Goal: Task Accomplishment & Management: Complete application form

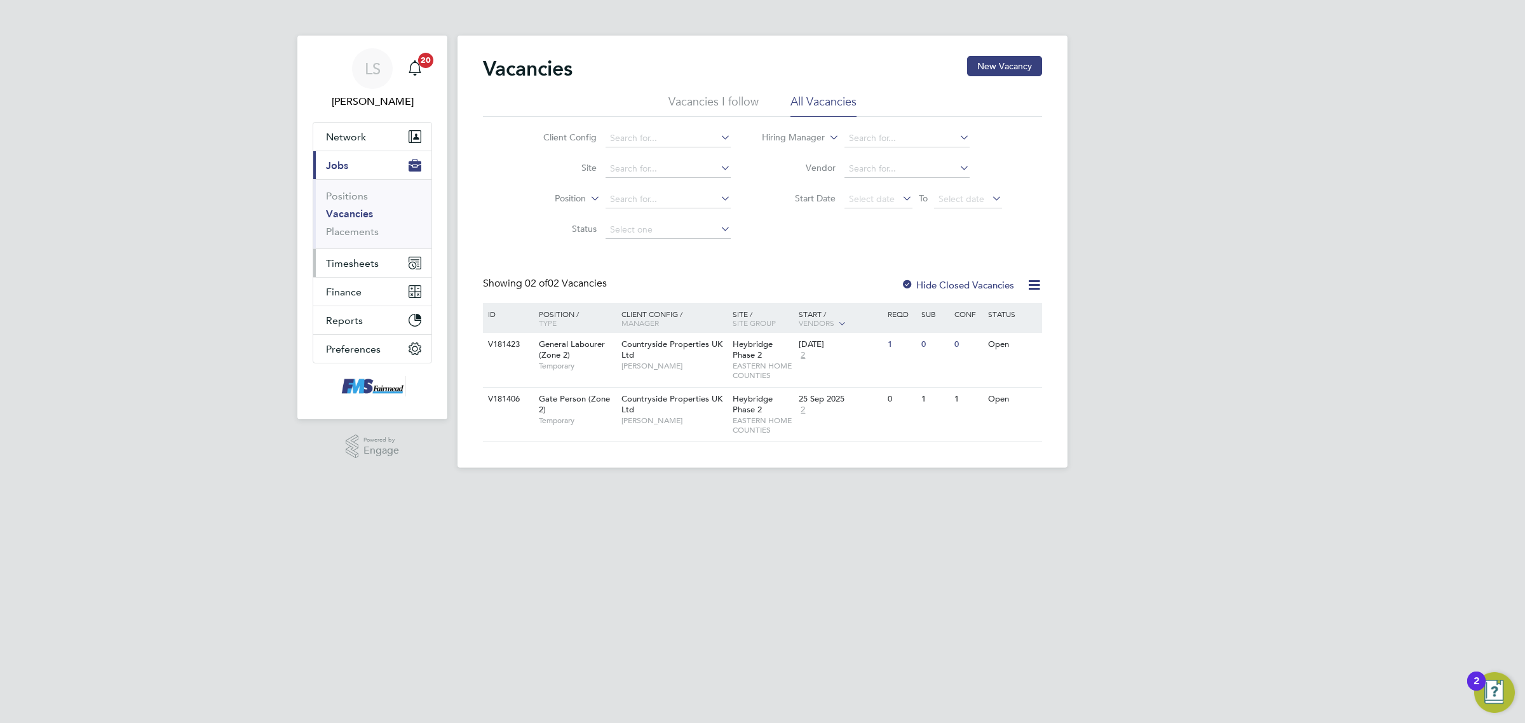
click at [369, 258] on span "Timesheets" at bounding box center [352, 263] width 53 height 12
click at [366, 227] on link "Timesheets" at bounding box center [352, 225] width 53 height 12
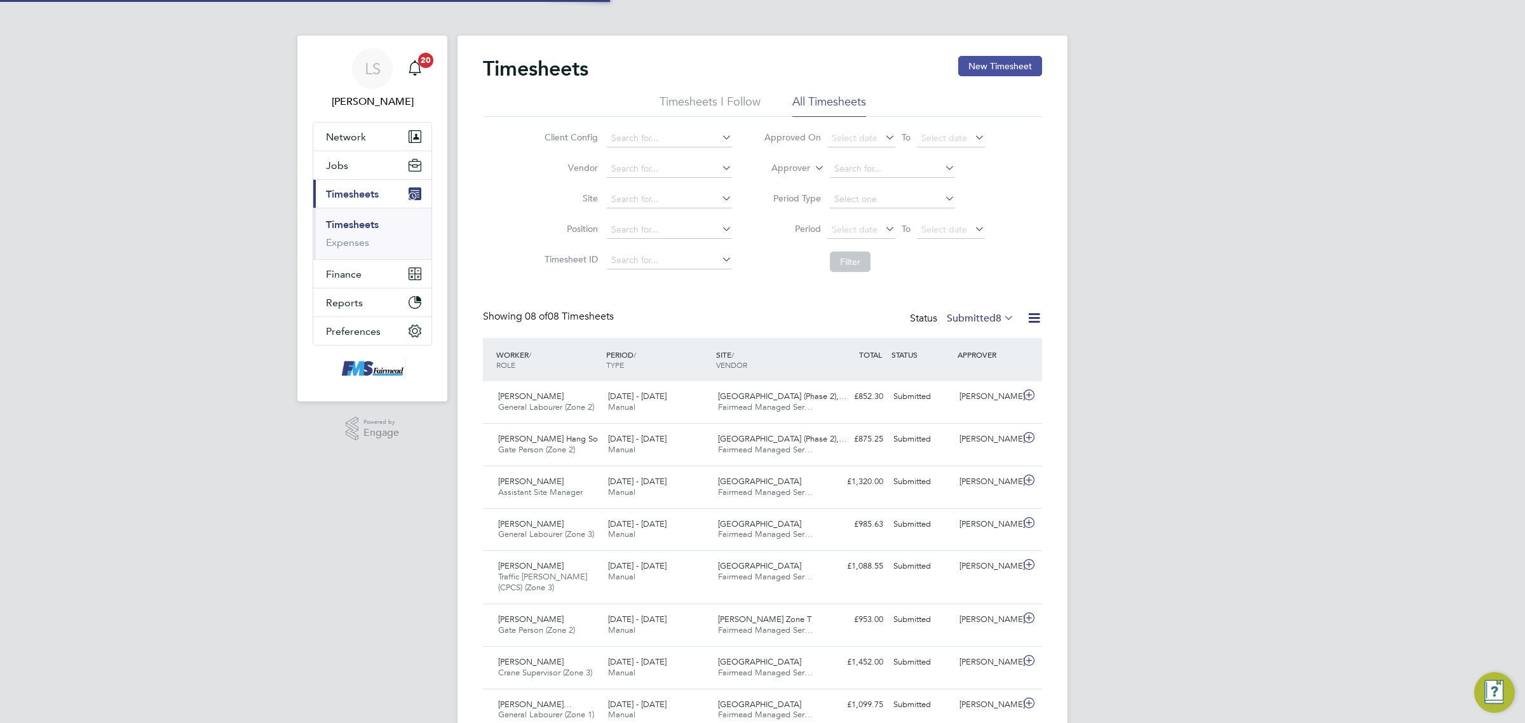
click at [1012, 64] on button "New Timesheet" at bounding box center [1000, 66] width 84 height 20
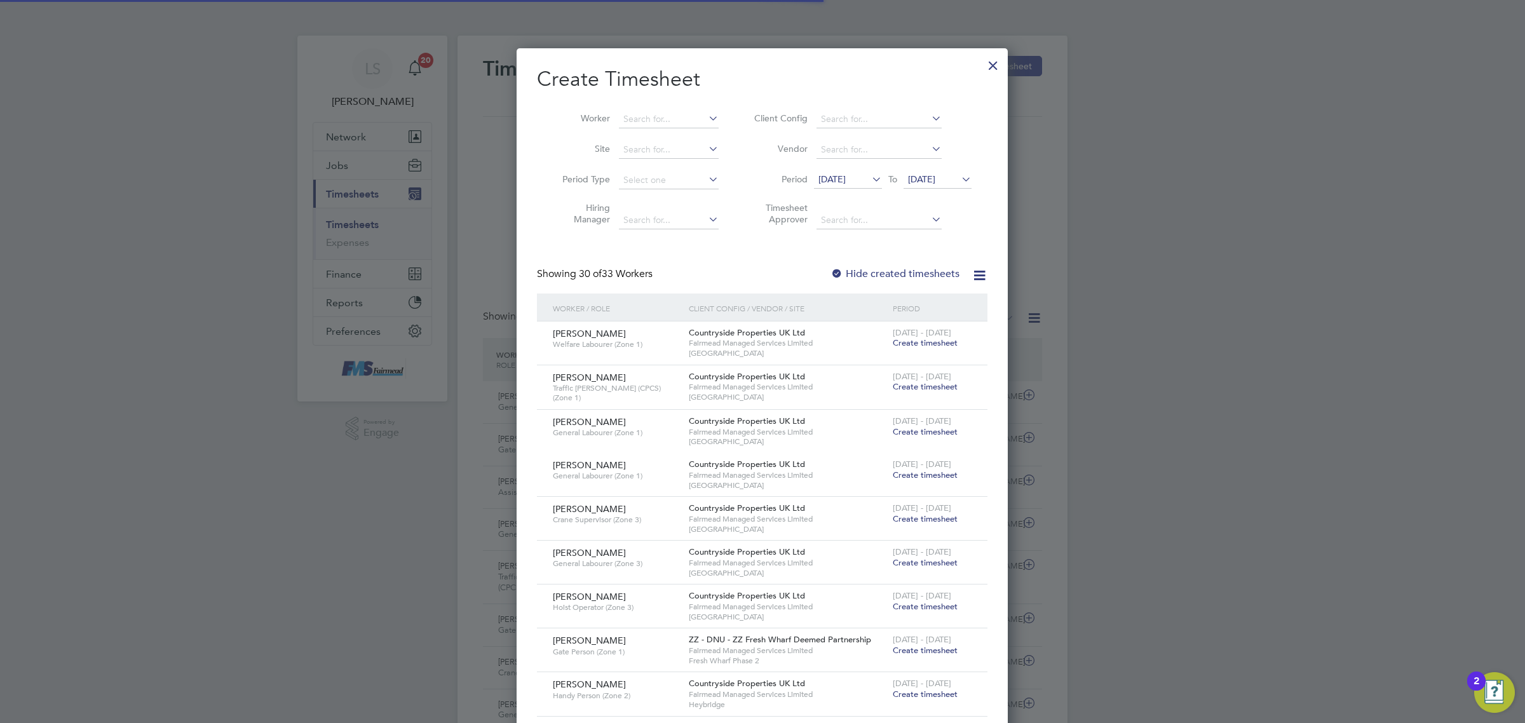
click at [616, 116] on li "Worker" at bounding box center [636, 119] width 198 height 30
click at [659, 125] on input at bounding box center [669, 120] width 100 height 18
click at [652, 142] on li "[PERSON_NAME] Gold spring" at bounding box center [683, 136] width 130 height 17
type input "[PERSON_NAME]"
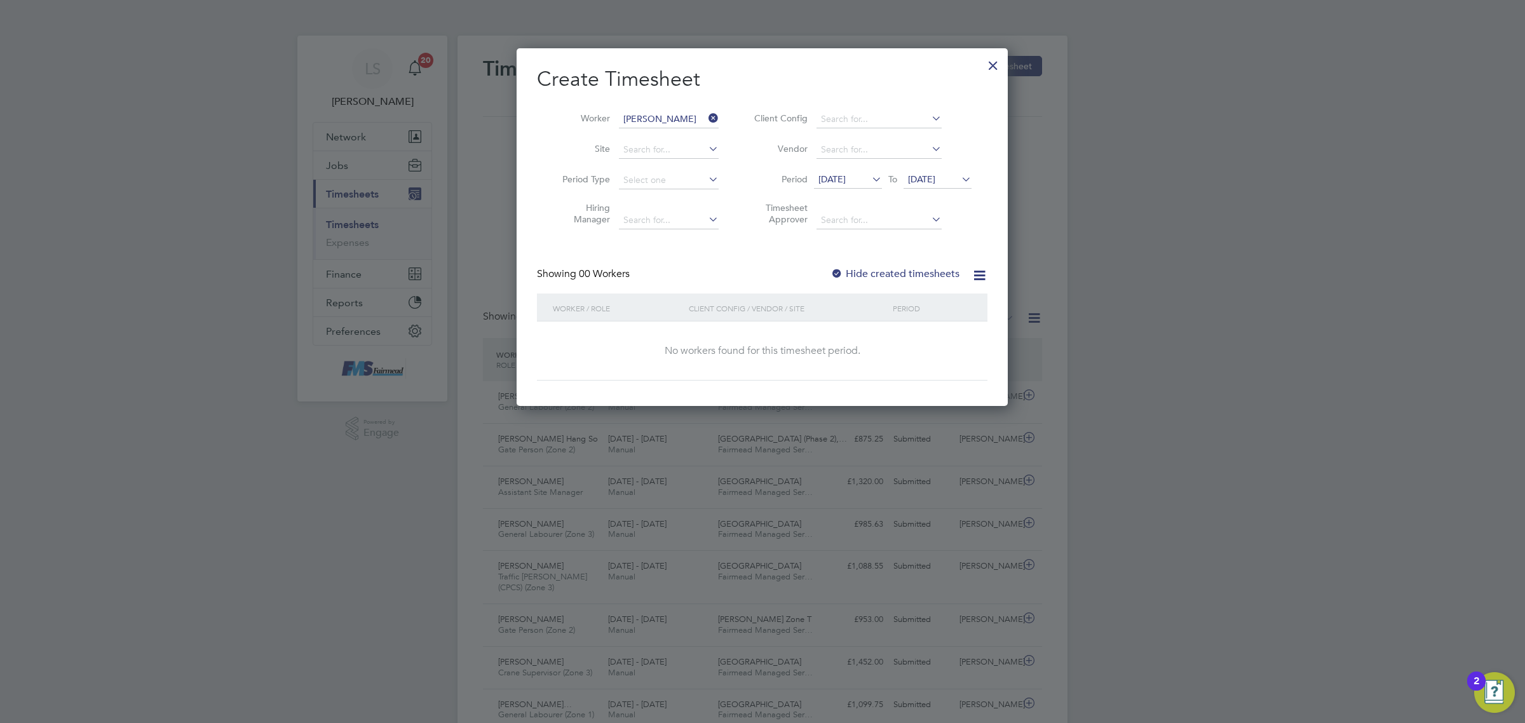
click at [896, 271] on label "Hide created timesheets" at bounding box center [894, 273] width 129 height 13
click at [896, 262] on div "Create Timesheet Worker [PERSON_NAME] Site Period Type Hiring Manager Client Co…" at bounding box center [762, 223] width 450 height 314
click at [935, 183] on span "[DATE]" at bounding box center [921, 178] width 27 height 11
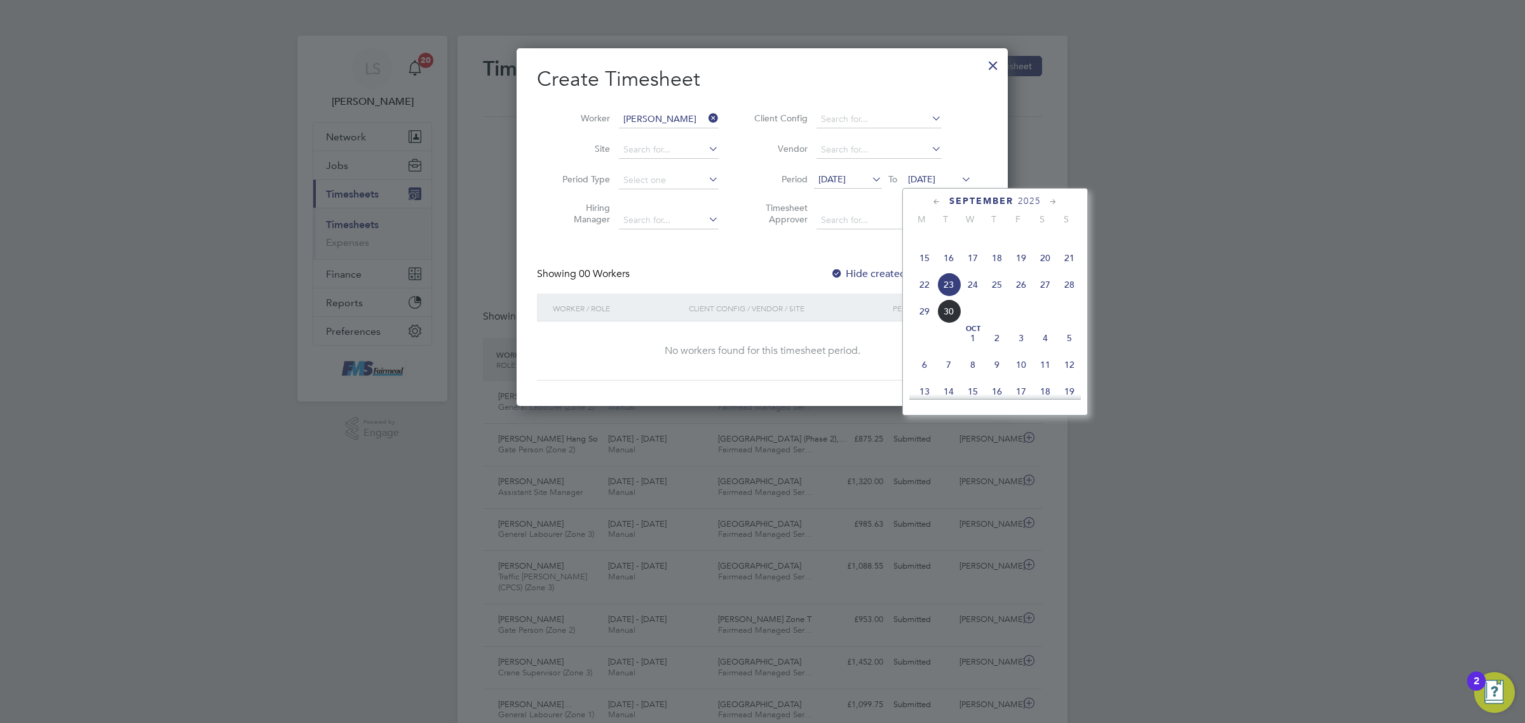
click at [1074, 297] on span "28" at bounding box center [1069, 285] width 24 height 24
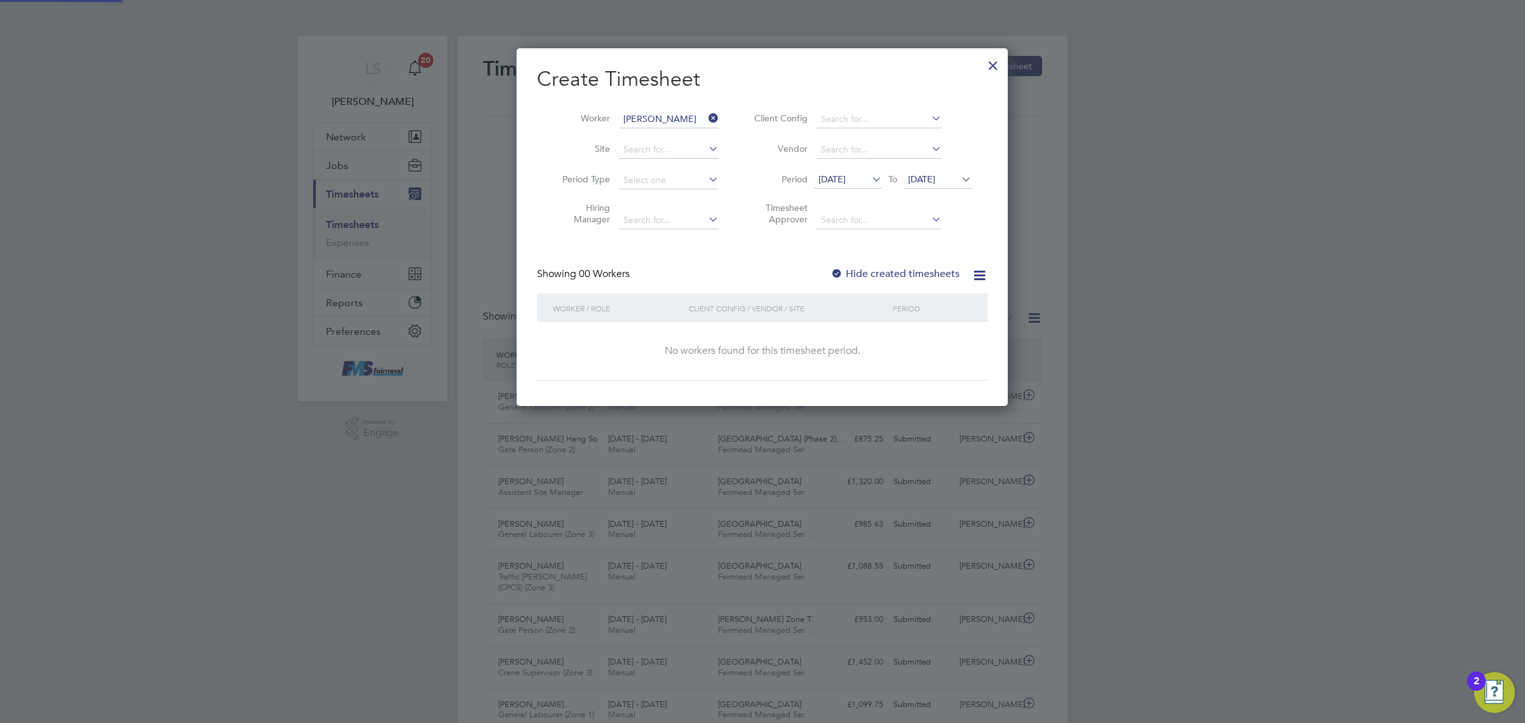
drag, startPoint x: 827, startPoint y: 277, endPoint x: 844, endPoint y: 277, distance: 16.5
click at [830, 277] on div "Showing 00 Workers Hide created timesheets" at bounding box center [762, 280] width 450 height 26
click at [847, 277] on label "Hide created timesheets" at bounding box center [894, 273] width 129 height 13
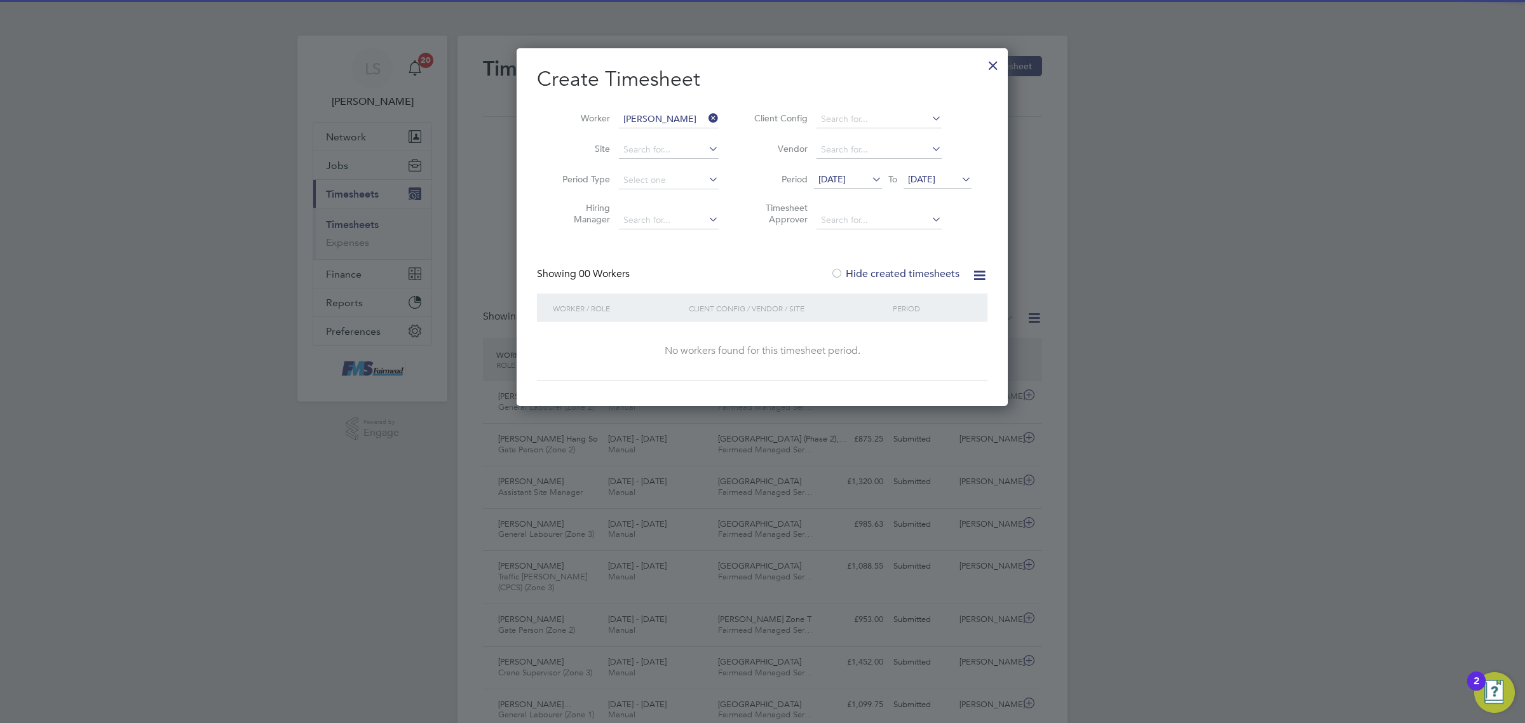
click at [847, 274] on label "Hide created timesheets" at bounding box center [894, 273] width 129 height 13
click at [995, 65] on div at bounding box center [992, 62] width 23 height 23
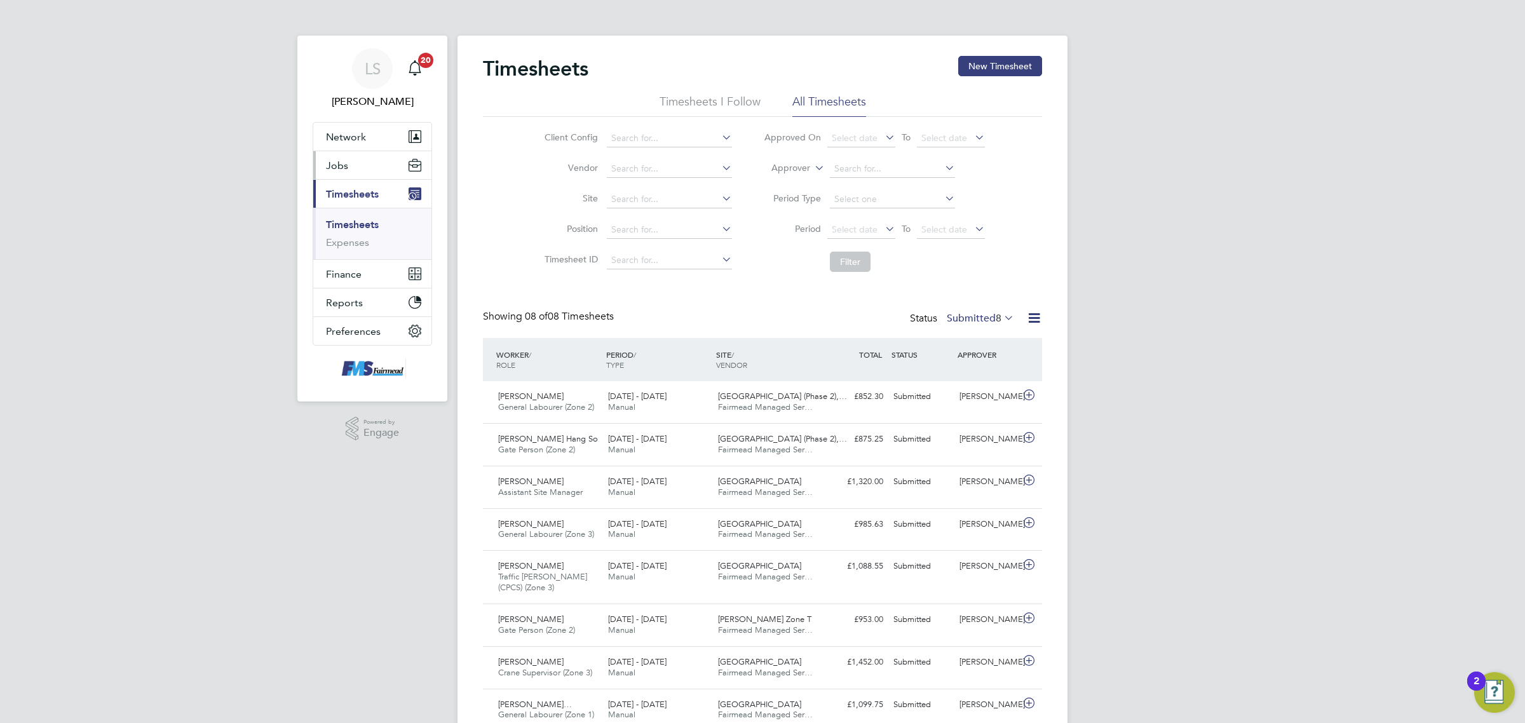
click at [351, 164] on button "Jobs" at bounding box center [372, 165] width 118 height 28
click at [363, 224] on li "Vacancies" at bounding box center [373, 217] width 95 height 18
click at [369, 234] on link "Placements" at bounding box center [352, 232] width 53 height 12
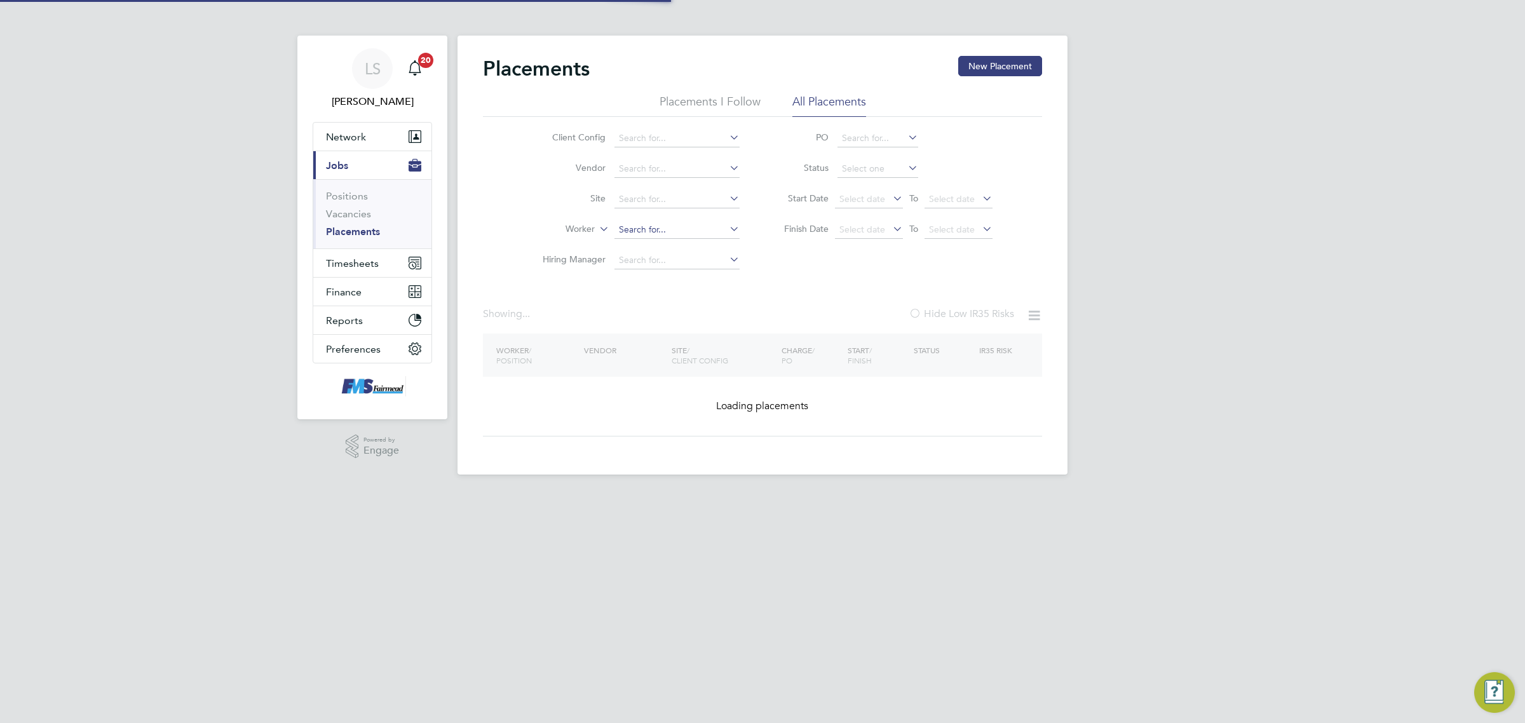
click at [636, 230] on input at bounding box center [676, 230] width 125 height 18
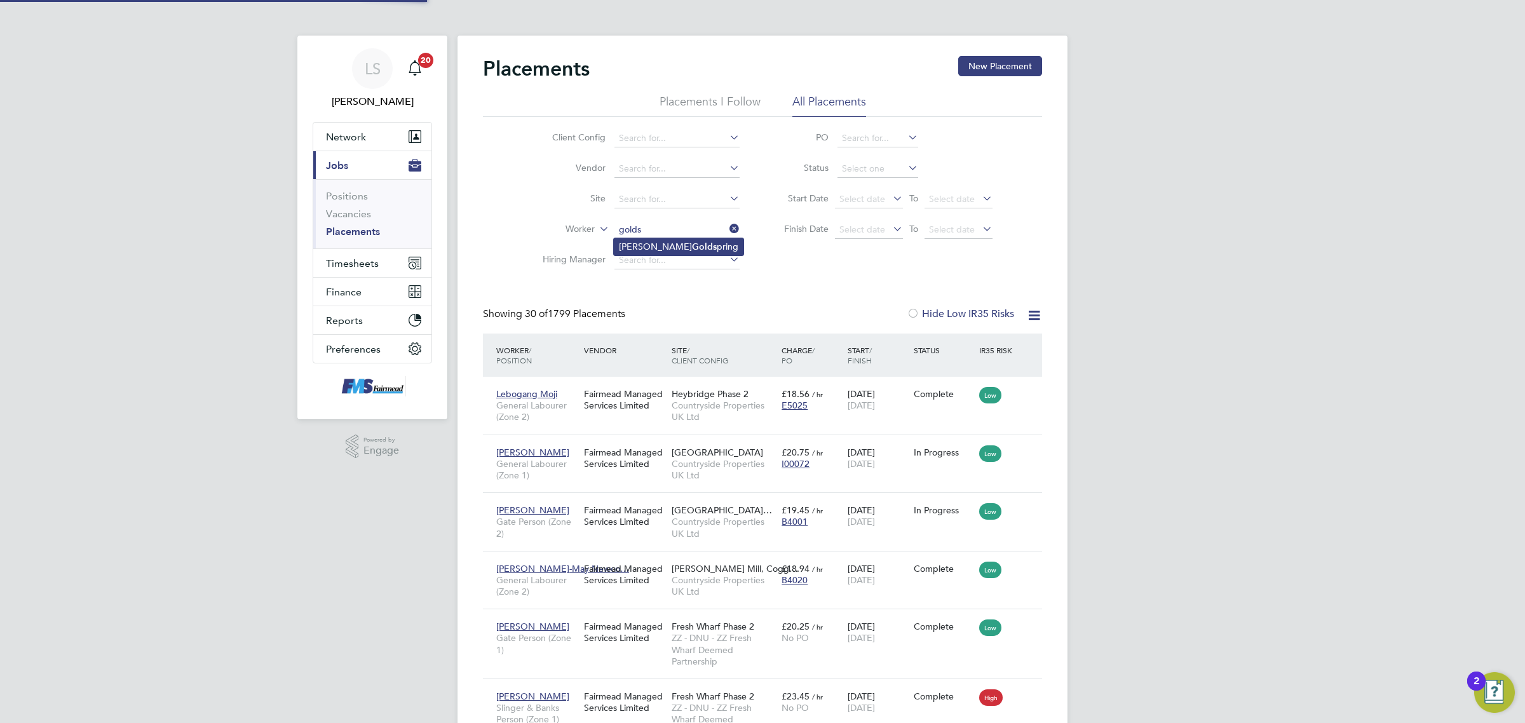
click at [692, 248] on b "Golds" at bounding box center [704, 246] width 25 height 11
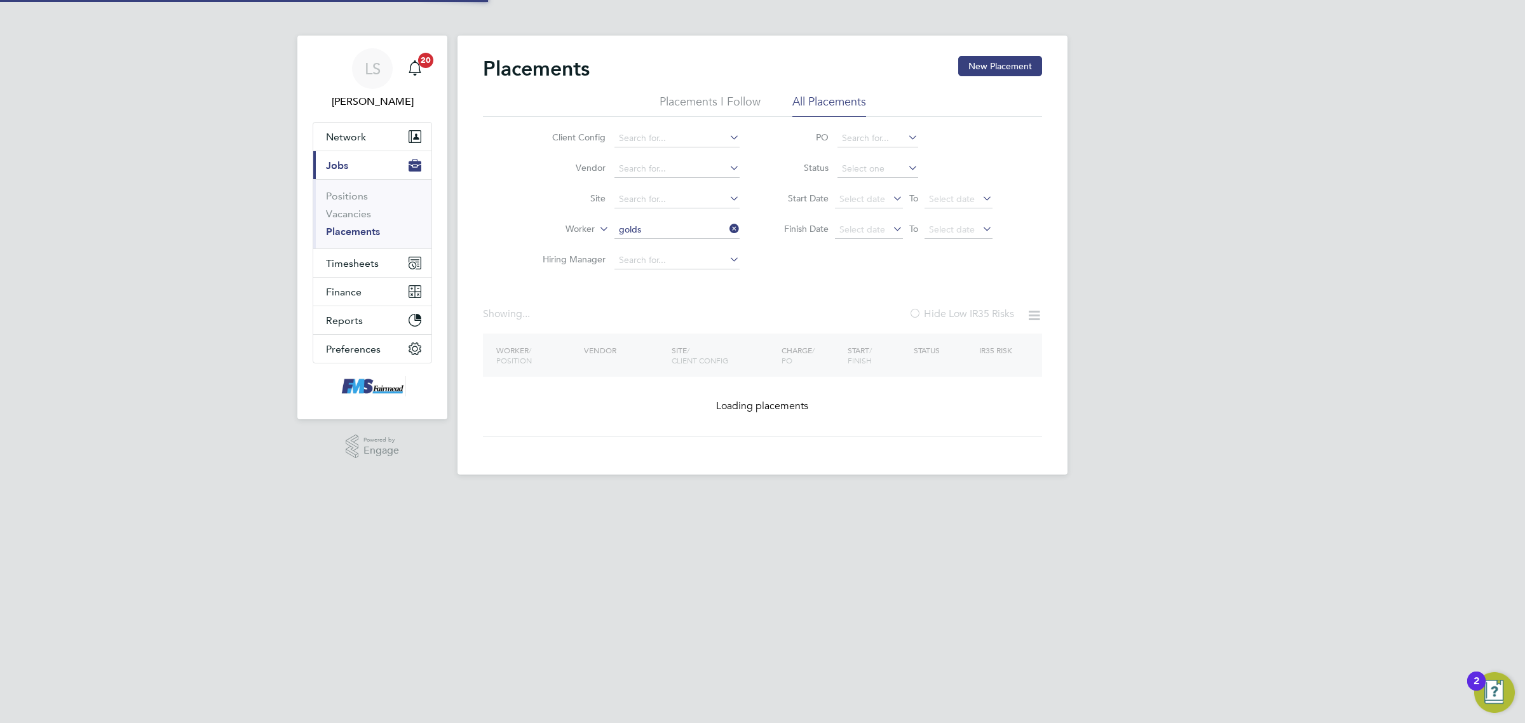
type input "[PERSON_NAME]"
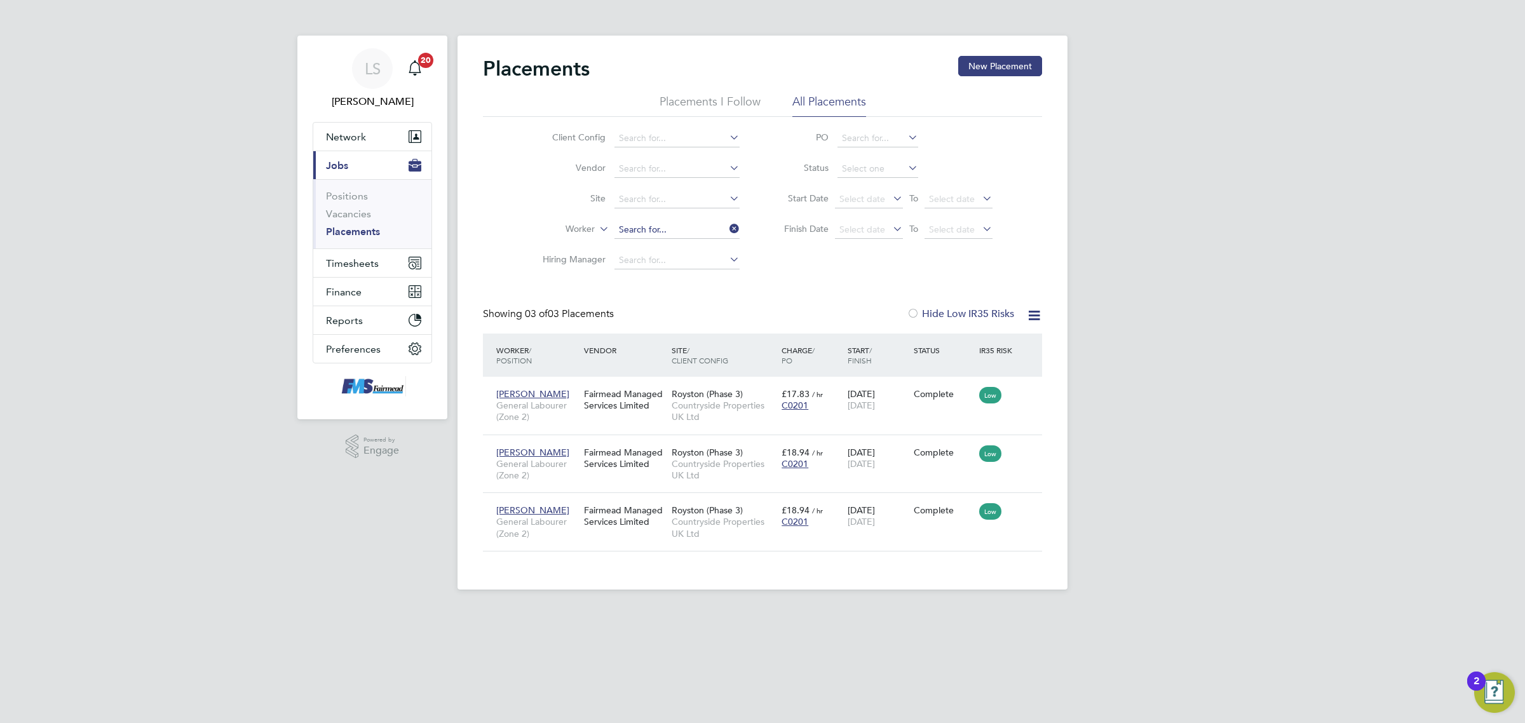
click at [687, 229] on input at bounding box center [676, 230] width 125 height 18
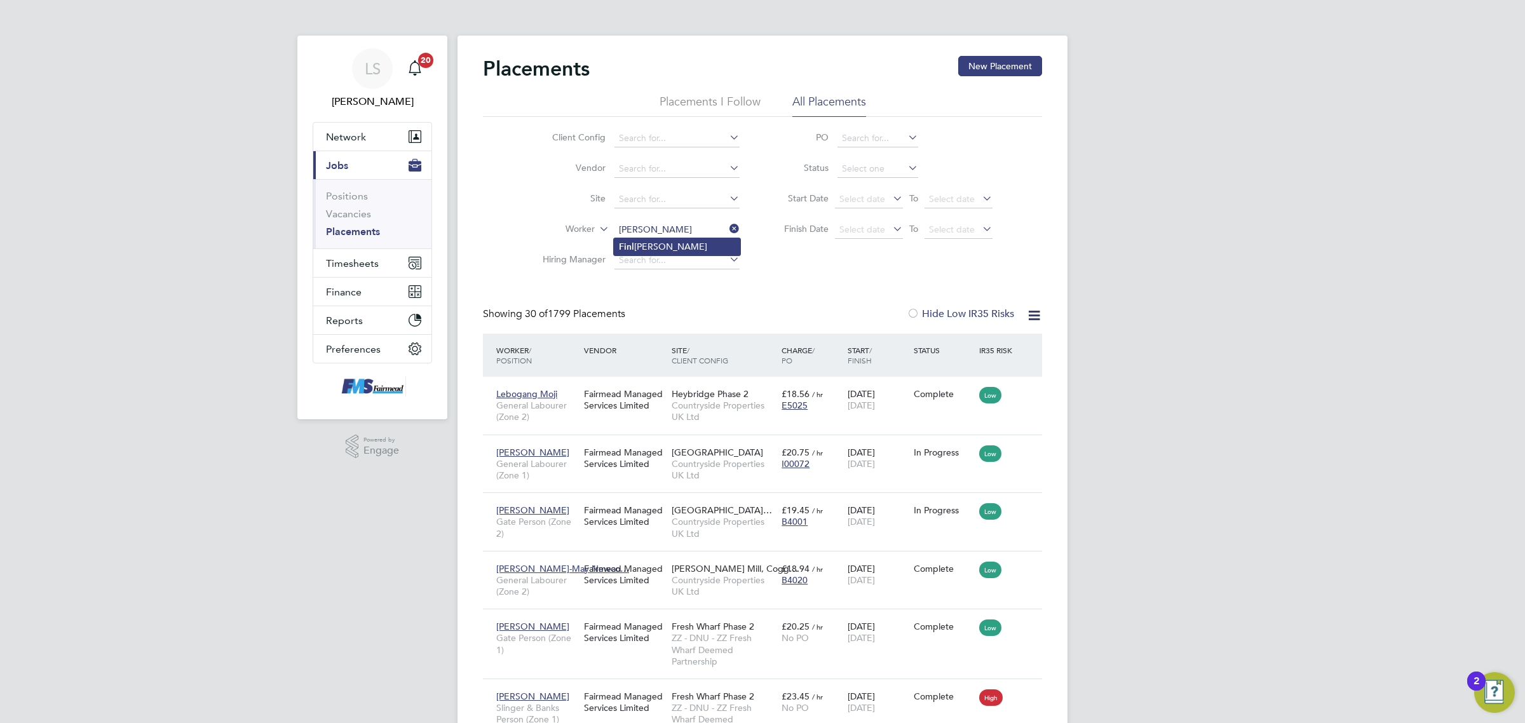
type input "[PERSON_NAME]"
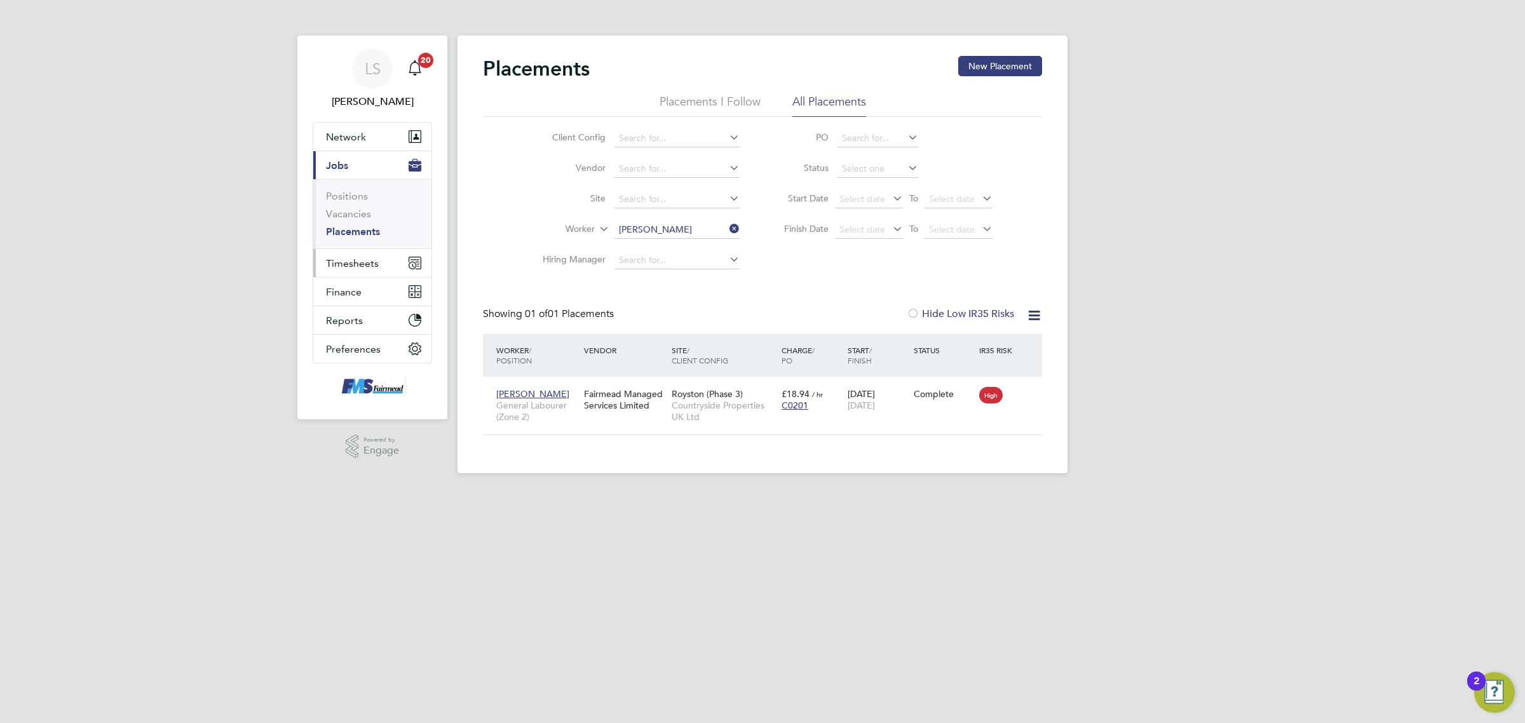
click at [369, 267] on span "Timesheets" at bounding box center [352, 263] width 53 height 12
click at [360, 224] on link "Timesheets" at bounding box center [352, 225] width 53 height 12
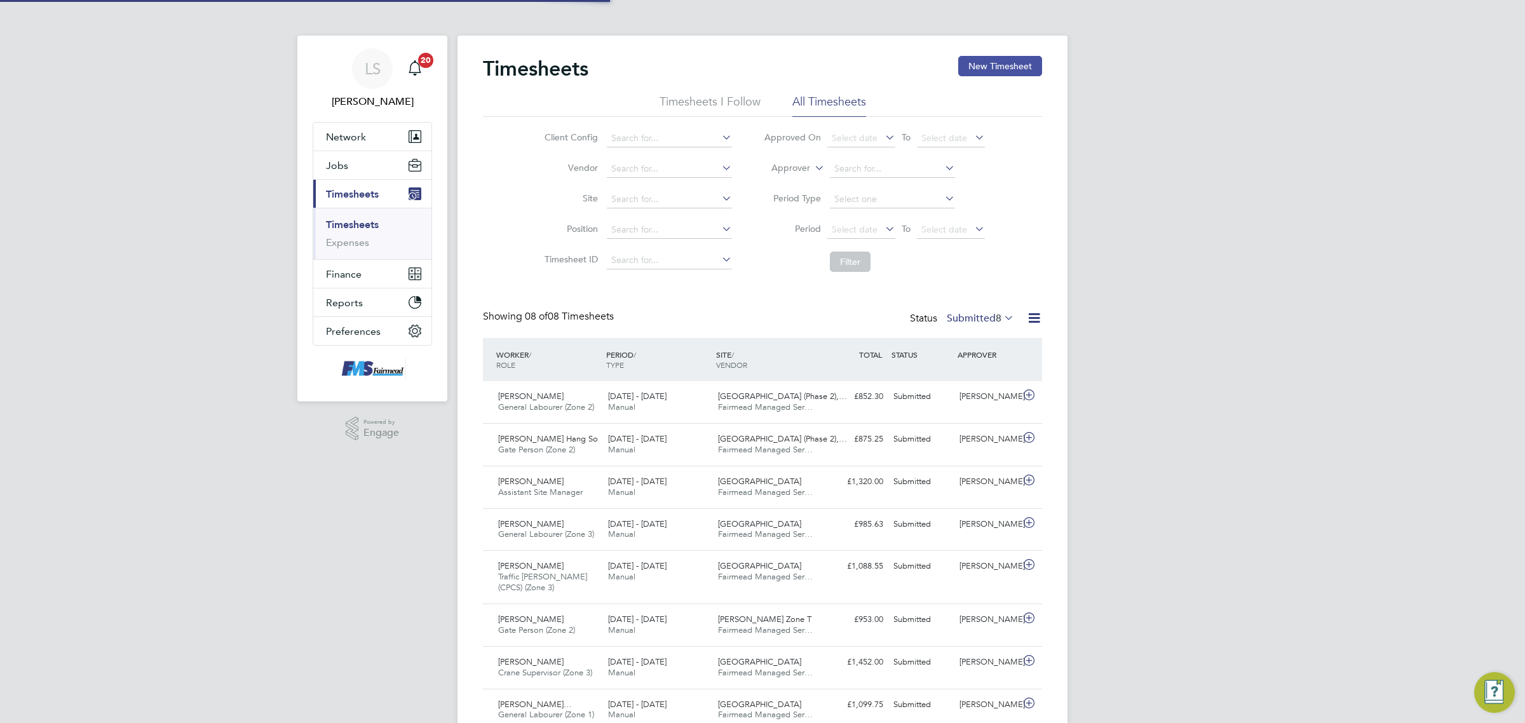
click at [997, 65] on button "New Timesheet" at bounding box center [1000, 66] width 84 height 20
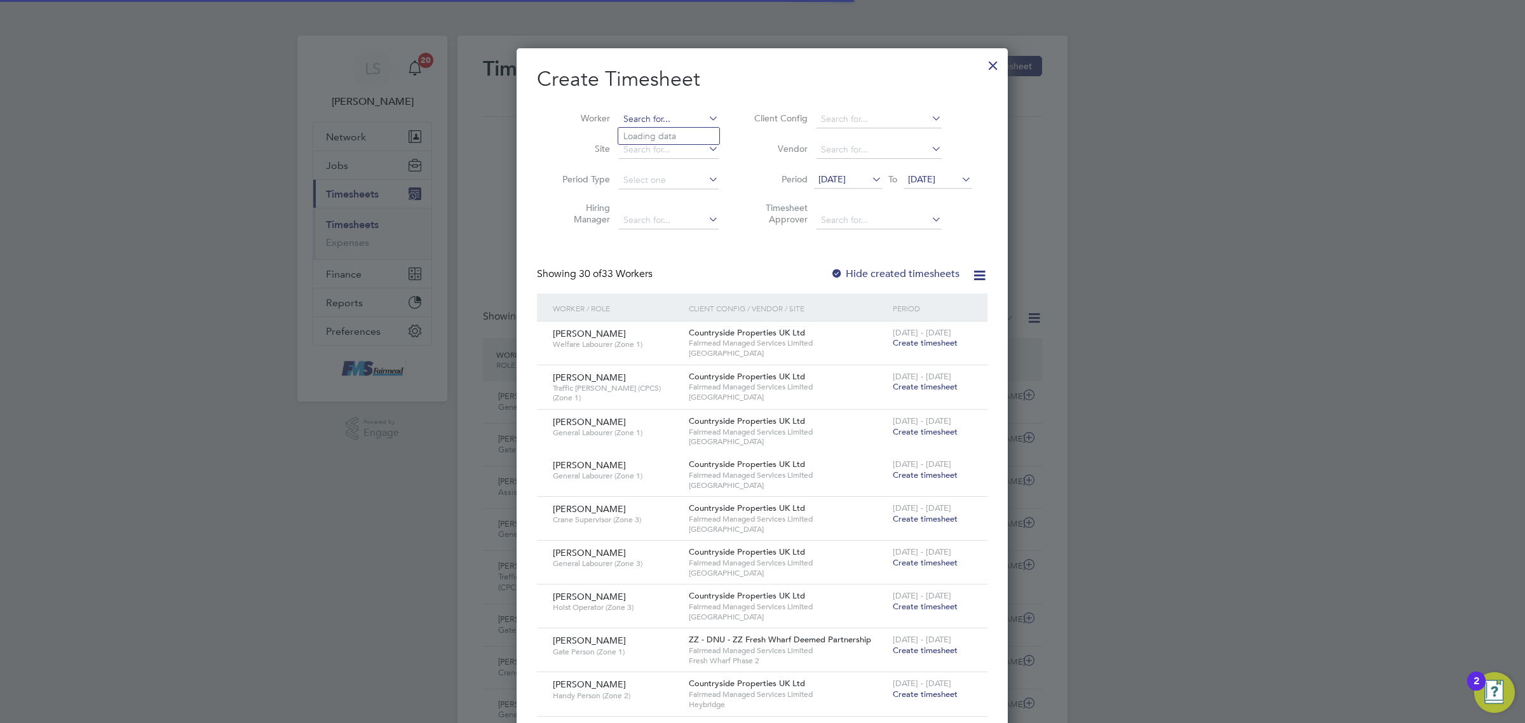
click at [680, 115] on input at bounding box center [669, 120] width 100 height 18
click at [694, 137] on li "[PERSON_NAME]" at bounding box center [696, 136] width 157 height 17
type input "[PERSON_NAME]"
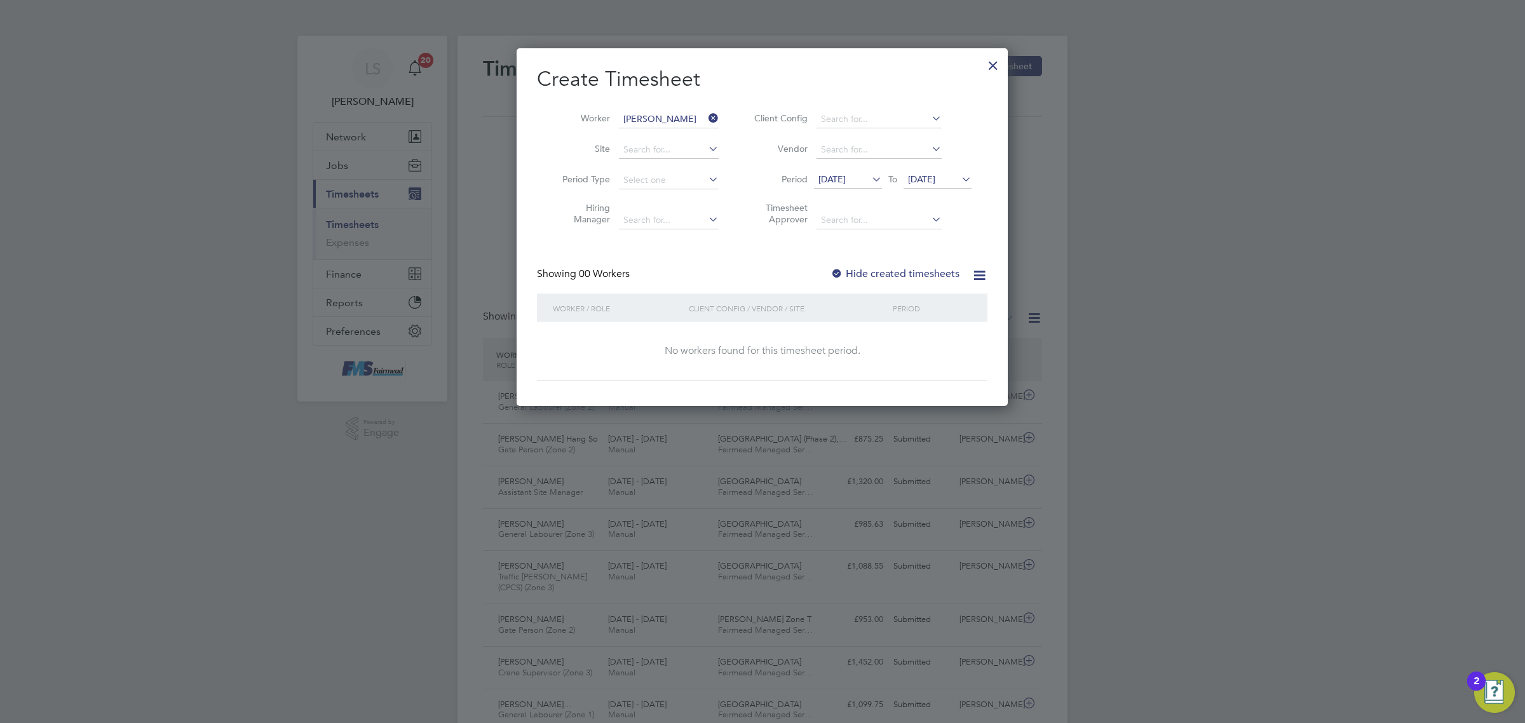
click at [928, 178] on span "[DATE]" at bounding box center [921, 178] width 27 height 11
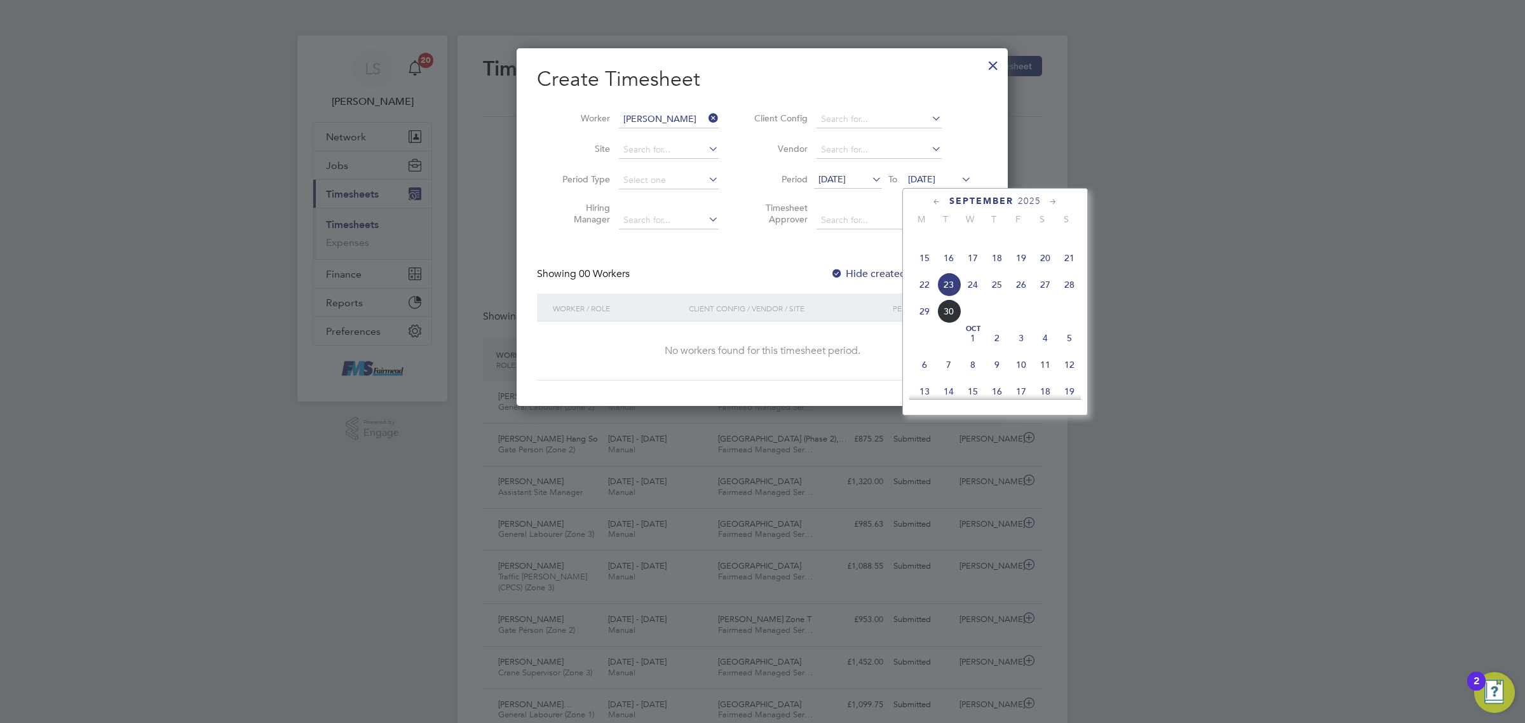
click at [1068, 296] on span "28" at bounding box center [1069, 285] width 24 height 24
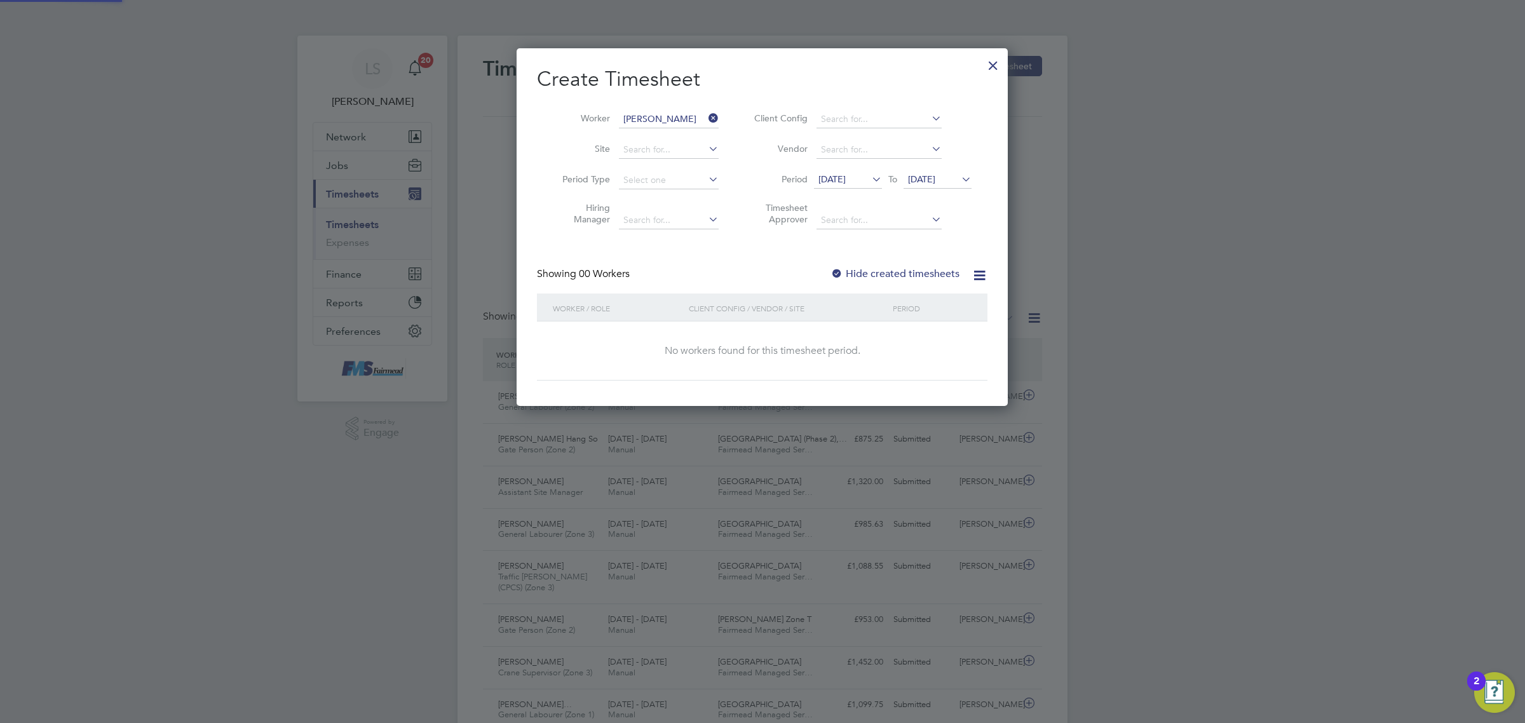
click at [902, 267] on label "Hide created timesheets" at bounding box center [894, 273] width 129 height 13
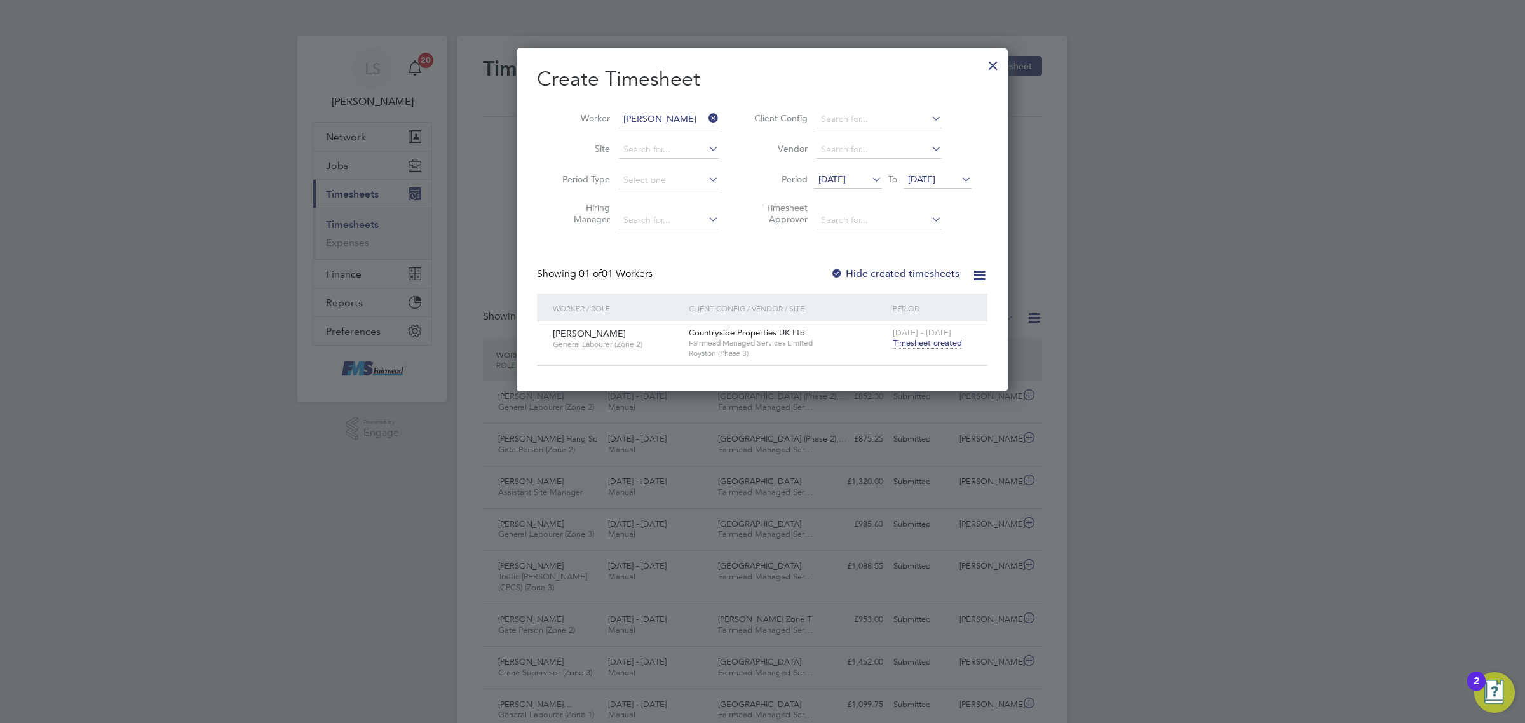
click at [919, 351] on div "[DATE] - [DATE] Timesheet created" at bounding box center [931, 338] width 85 height 34
click at [918, 344] on span "Timesheet created" at bounding box center [926, 342] width 69 height 11
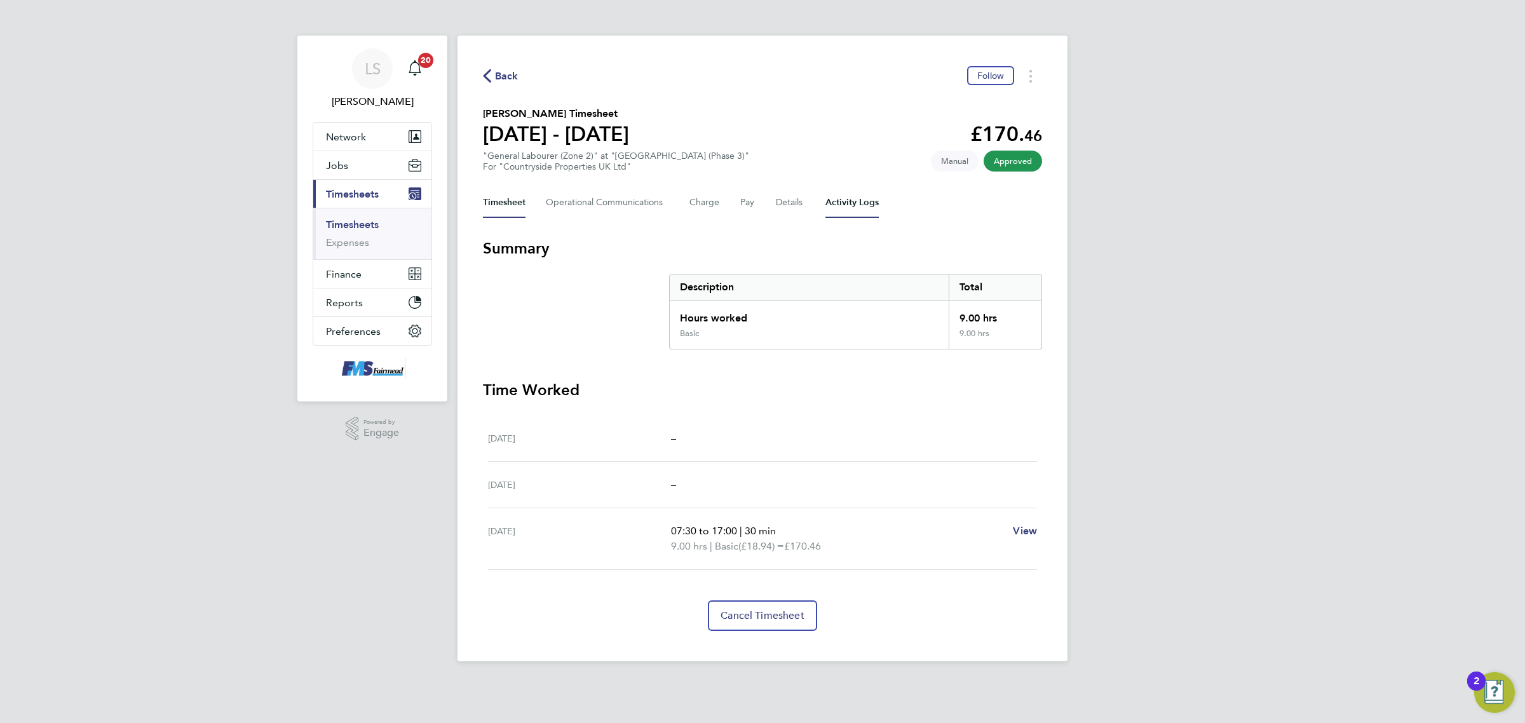
click at [840, 205] on Logs-tab "Activity Logs" at bounding box center [851, 202] width 53 height 30
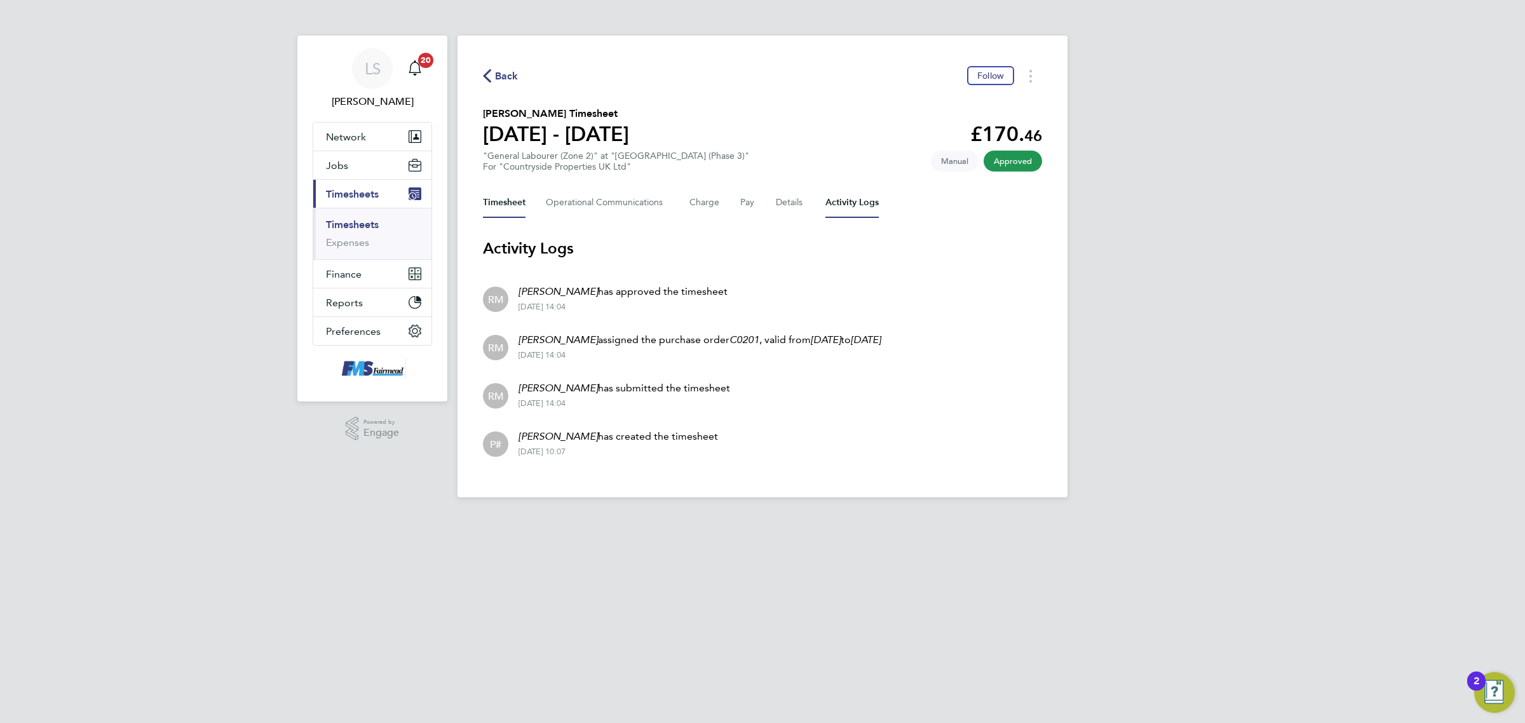
click at [509, 189] on button "Timesheet" at bounding box center [504, 202] width 43 height 30
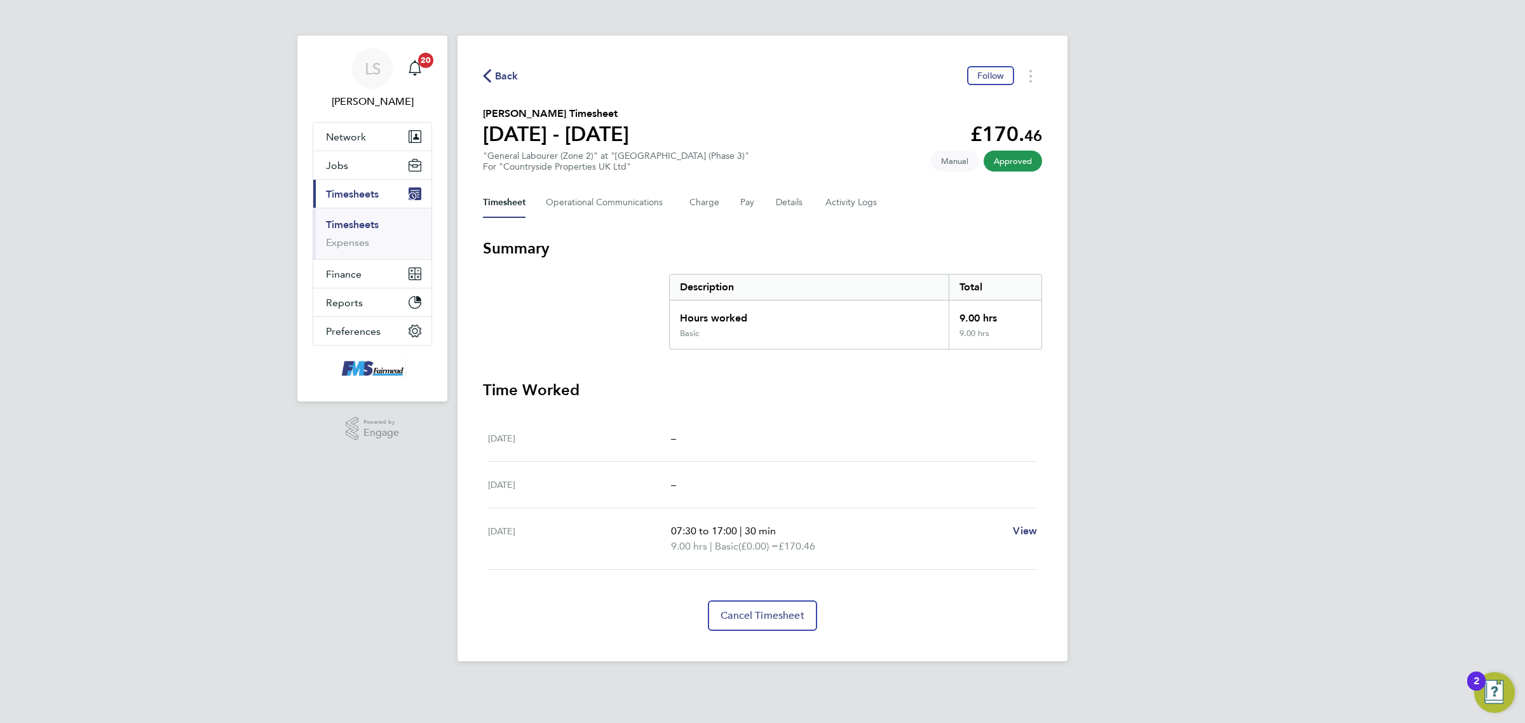
drag, startPoint x: 833, startPoint y: 545, endPoint x: 656, endPoint y: 521, distance: 178.9
click at [656, 521] on div "[DATE] 07:30 to 17:00 | 30 min 9.00 hrs | Basic (£0.00) = £170.46 View" at bounding box center [762, 539] width 549 height 62
click at [866, 201] on Logs-tab "Activity Logs" at bounding box center [851, 202] width 53 height 30
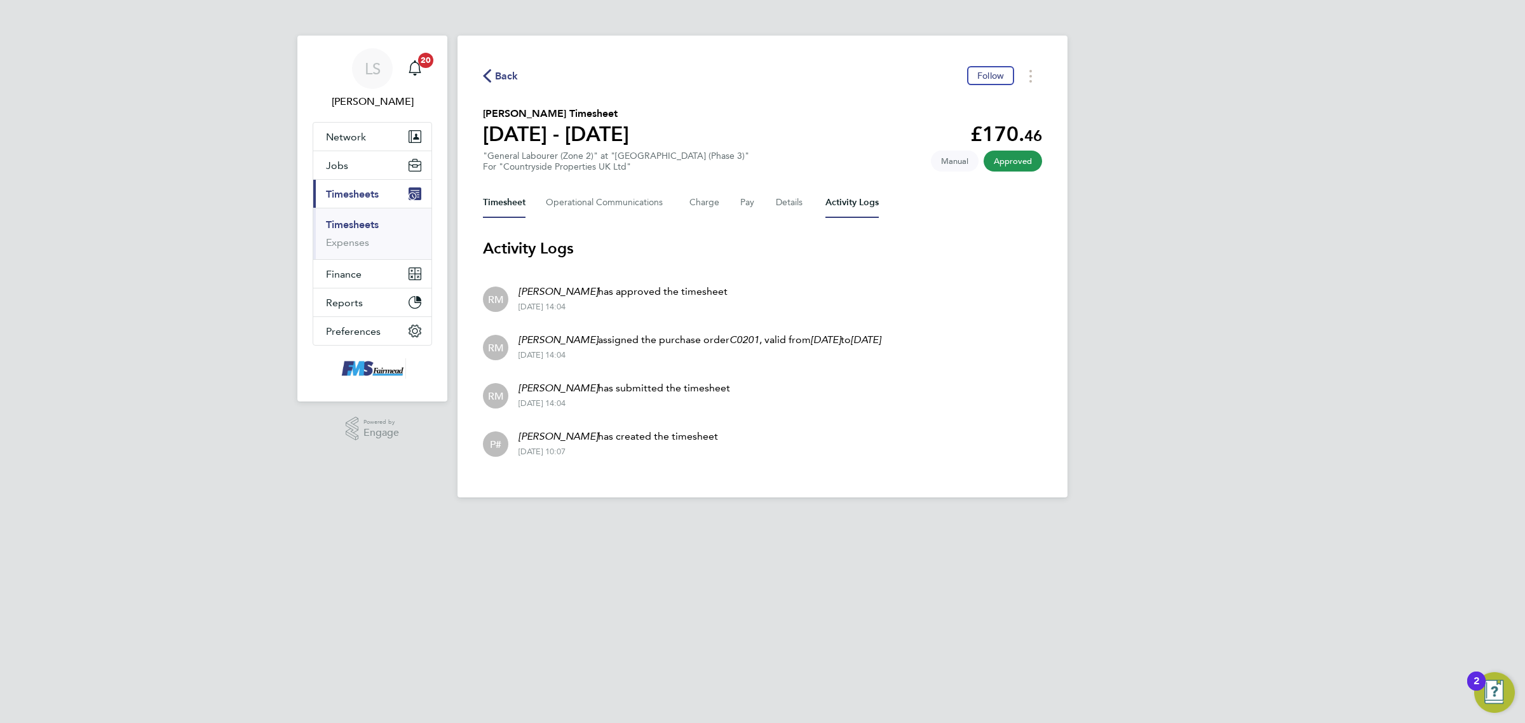
click at [509, 195] on button "Timesheet" at bounding box center [504, 202] width 43 height 30
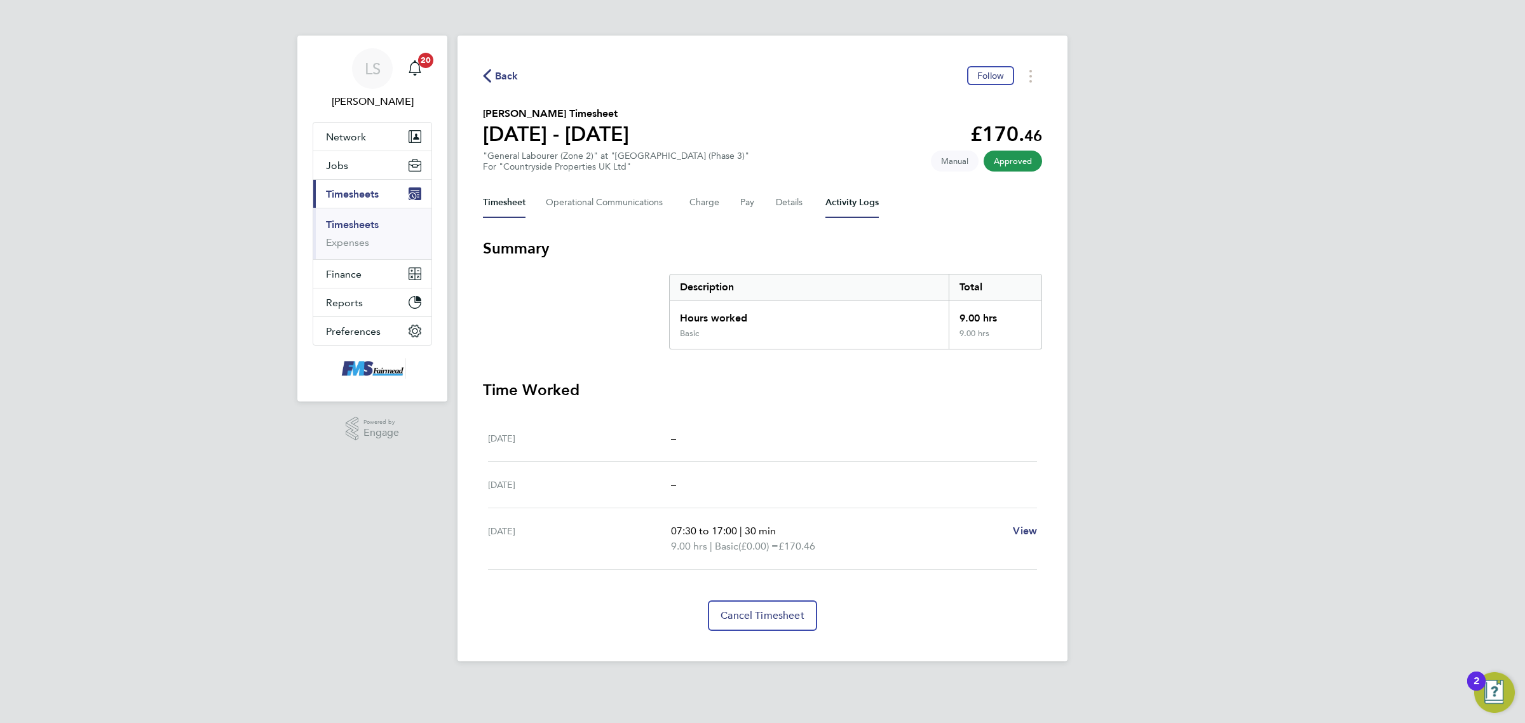
click at [844, 208] on Logs-tab "Activity Logs" at bounding box center [851, 202] width 53 height 30
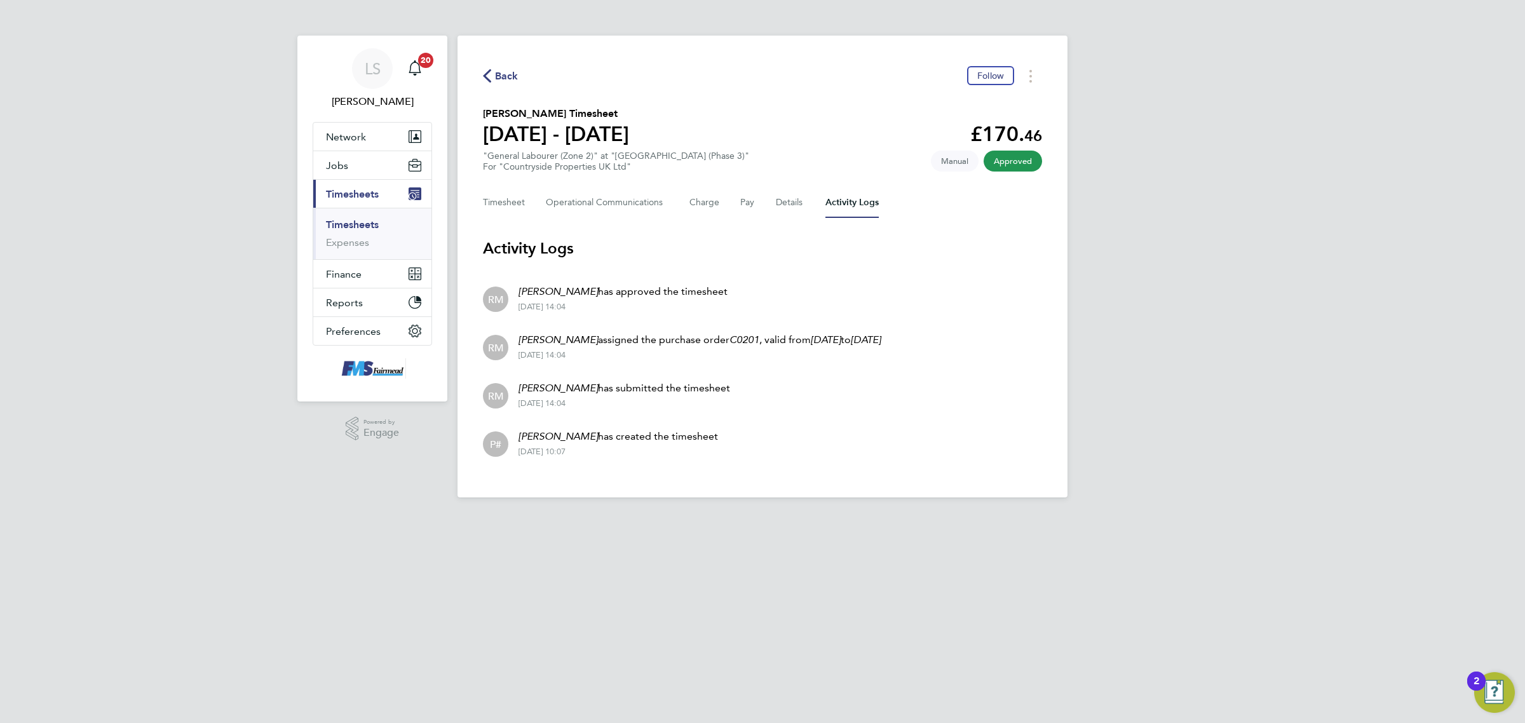
click at [501, 69] on span "Back" at bounding box center [507, 76] width 24 height 15
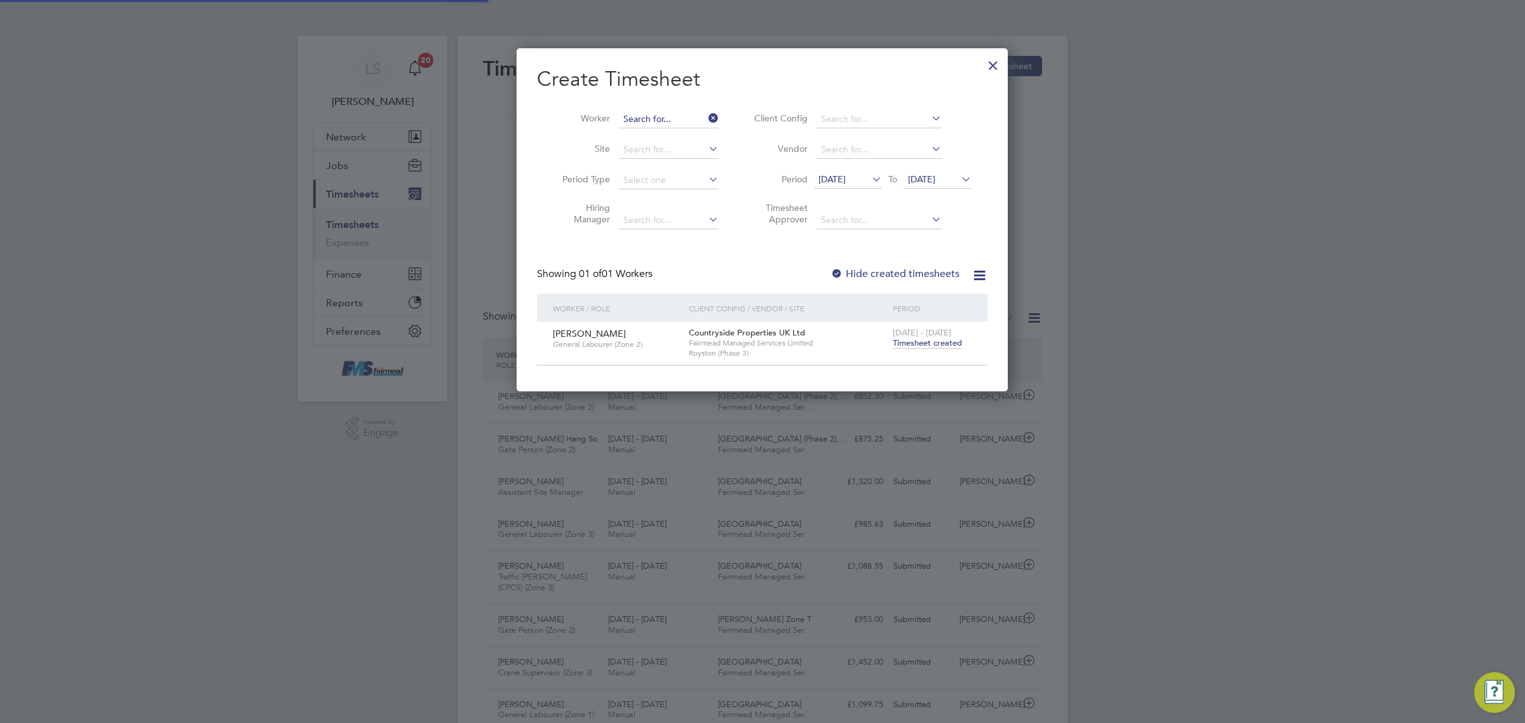
click at [656, 121] on input at bounding box center [669, 120] width 100 height 18
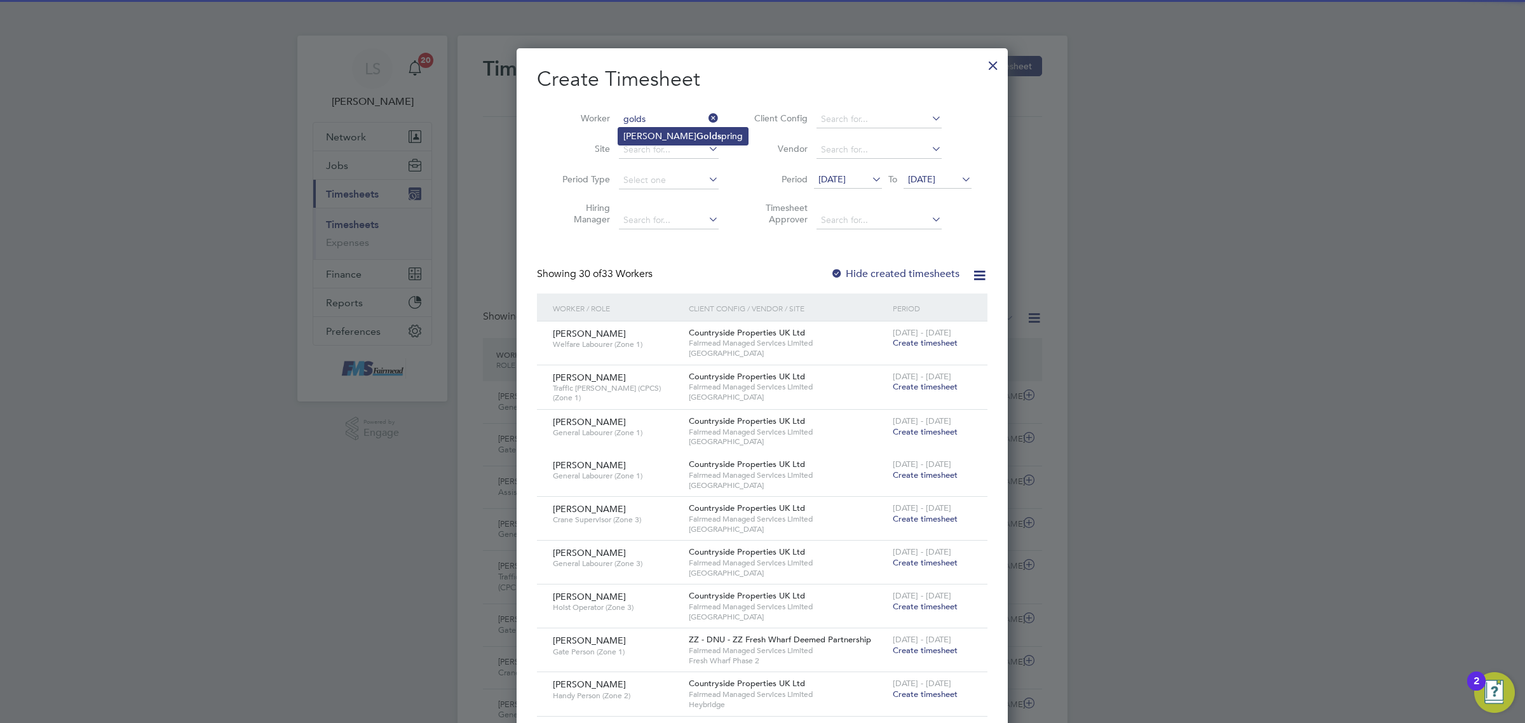
click at [696, 138] on b "Golds" at bounding box center [708, 136] width 25 height 11
type input "[PERSON_NAME]"
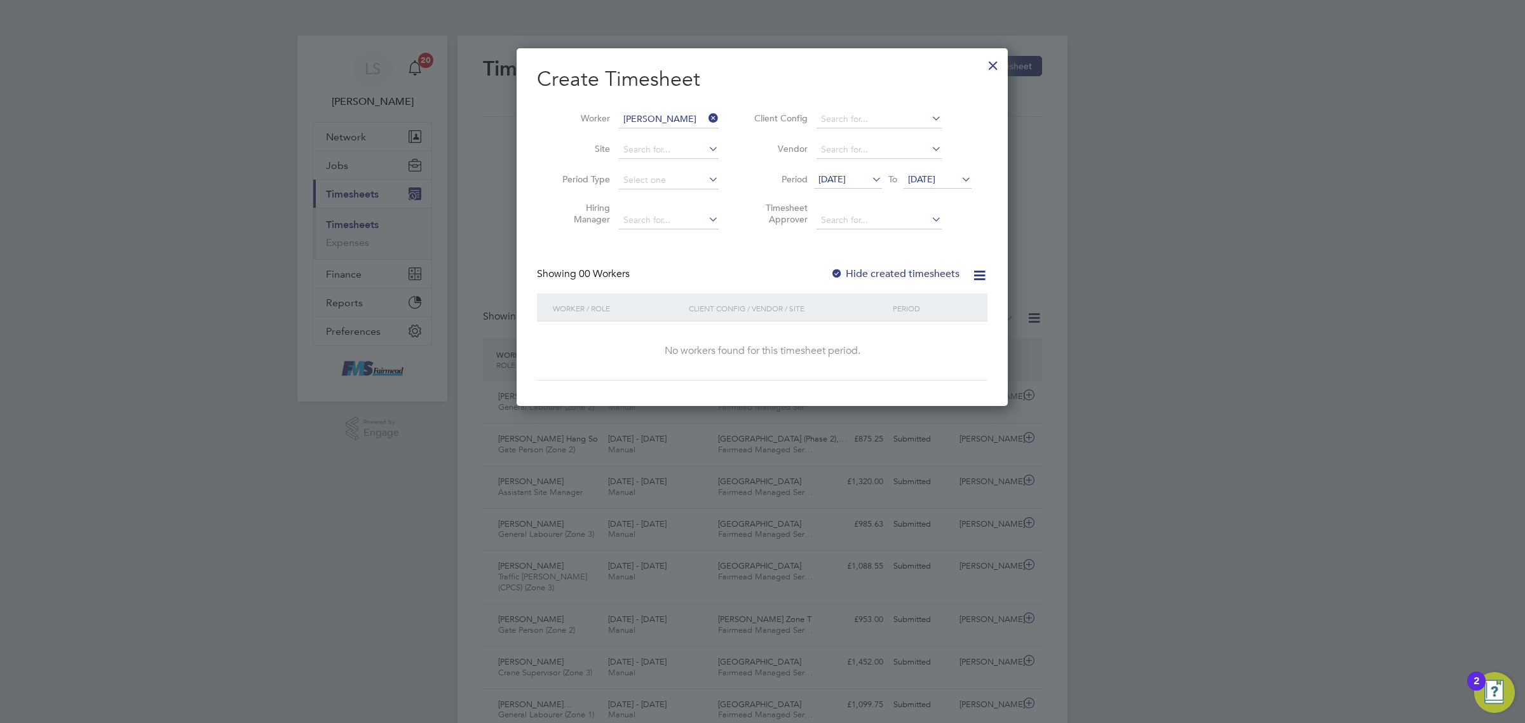
click at [935, 179] on span "[DATE]" at bounding box center [921, 178] width 27 height 11
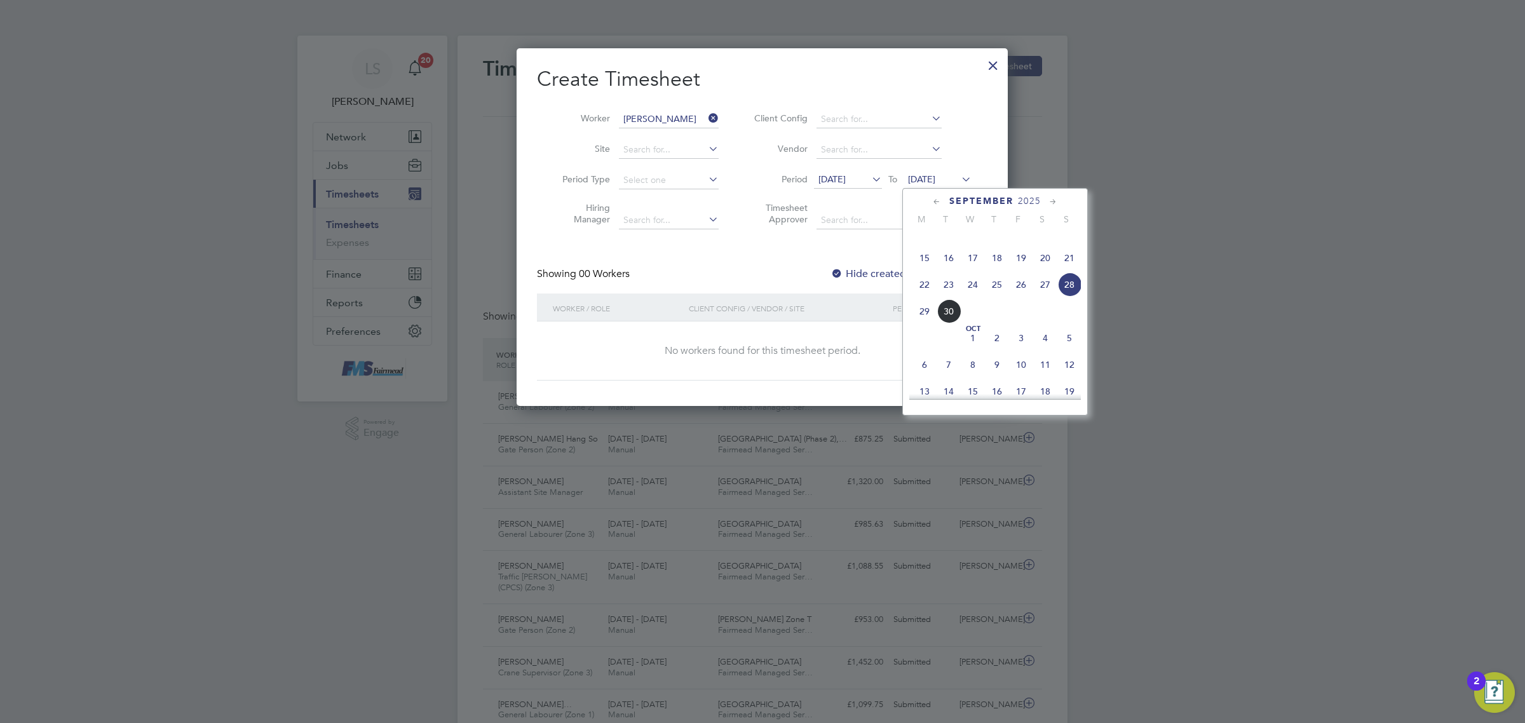
click at [1075, 297] on span "28" at bounding box center [1069, 285] width 24 height 24
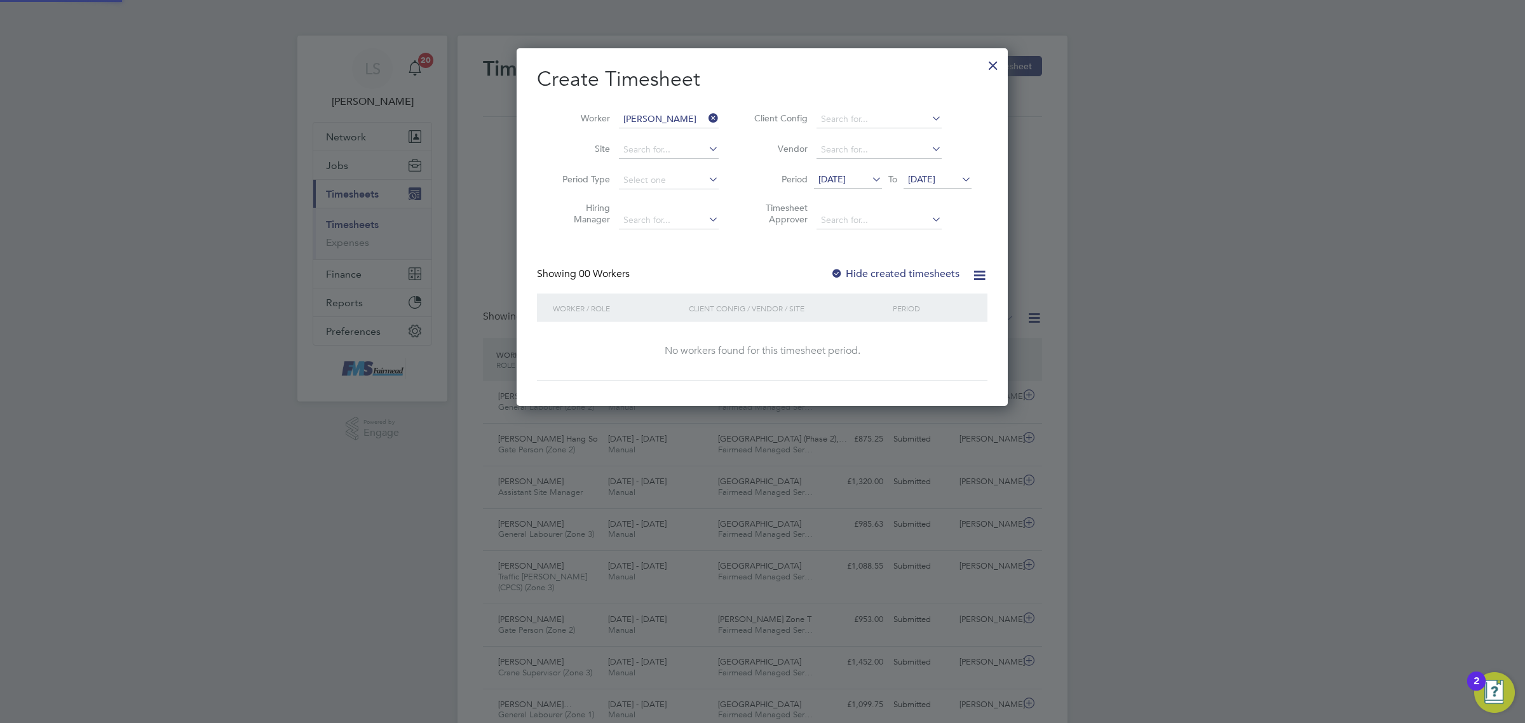
click at [908, 281] on div "Showing 00 Workers Hide created timesheets" at bounding box center [762, 280] width 450 height 26
click at [907, 278] on label "Hide created timesheets" at bounding box center [894, 273] width 129 height 13
click at [995, 64] on div at bounding box center [992, 62] width 23 height 23
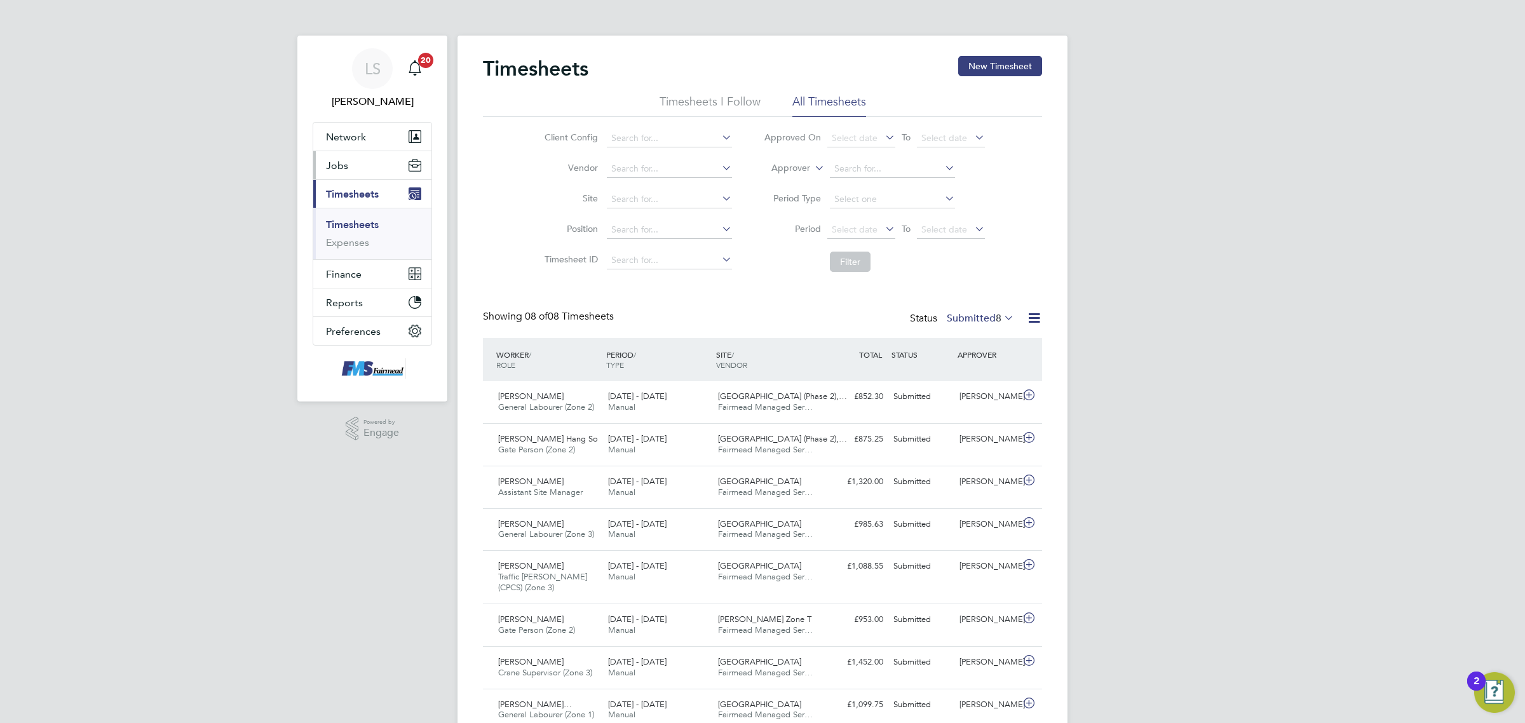
click at [332, 160] on span "Jobs" at bounding box center [337, 165] width 22 height 12
click at [356, 235] on link "Placements" at bounding box center [352, 232] width 53 height 12
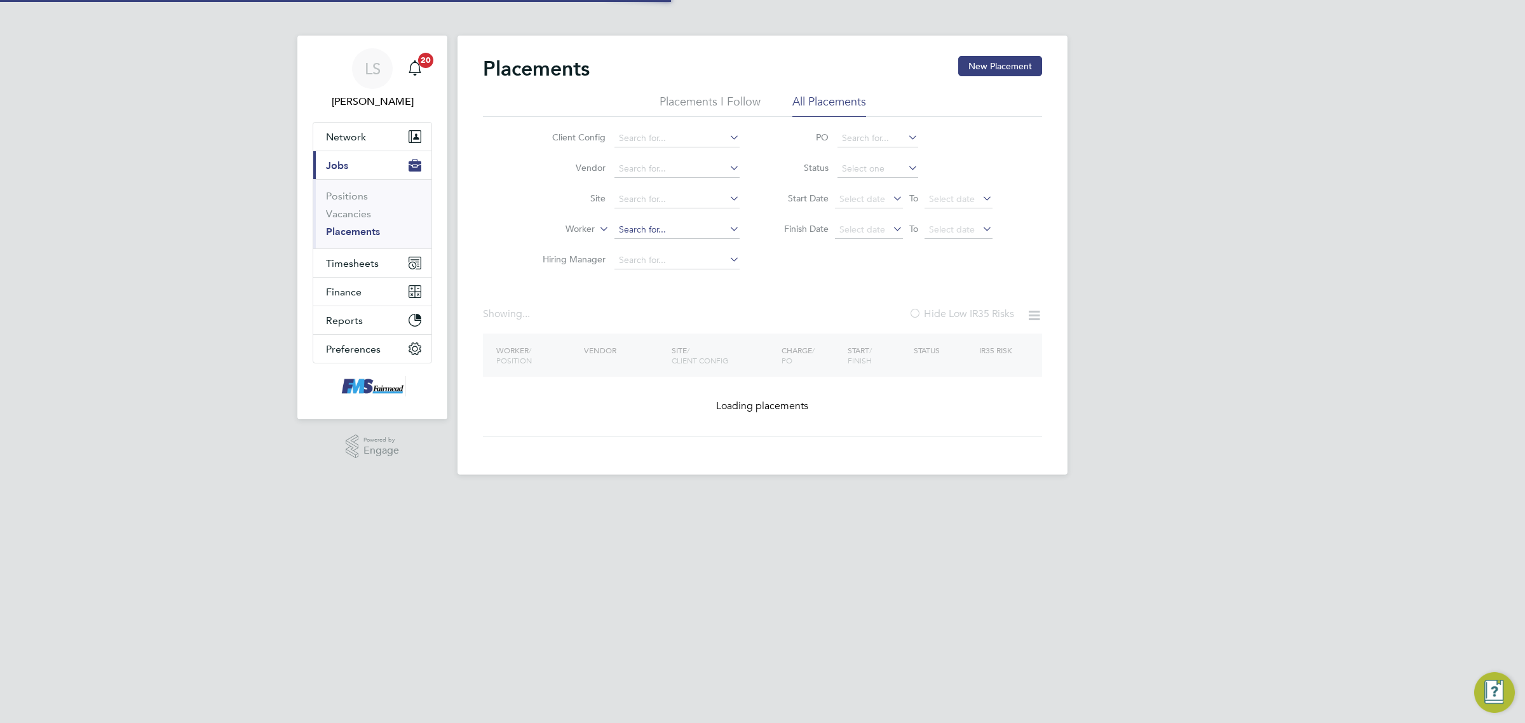
click at [637, 223] on ul "Client Config Vendor Site Worker Hiring Manager" at bounding box center [635, 199] width 239 height 152
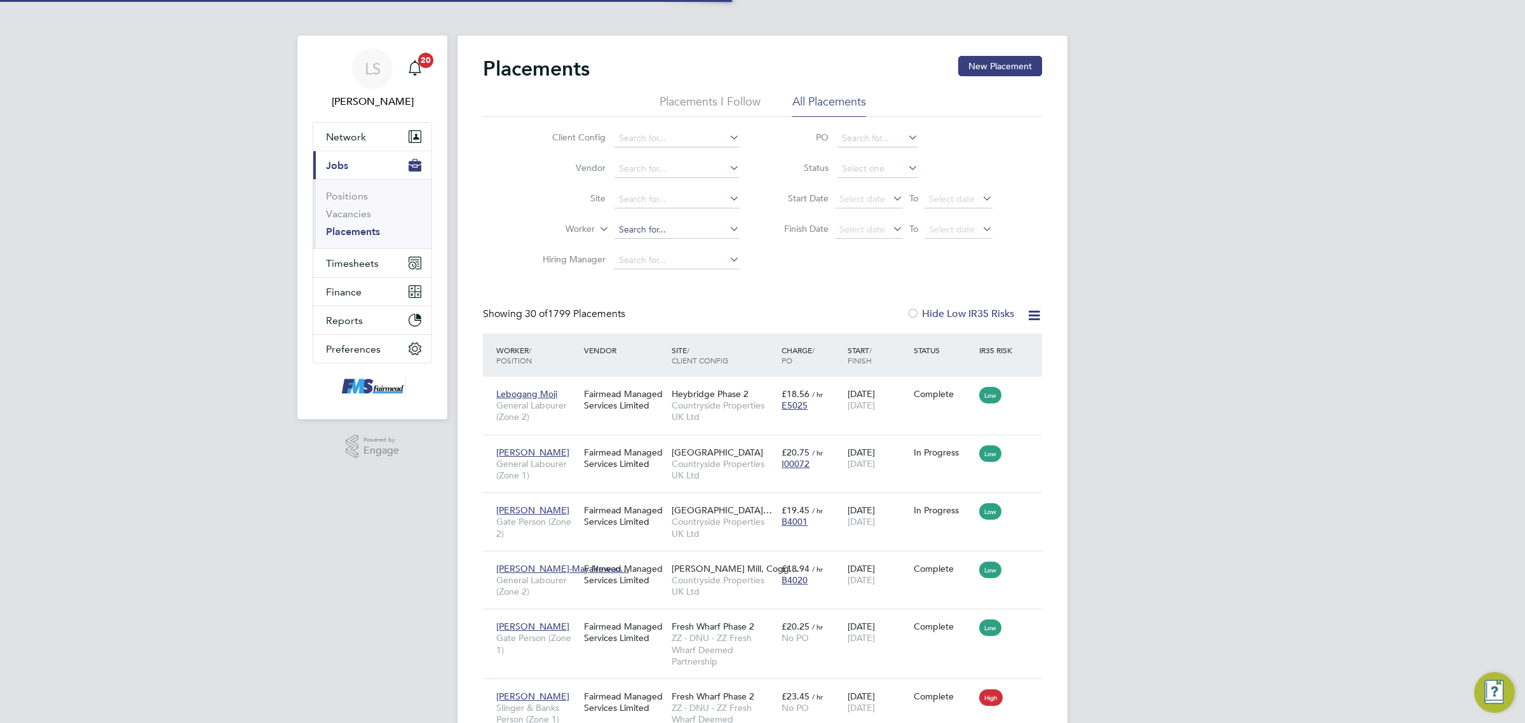
click at [639, 226] on input at bounding box center [676, 230] width 125 height 18
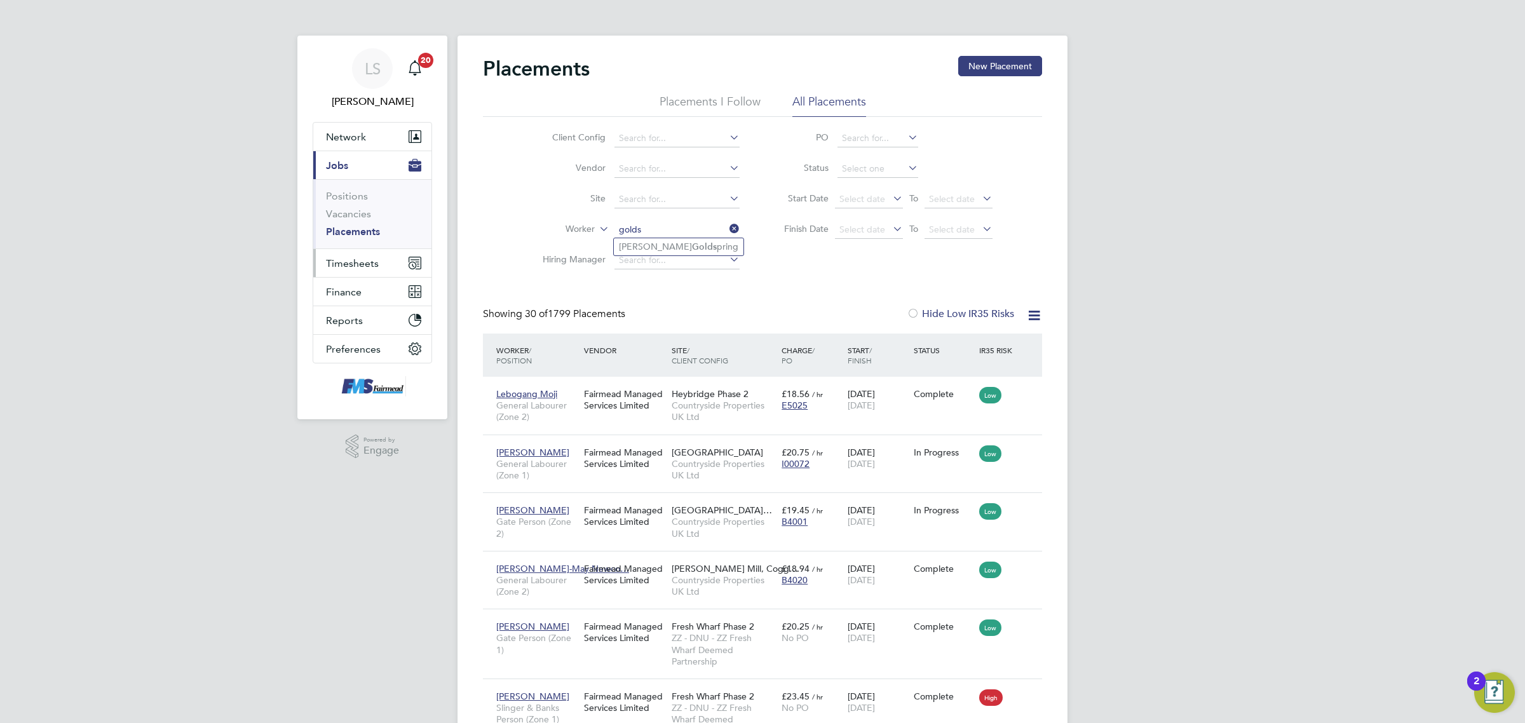
type input "golds"
click at [359, 264] on span "Timesheets" at bounding box center [352, 263] width 53 height 12
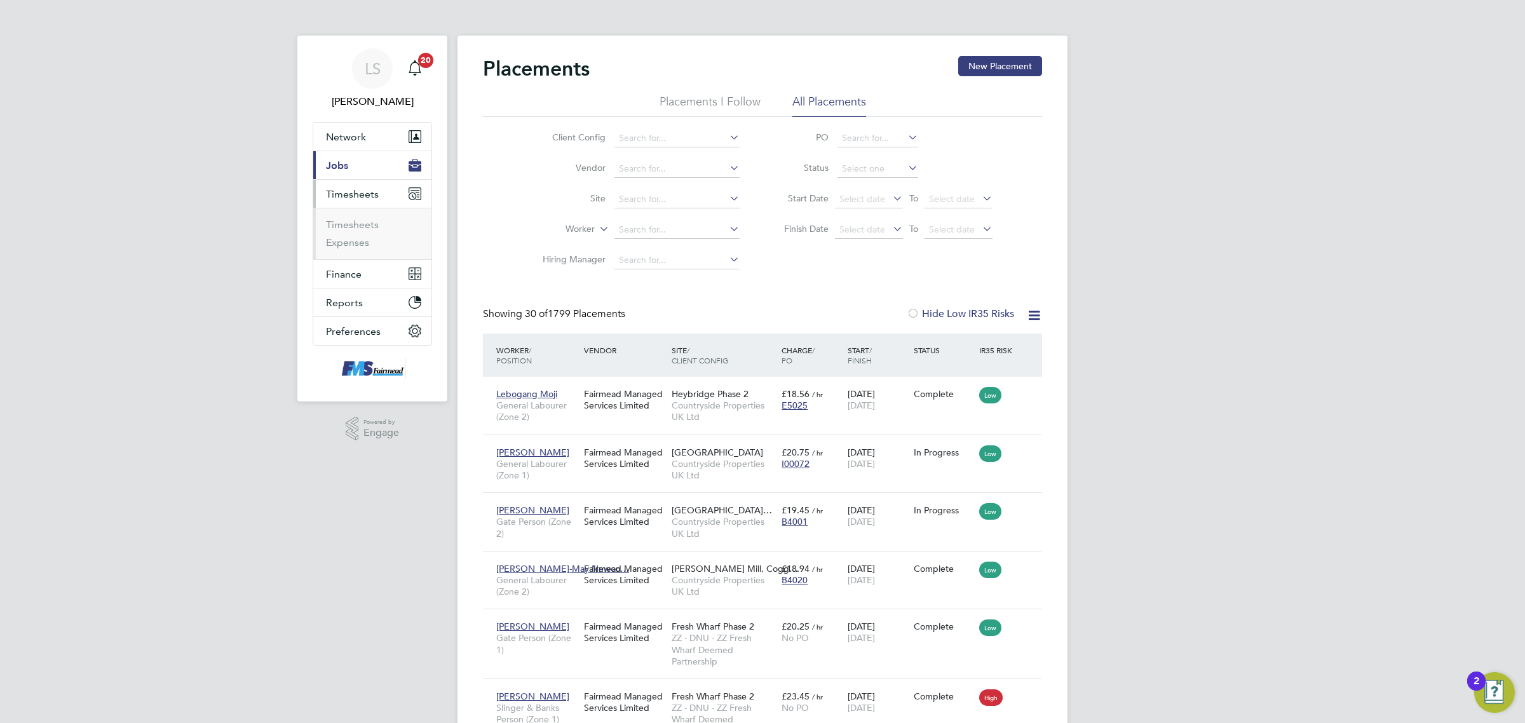
click at [365, 232] on li "Timesheets" at bounding box center [373, 228] width 95 height 18
click at [363, 226] on link "Timesheets" at bounding box center [352, 225] width 53 height 12
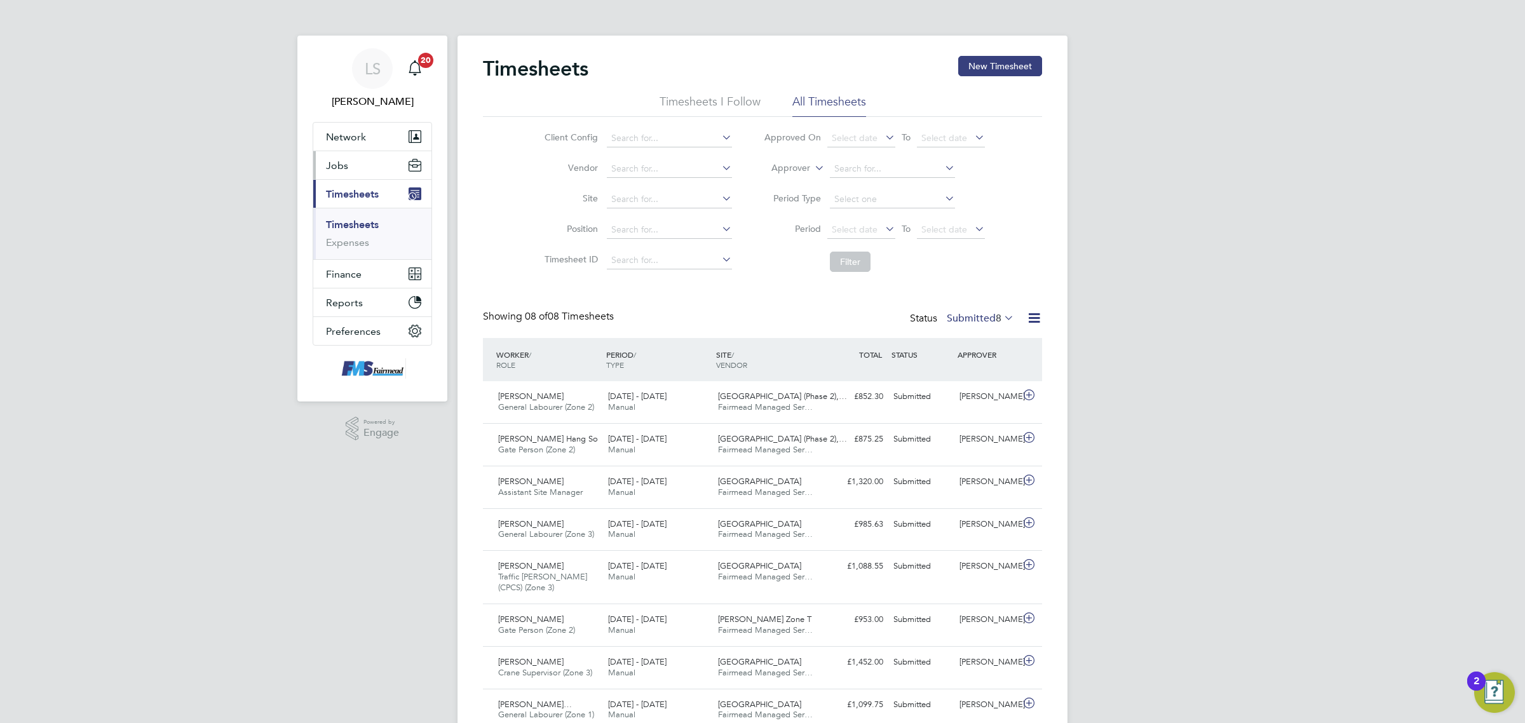
click at [353, 172] on button "Jobs" at bounding box center [372, 165] width 118 height 28
click at [361, 219] on link "Vacancies" at bounding box center [348, 214] width 45 height 12
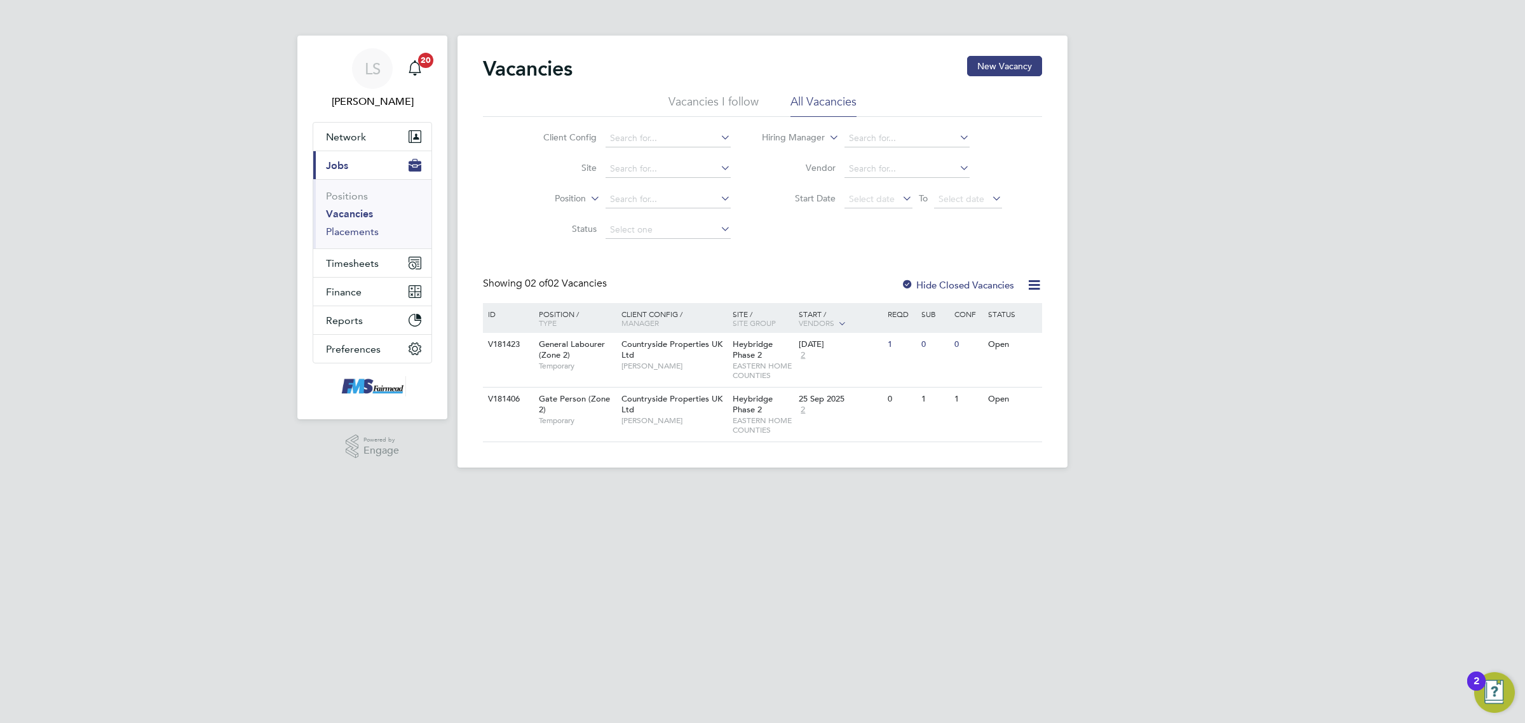
click at [354, 231] on link "Placements" at bounding box center [352, 232] width 53 height 12
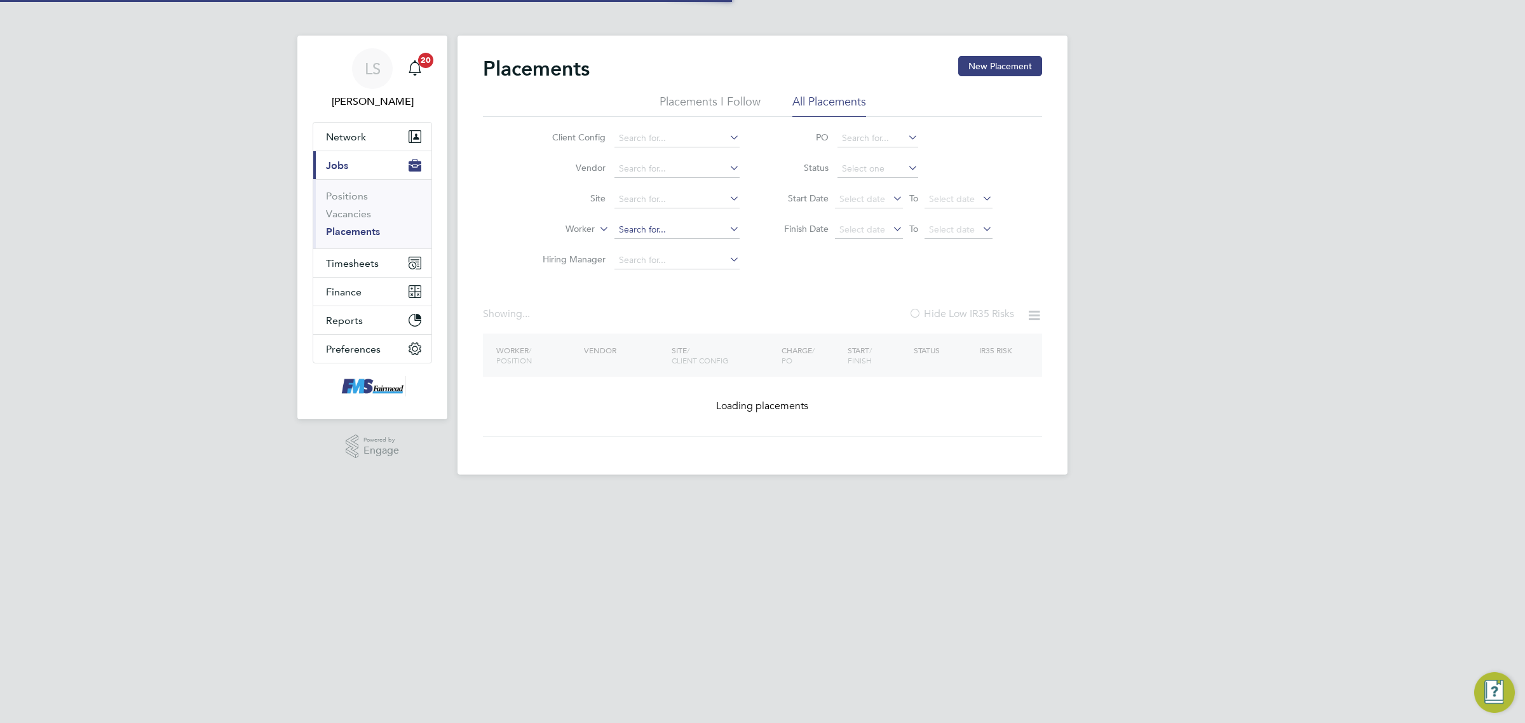
click at [636, 229] on input at bounding box center [676, 230] width 125 height 18
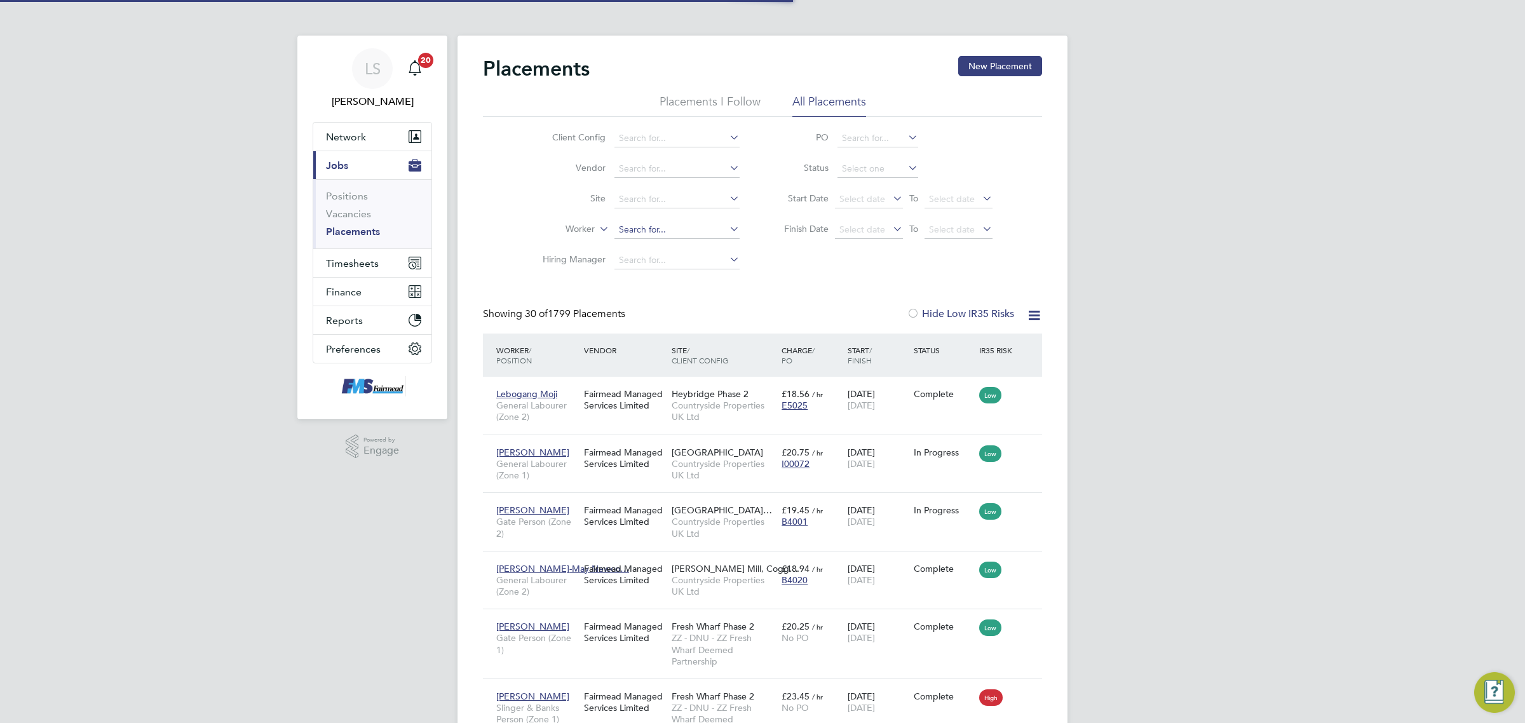
scroll to position [48, 110]
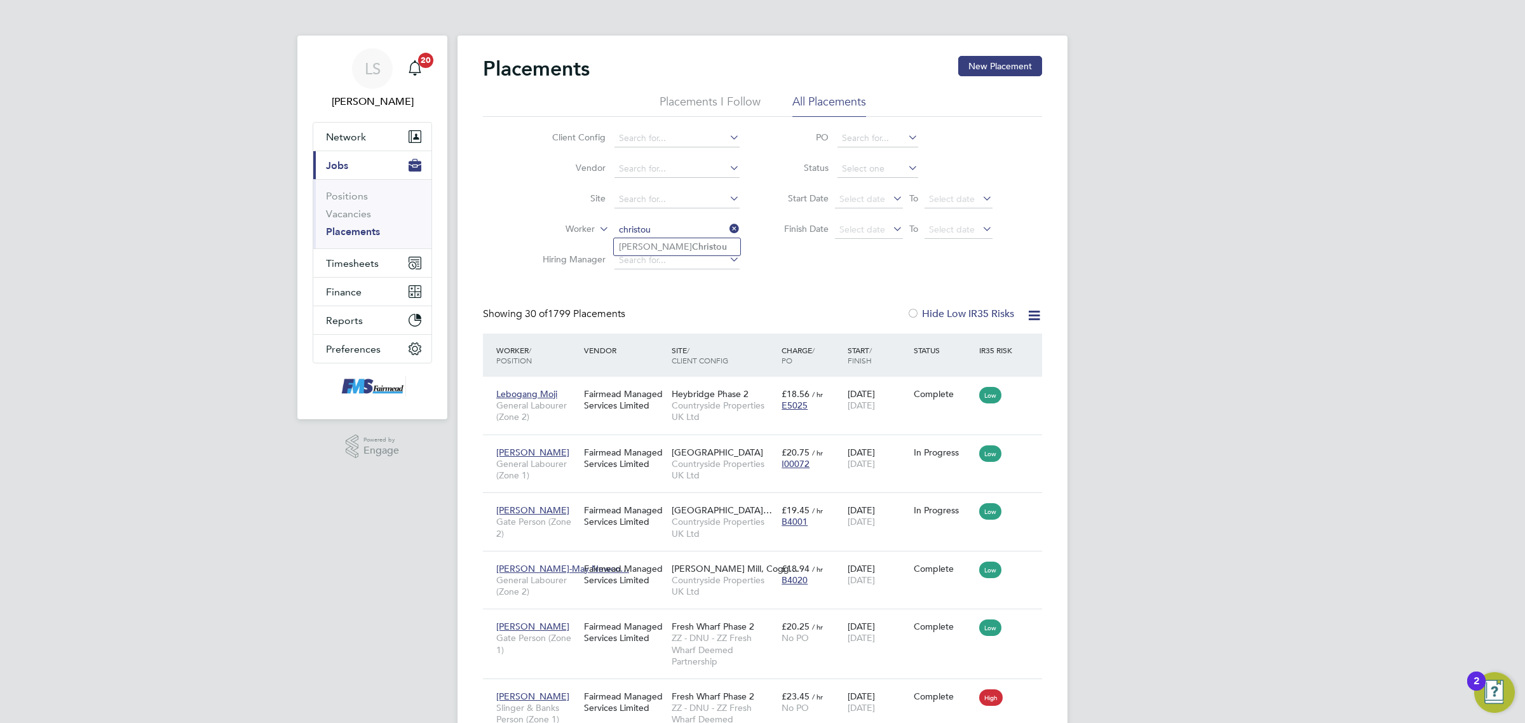
click at [649, 243] on li "[PERSON_NAME]" at bounding box center [677, 246] width 126 height 17
type input "[PERSON_NAME]"
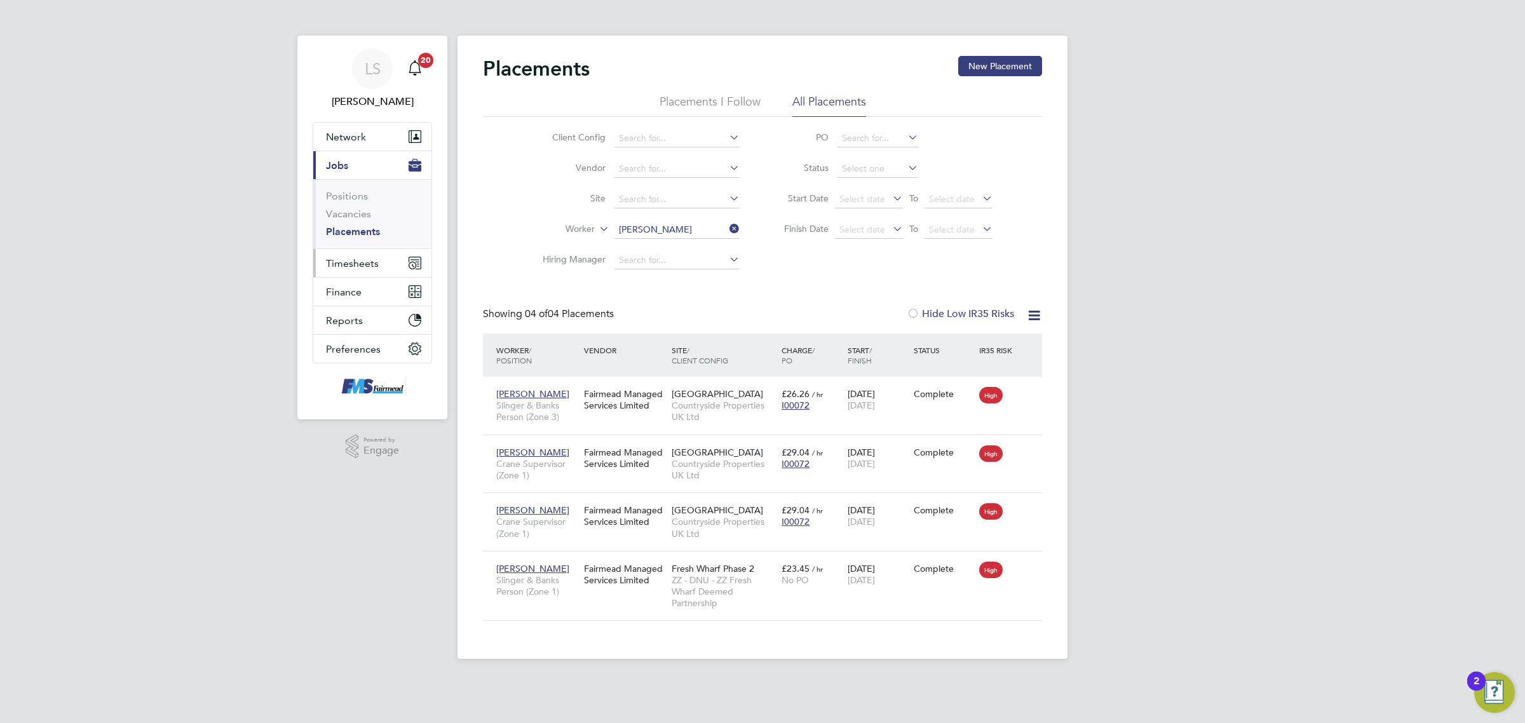
drag, startPoint x: 367, startPoint y: 252, endPoint x: 367, endPoint y: 259, distance: 7.0
click at [367, 259] on button "Timesheets" at bounding box center [372, 263] width 118 height 28
click at [358, 226] on link "Timesheets" at bounding box center [352, 225] width 53 height 12
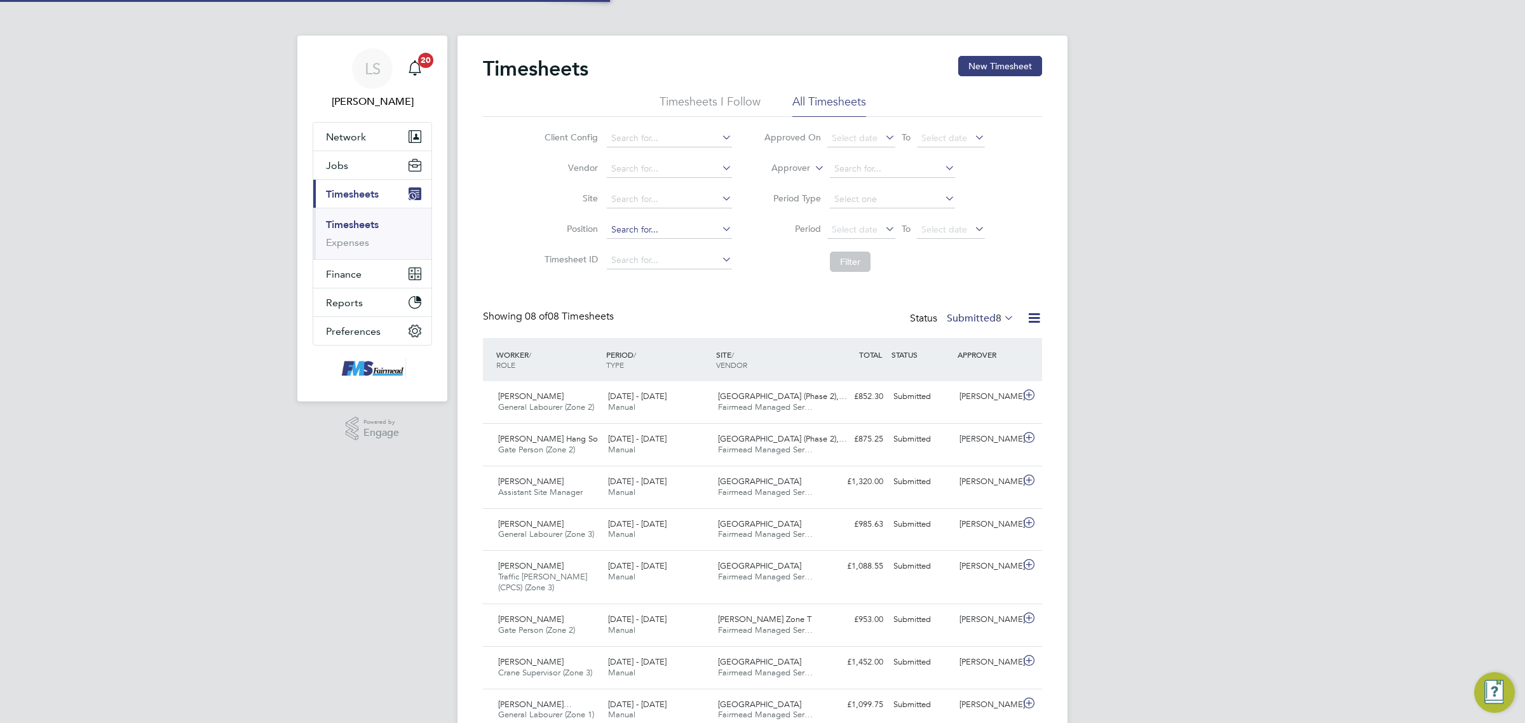
scroll to position [32, 110]
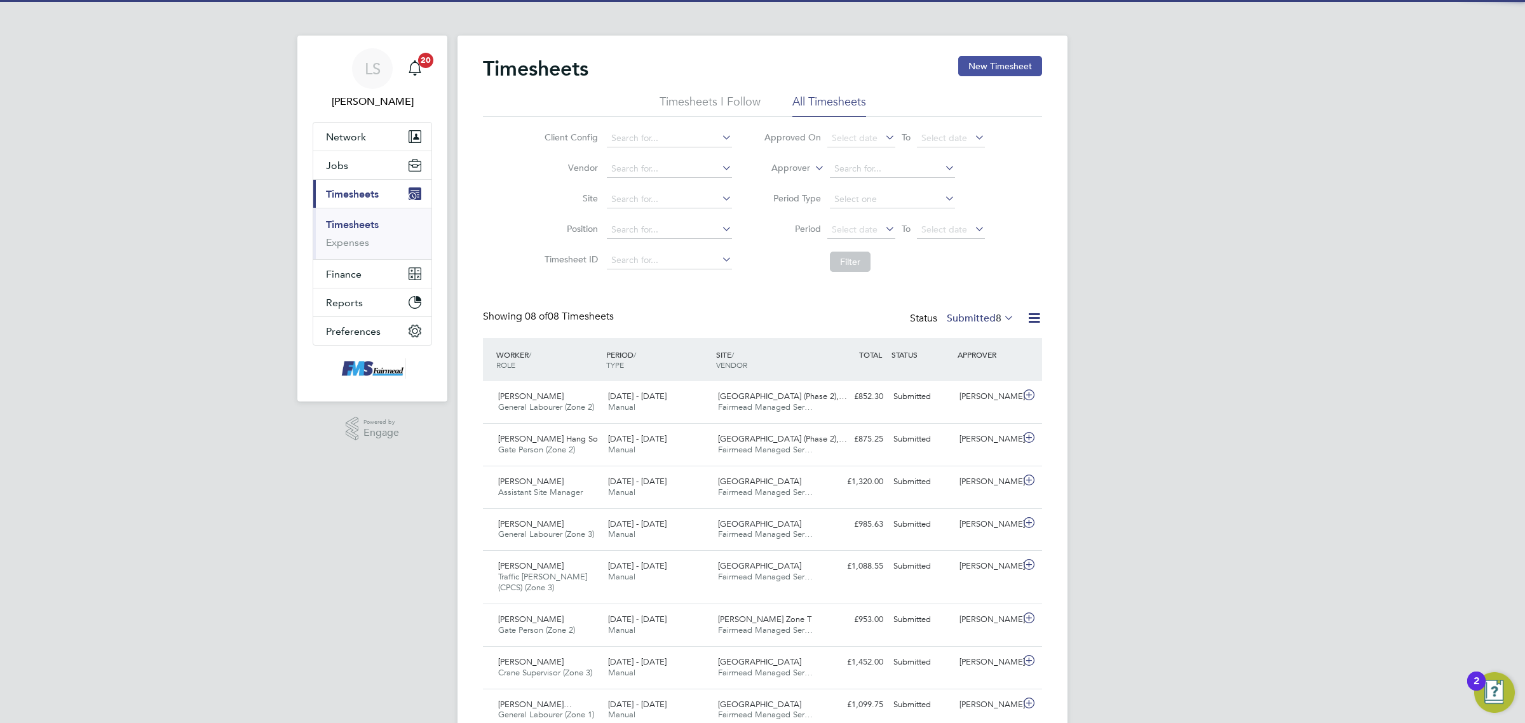
click at [1008, 62] on button "New Timesheet" at bounding box center [1000, 66] width 84 height 20
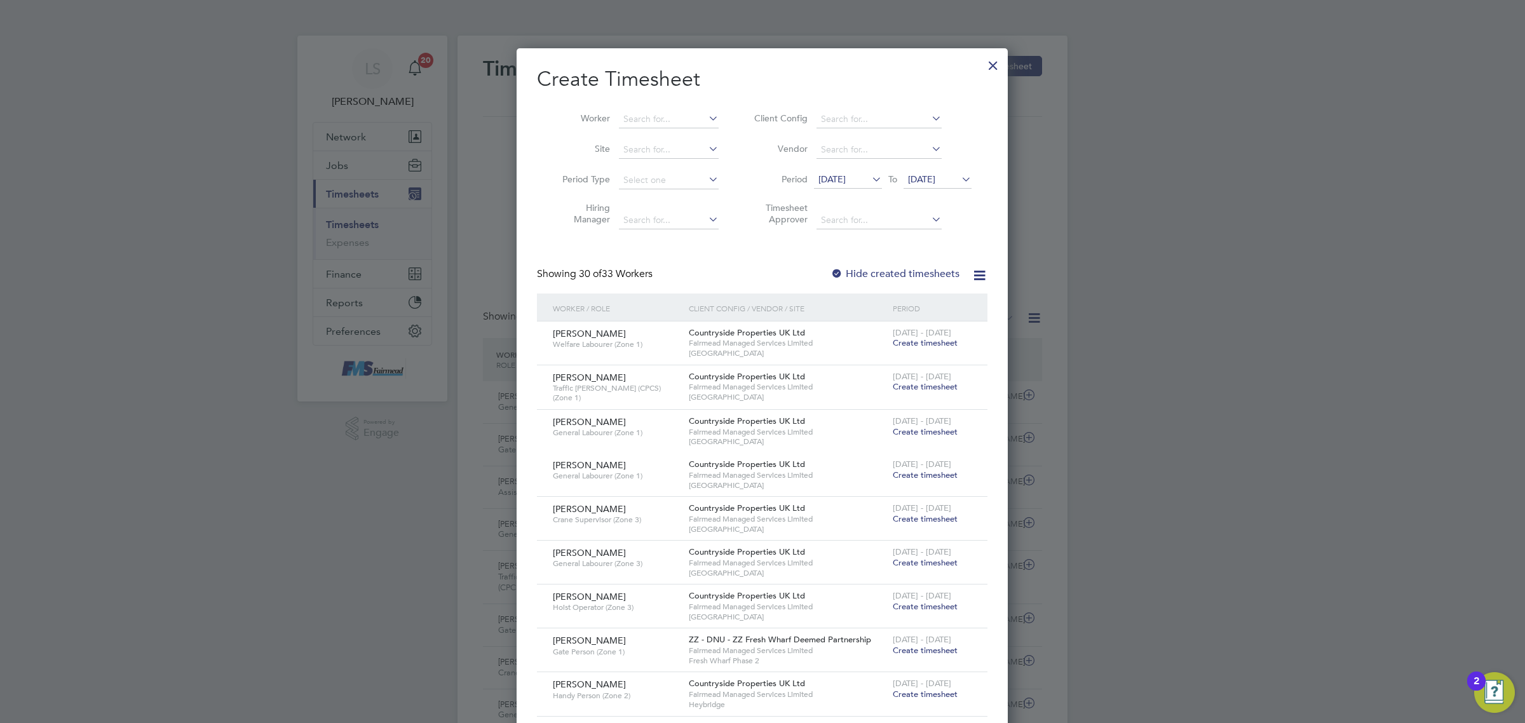
click at [653, 109] on li "Worker" at bounding box center [636, 119] width 198 height 30
click at [656, 116] on input at bounding box center [669, 120] width 100 height 18
click at [645, 131] on b "Catalin" at bounding box center [638, 136] width 30 height 11
type input "[PERSON_NAME]"
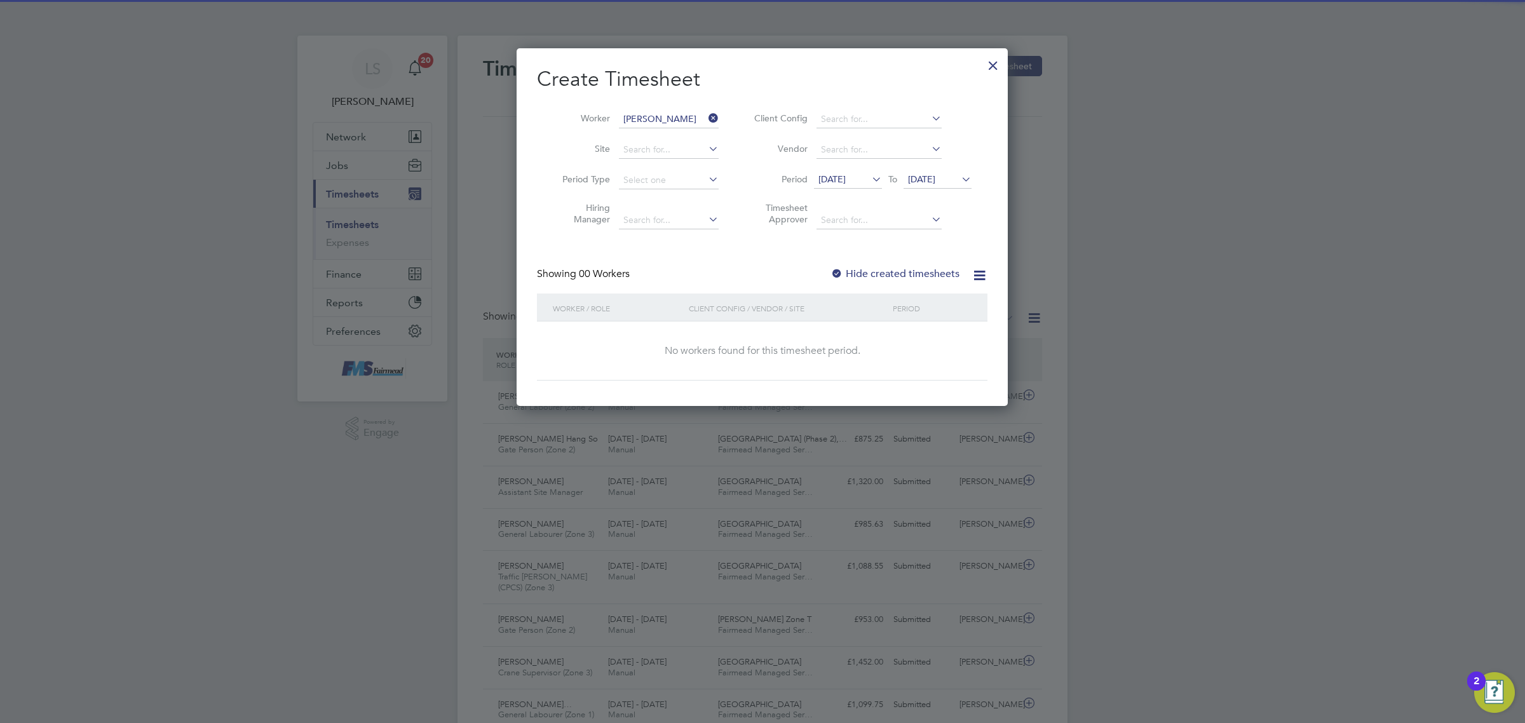
click at [878, 275] on label "Hide created timesheets" at bounding box center [894, 273] width 129 height 13
click at [922, 280] on div "Showing 00 Workers Hide created timesheets" at bounding box center [762, 280] width 450 height 26
click at [922, 273] on label "Hide created timesheets" at bounding box center [894, 273] width 129 height 13
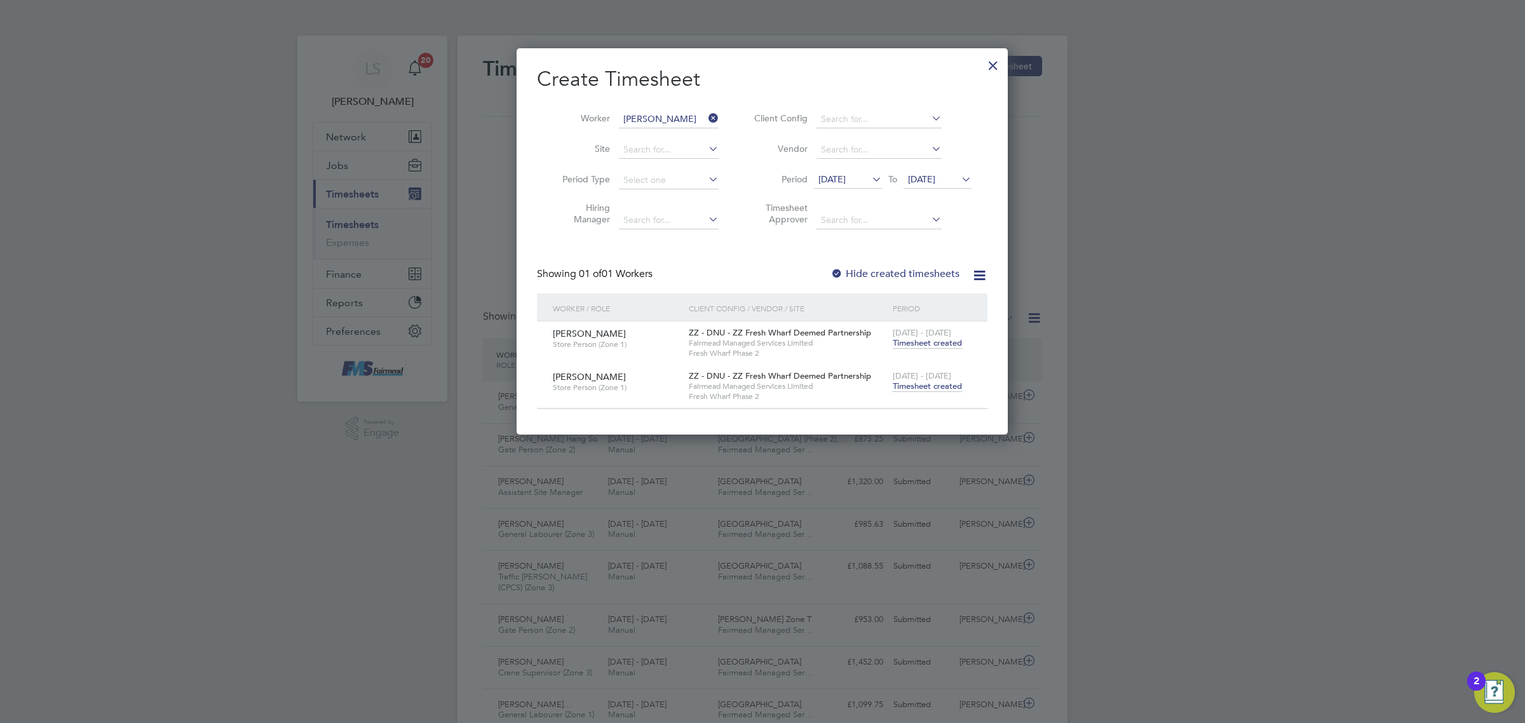
click at [922, 397] on div "[DATE] - [DATE] Timesheet created" at bounding box center [931, 382] width 85 height 34
click at [928, 388] on span "Timesheet created" at bounding box center [926, 386] width 69 height 11
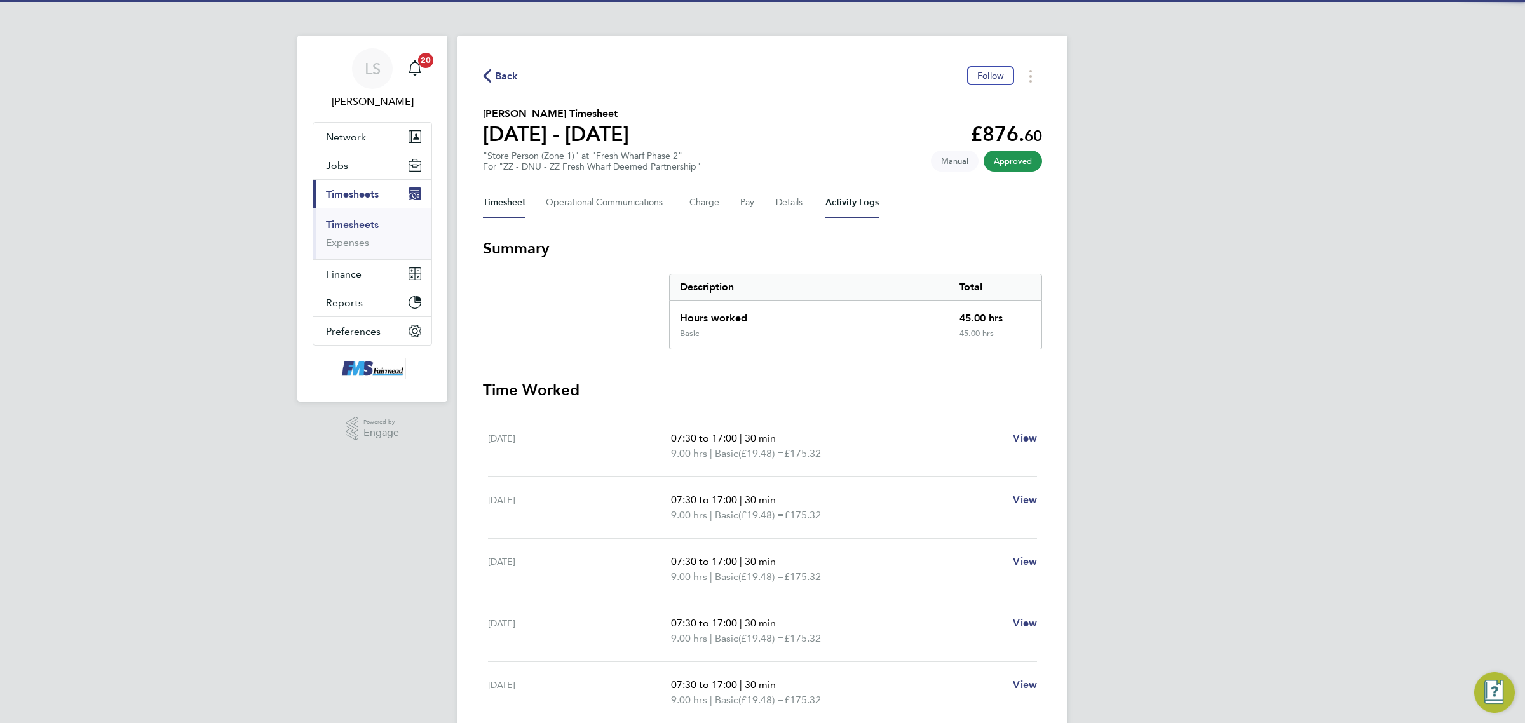
click at [867, 208] on Logs-tab "Activity Logs" at bounding box center [851, 202] width 53 height 30
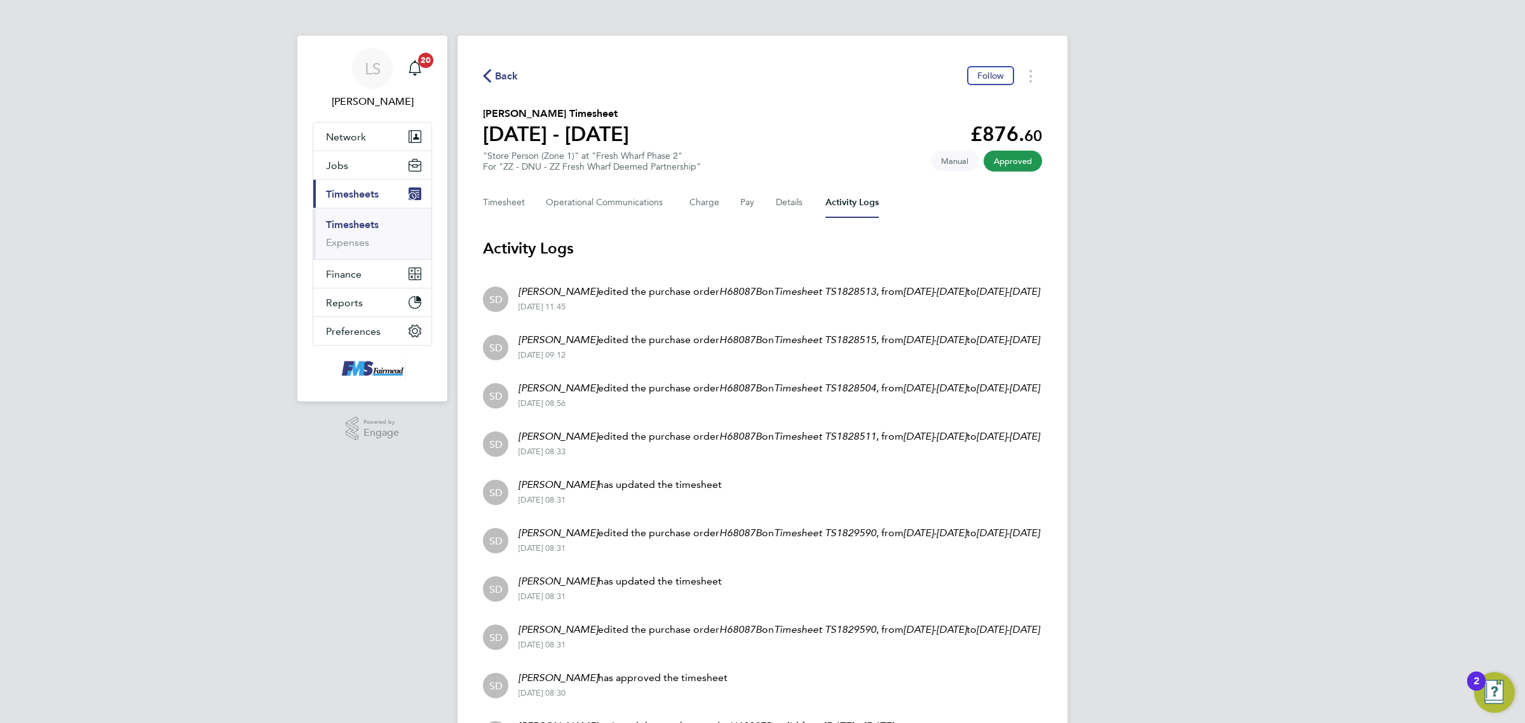
click at [529, 201] on div "Timesheet Operational Communications Charge Pay Details Activity Logs" at bounding box center [762, 202] width 559 height 30
click at [525, 197] on button "Timesheet" at bounding box center [504, 202] width 43 height 30
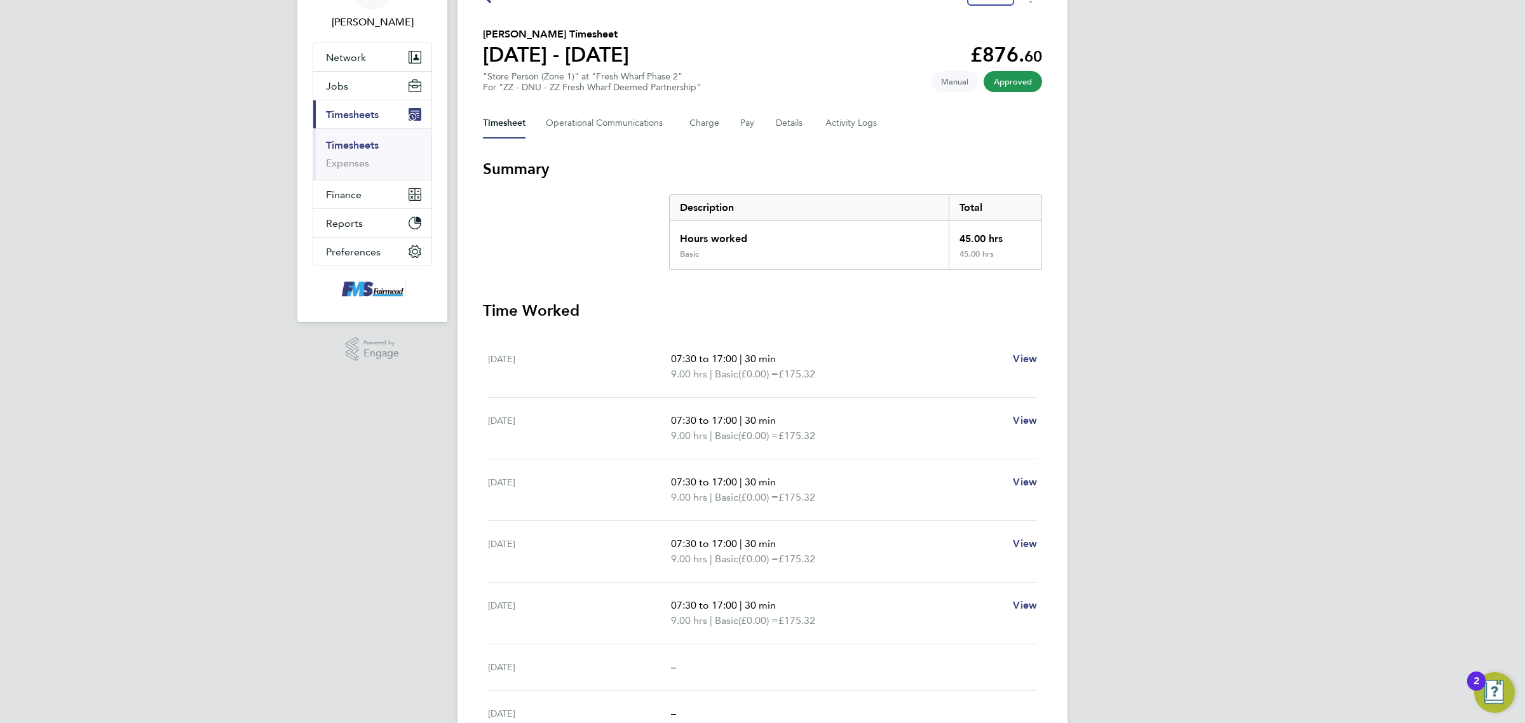
click at [341, 143] on link "Timesheets" at bounding box center [352, 145] width 53 height 12
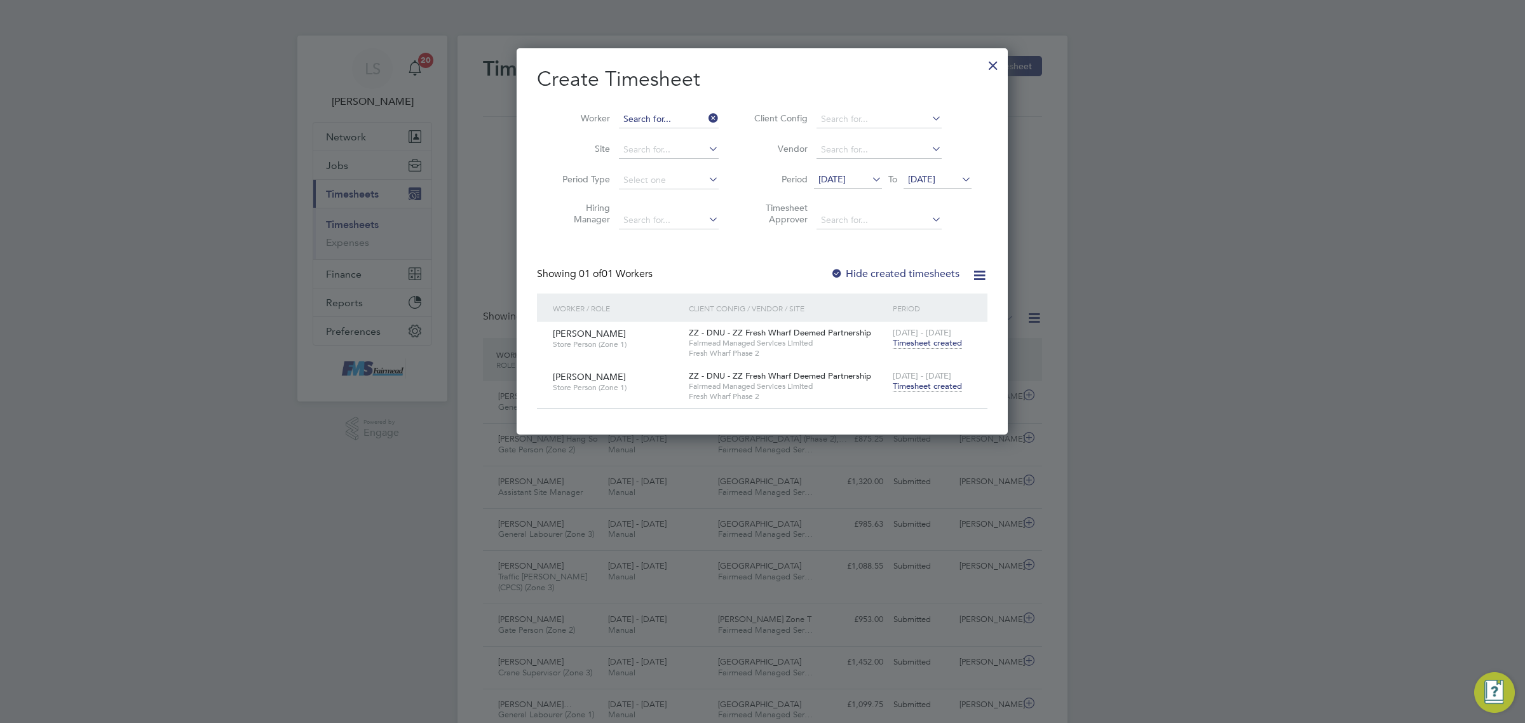
click at [667, 124] on input at bounding box center [669, 120] width 100 height 18
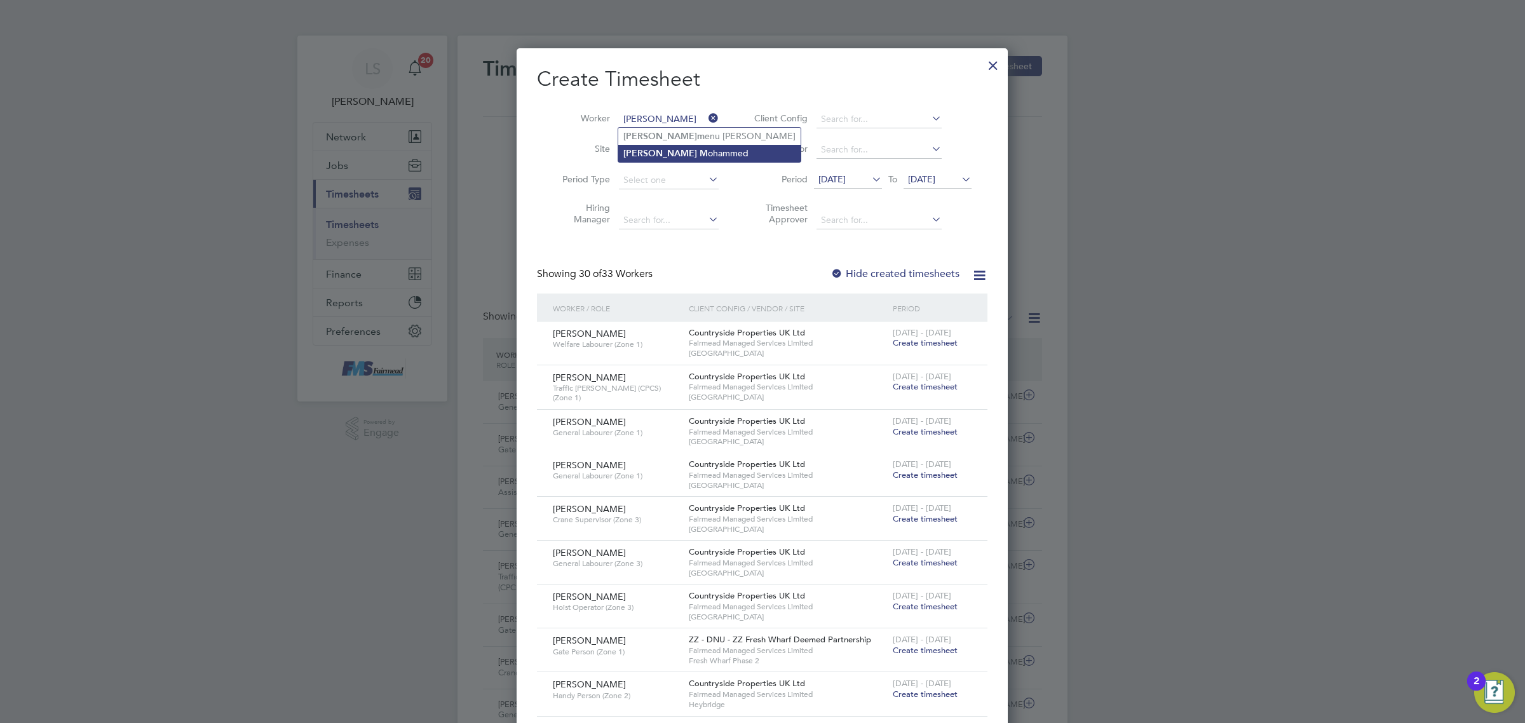
click at [667, 152] on li "[PERSON_NAME]" at bounding box center [709, 153] width 182 height 17
type input "[PERSON_NAME]"
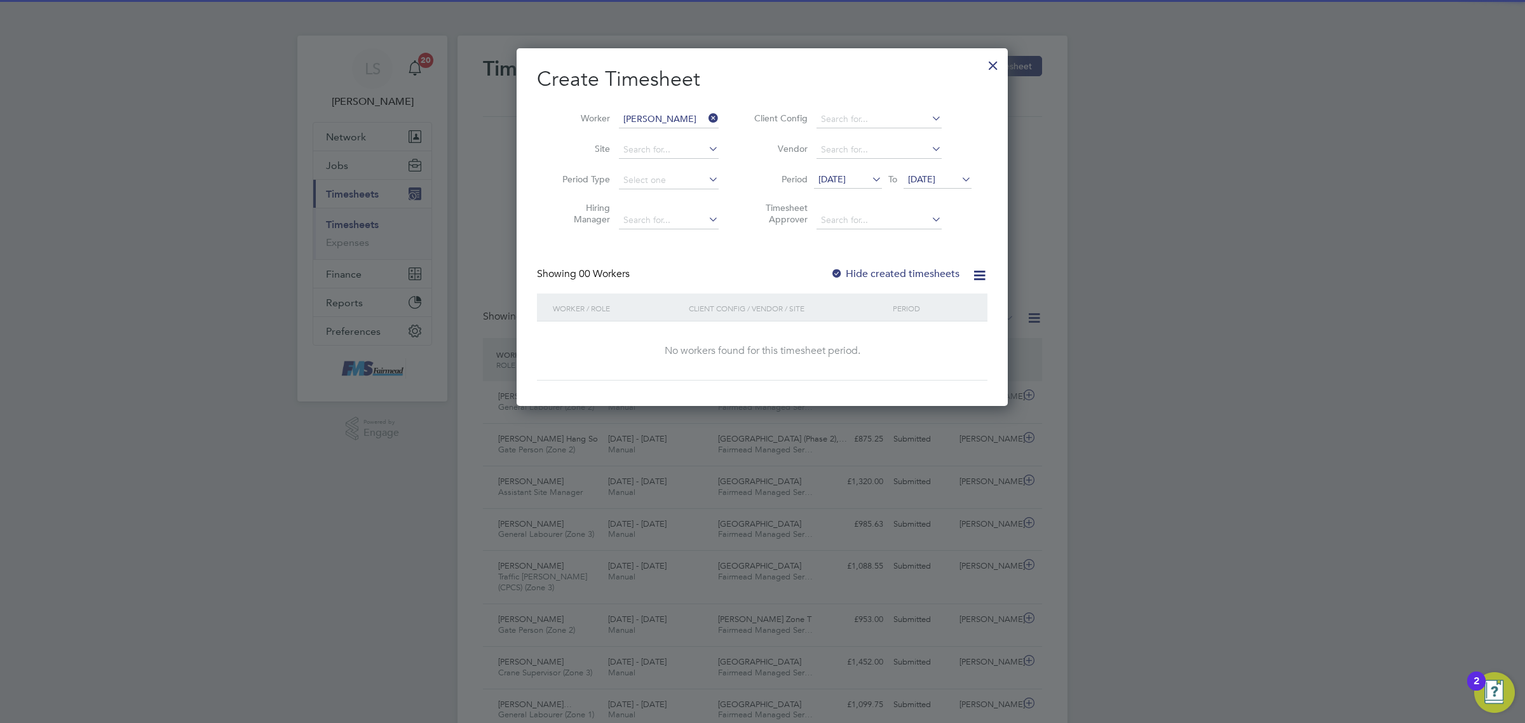
click at [907, 264] on div "Create Timesheet Worker [PERSON_NAME] Site Period Type Hiring Manager Client Co…" at bounding box center [762, 223] width 450 height 314
click at [907, 270] on label "Hide created timesheets" at bounding box center [894, 273] width 129 height 13
click at [915, 267] on label "Hide created timesheets" at bounding box center [894, 273] width 129 height 13
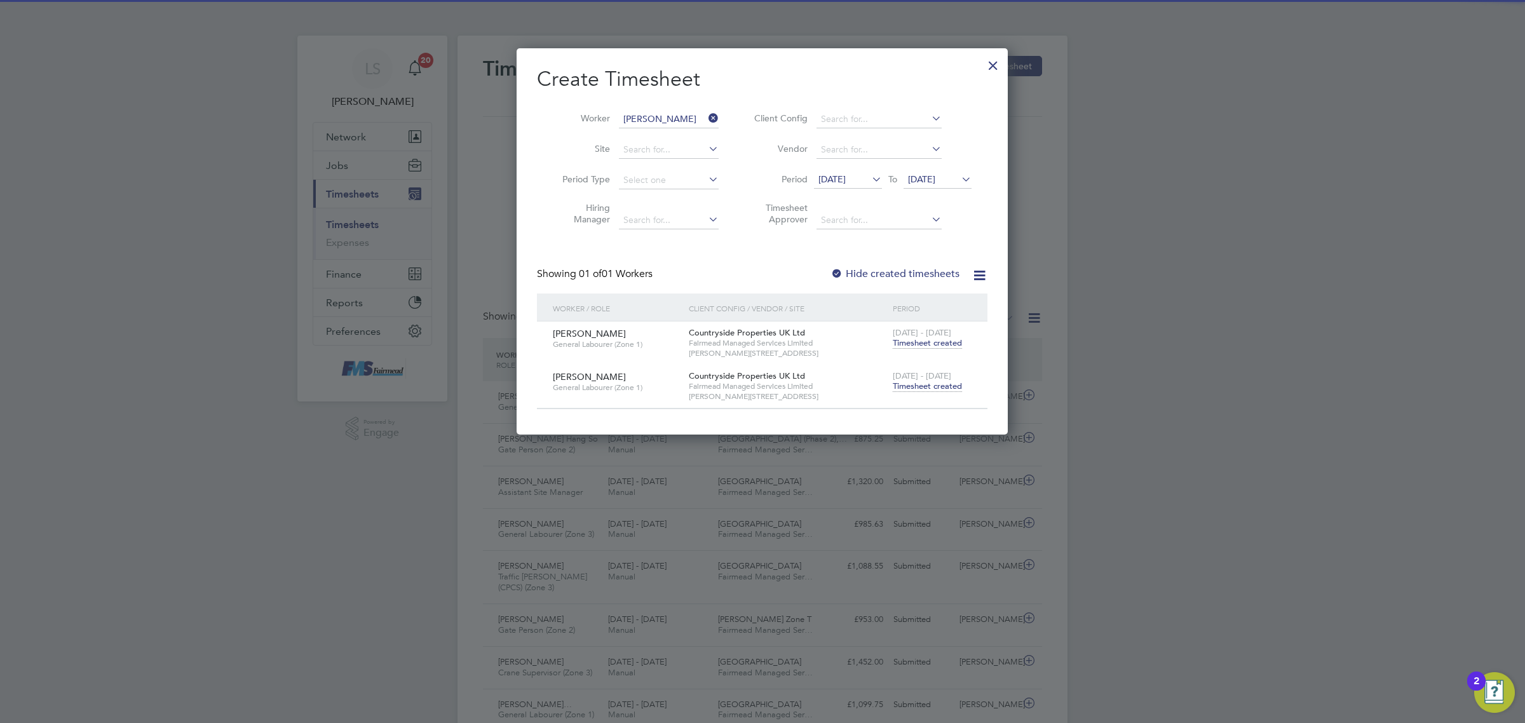
click at [927, 383] on span "Timesheet created" at bounding box center [926, 386] width 69 height 11
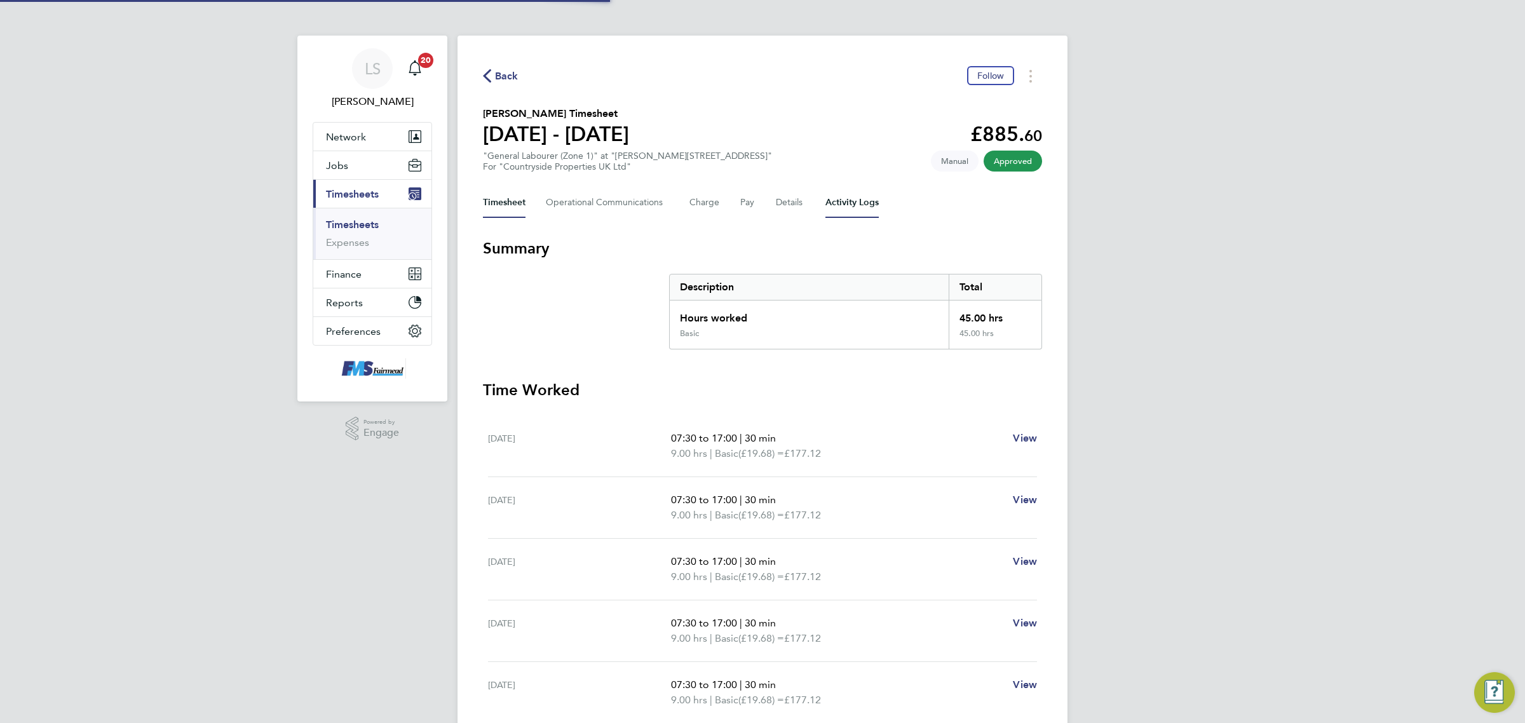
click at [848, 198] on Logs-tab "Activity Logs" at bounding box center [851, 202] width 53 height 30
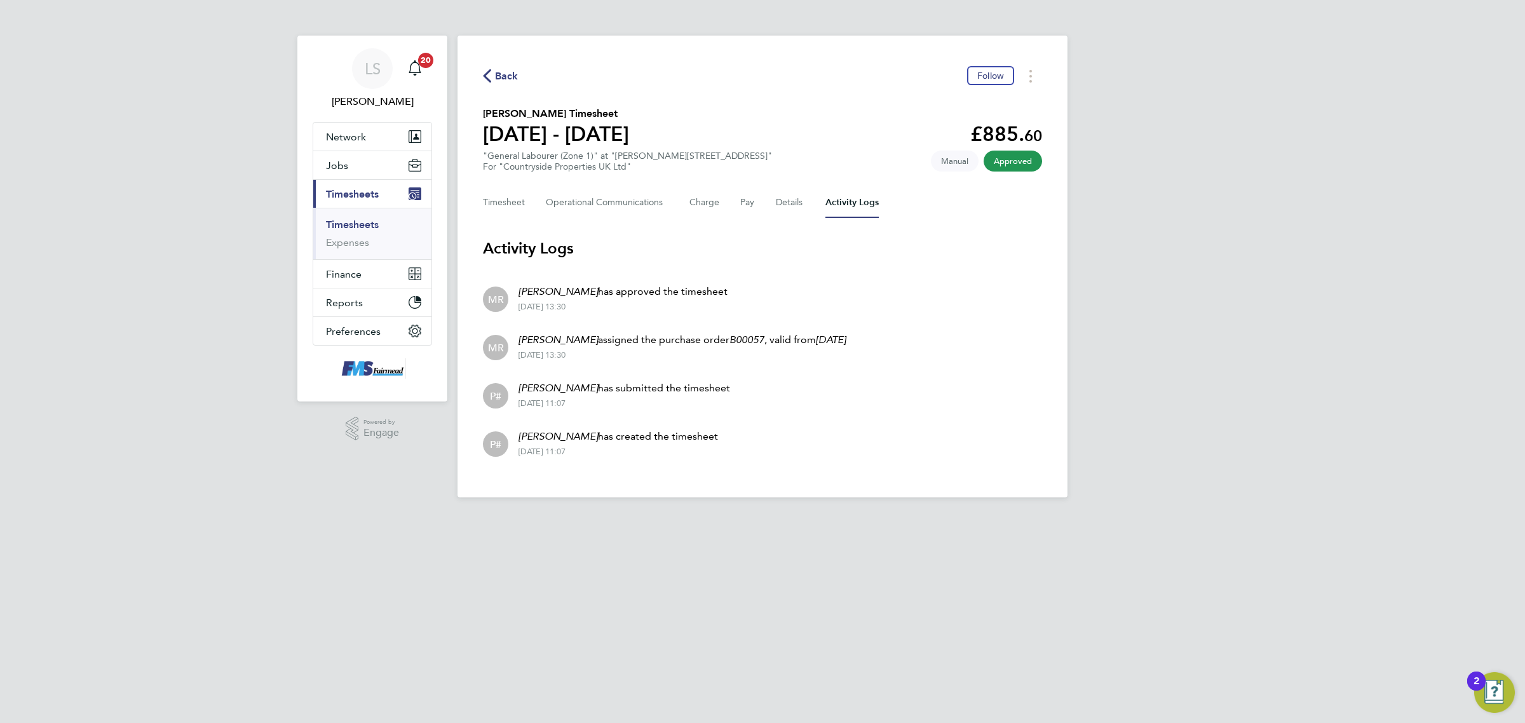
click at [513, 220] on div "Back Follow [PERSON_NAME] Timesheet [DATE] - [DATE] £885. 60 "General Labourer …" at bounding box center [762, 267] width 610 height 462
click at [515, 202] on button "Timesheet" at bounding box center [504, 202] width 43 height 30
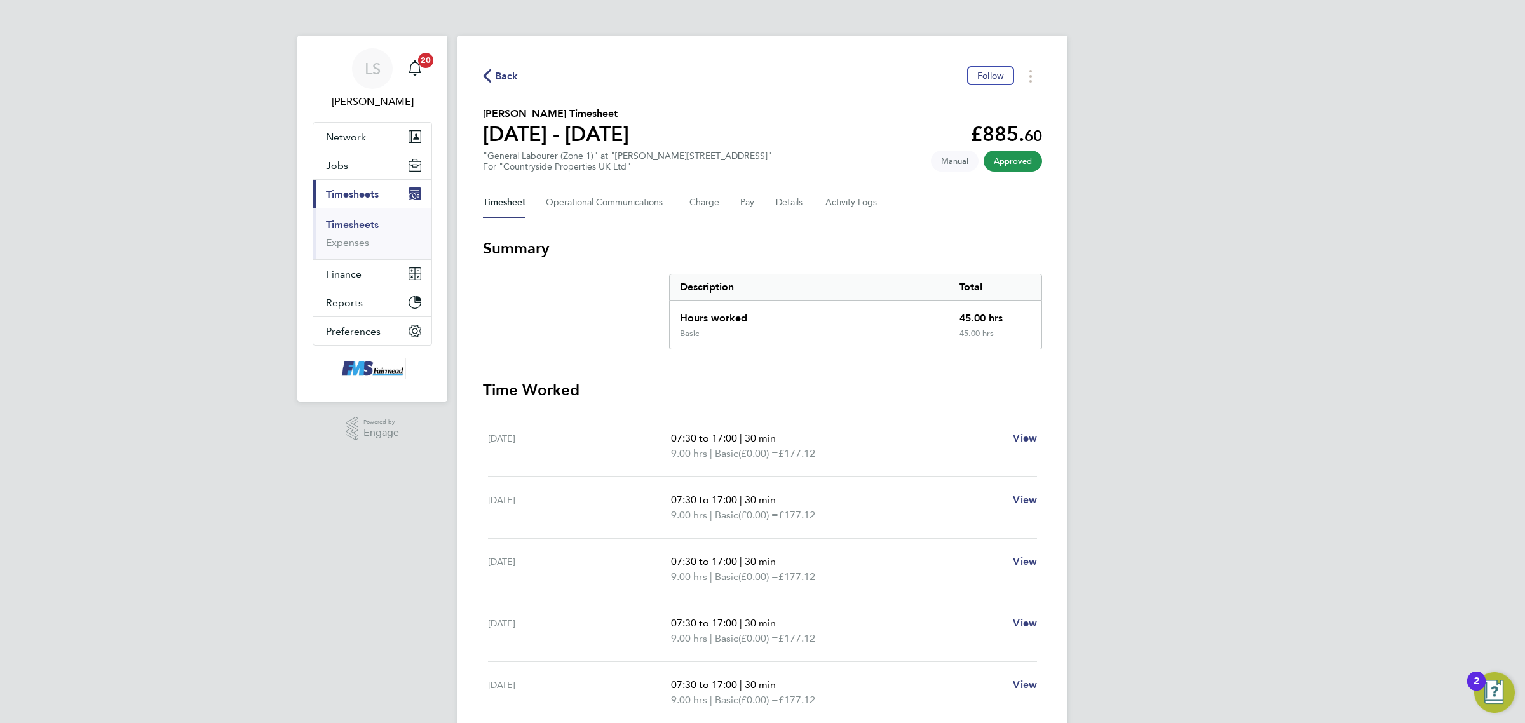
click at [363, 222] on link "Timesheets" at bounding box center [352, 225] width 53 height 12
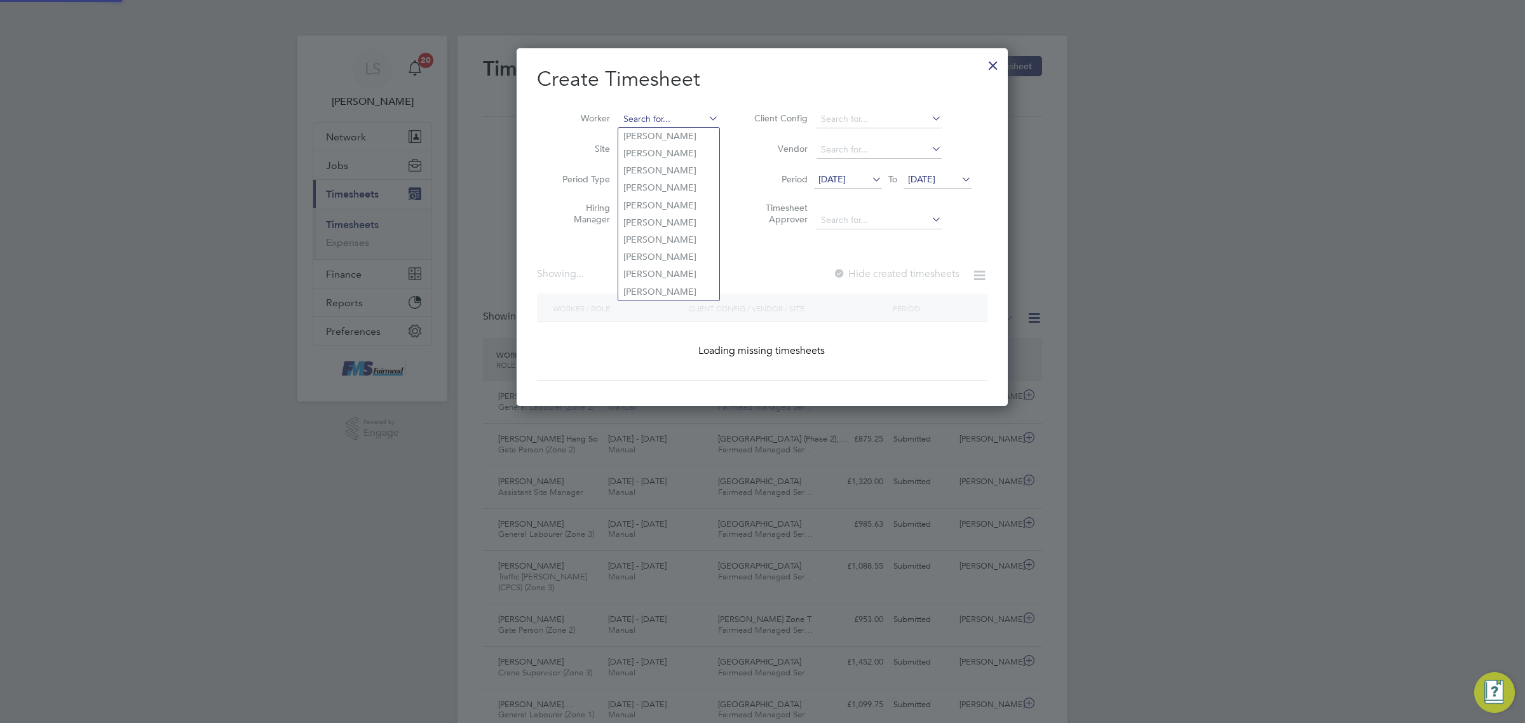
click at [672, 119] on input at bounding box center [669, 120] width 100 height 18
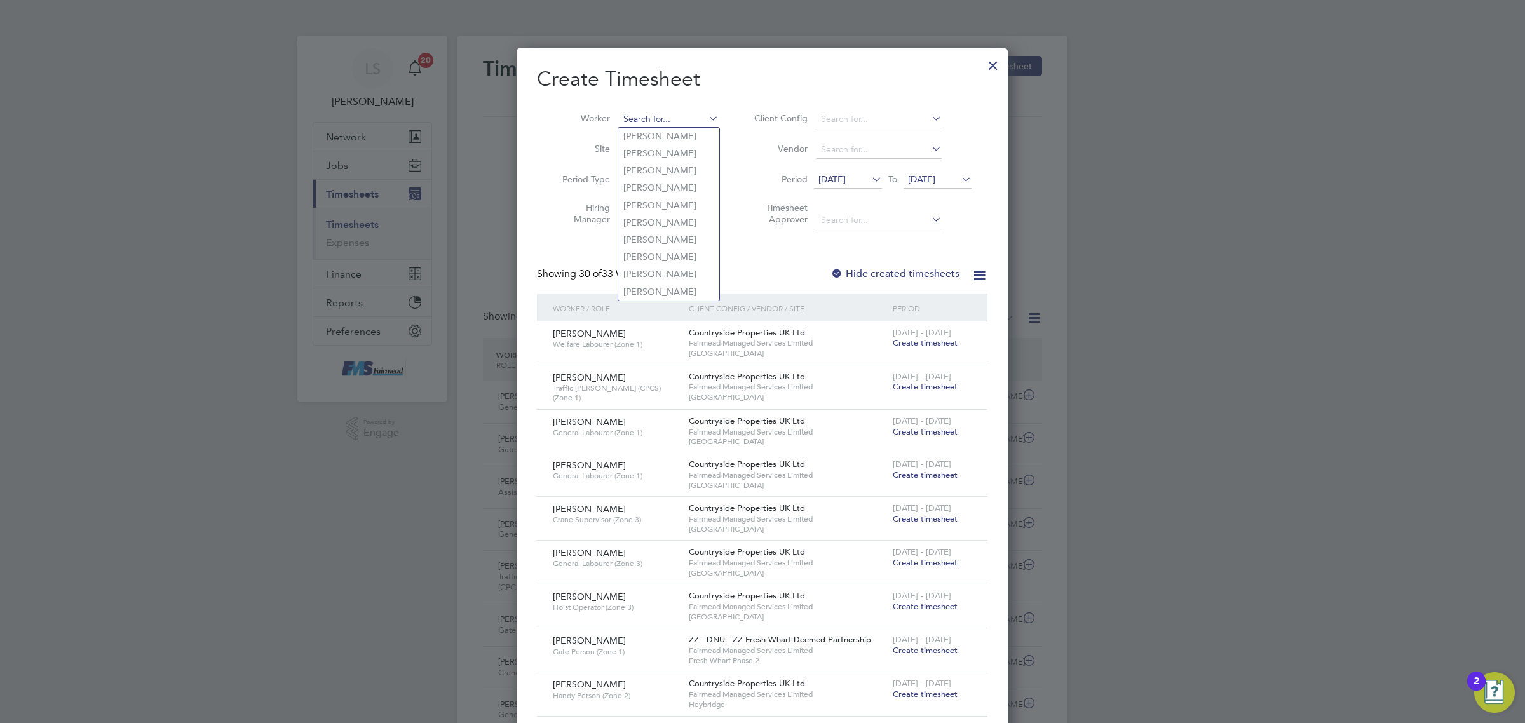
type input "n"
click at [661, 128] on li "[PERSON_NAME] Simbule" at bounding box center [676, 136] width 116 height 17
type input "[PERSON_NAME] Simbule"
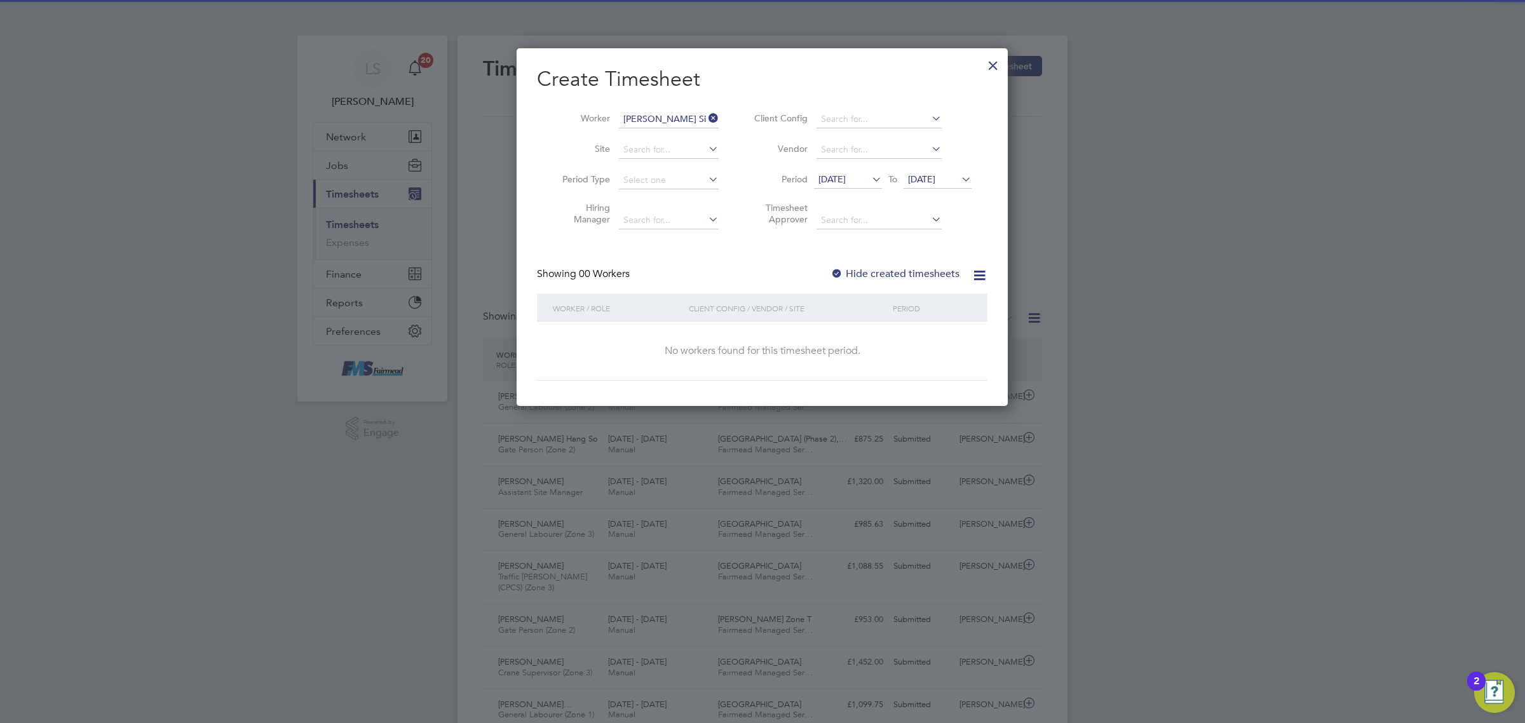
click at [935, 182] on span "[DATE]" at bounding box center [921, 178] width 27 height 11
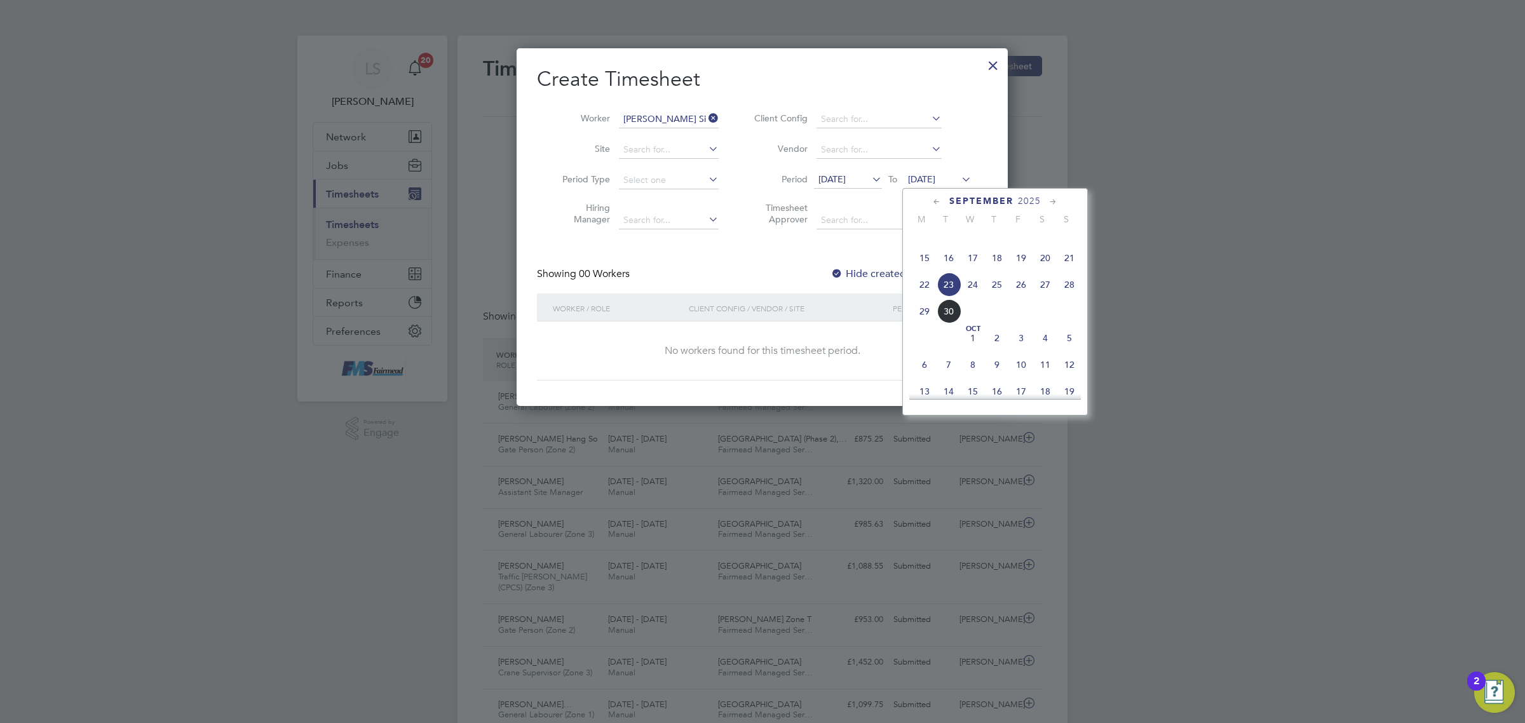
click at [1063, 297] on span "28" at bounding box center [1069, 285] width 24 height 24
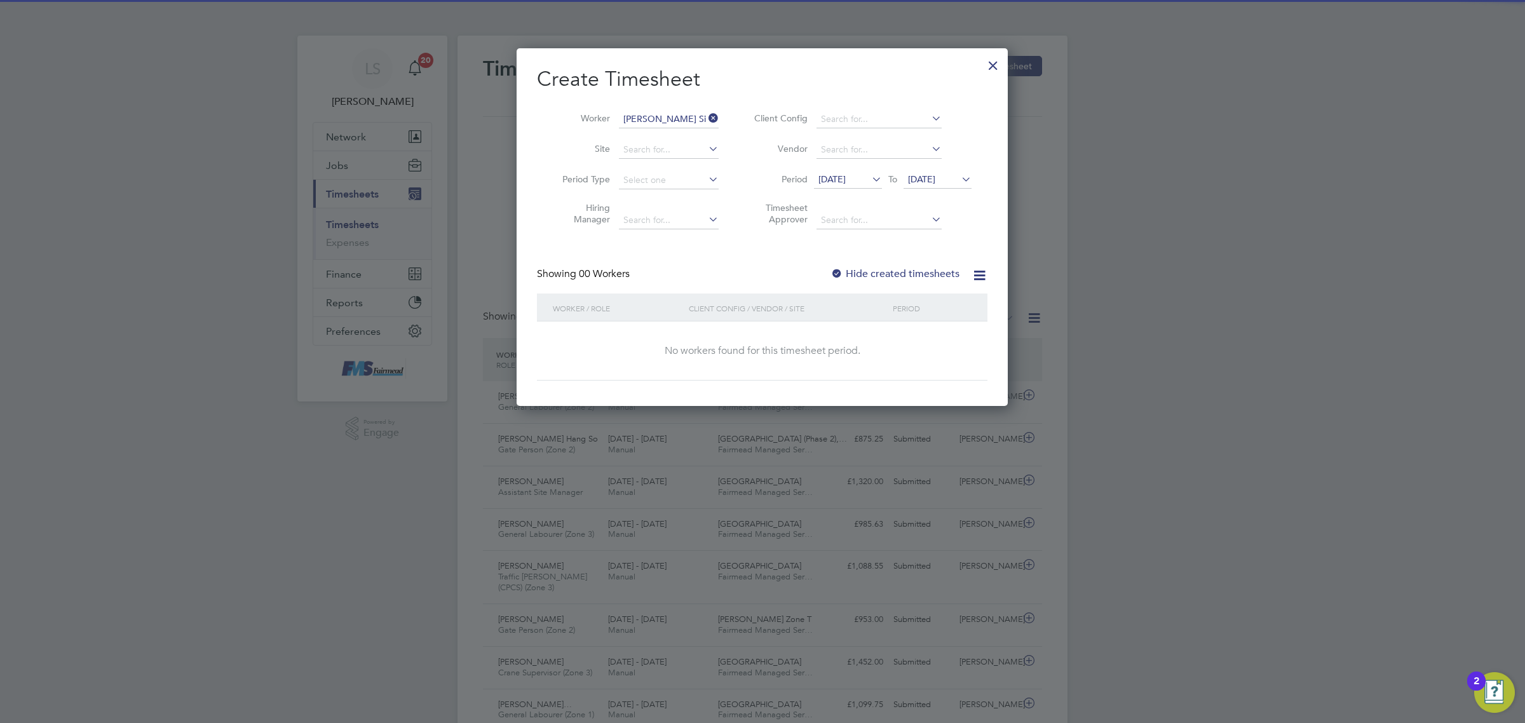
click at [848, 265] on div "Create Timesheet Worker [PERSON_NAME] Simbule Site Period Type Hiring Manager C…" at bounding box center [762, 223] width 450 height 314
click at [849, 267] on label "Hide created timesheets" at bounding box center [894, 273] width 129 height 13
click at [849, 268] on label "Hide created timesheets" at bounding box center [894, 273] width 129 height 13
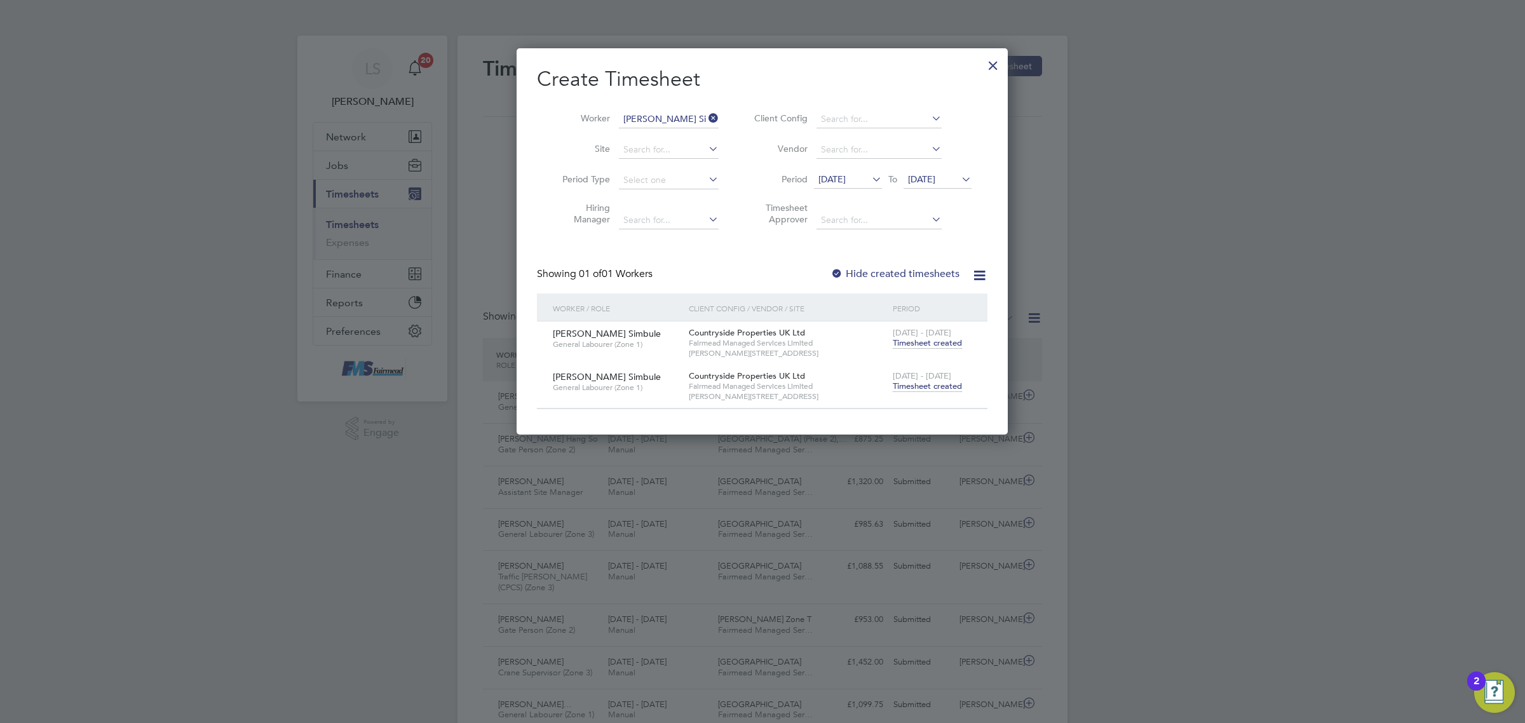
click at [944, 389] on span "Timesheet created" at bounding box center [926, 386] width 69 height 11
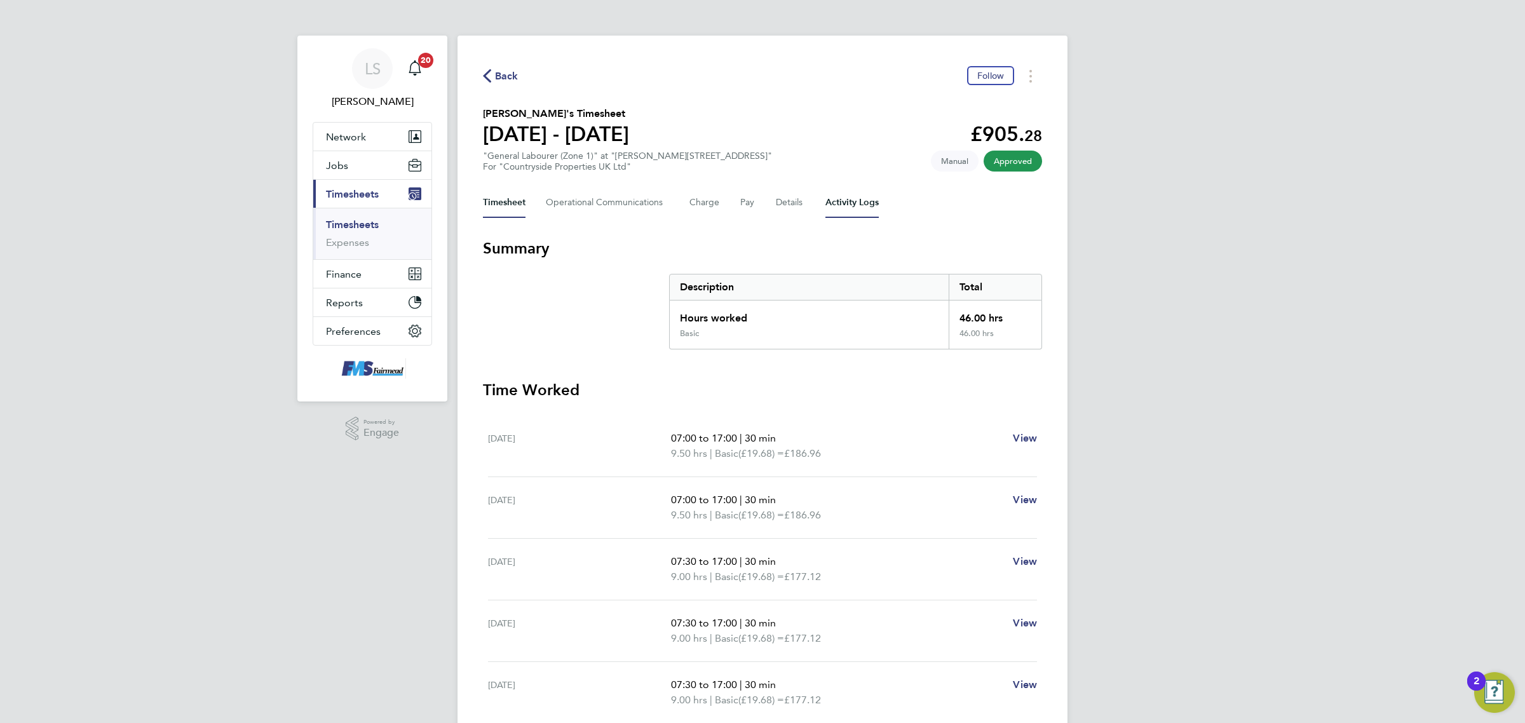
click at [855, 207] on Logs-tab "Activity Logs" at bounding box center [851, 202] width 53 height 30
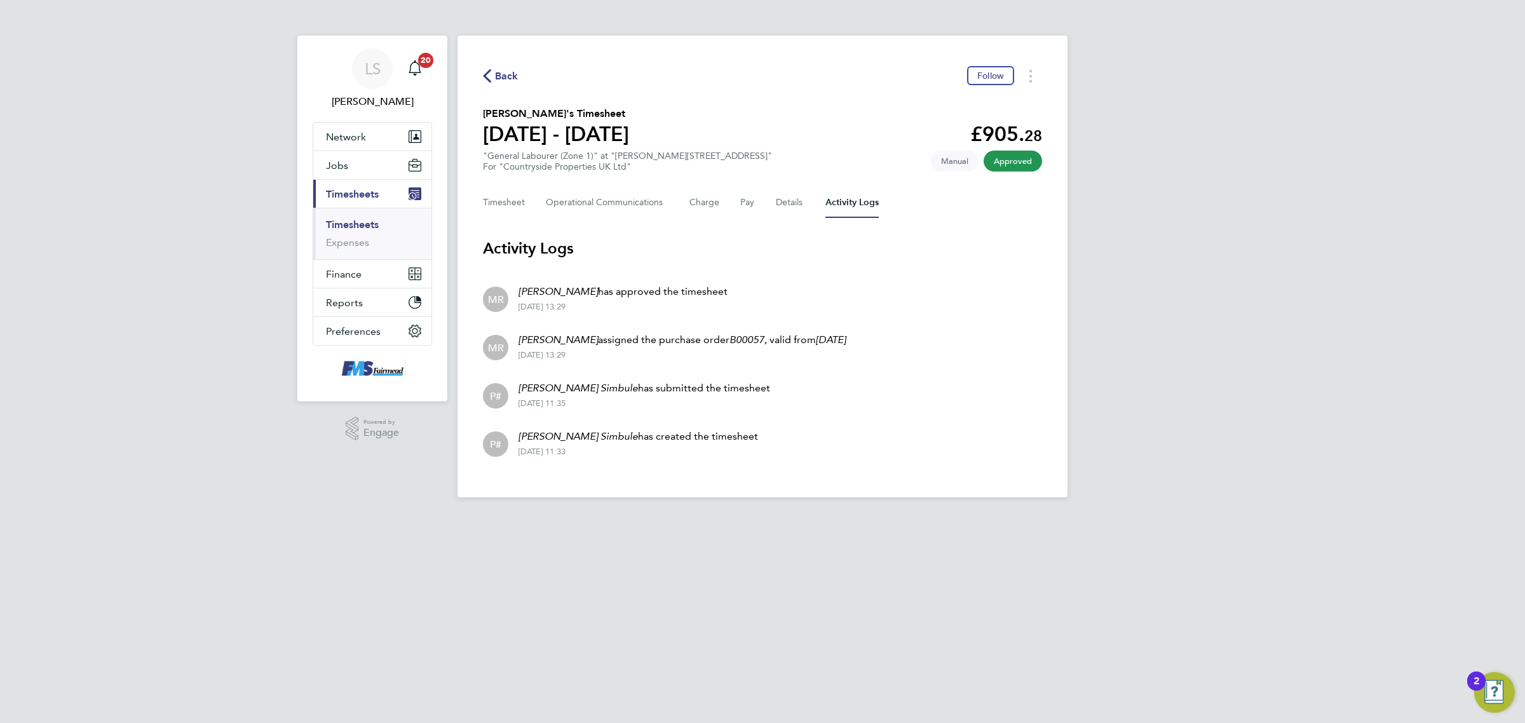
click at [342, 224] on link "Timesheets" at bounding box center [352, 225] width 53 height 12
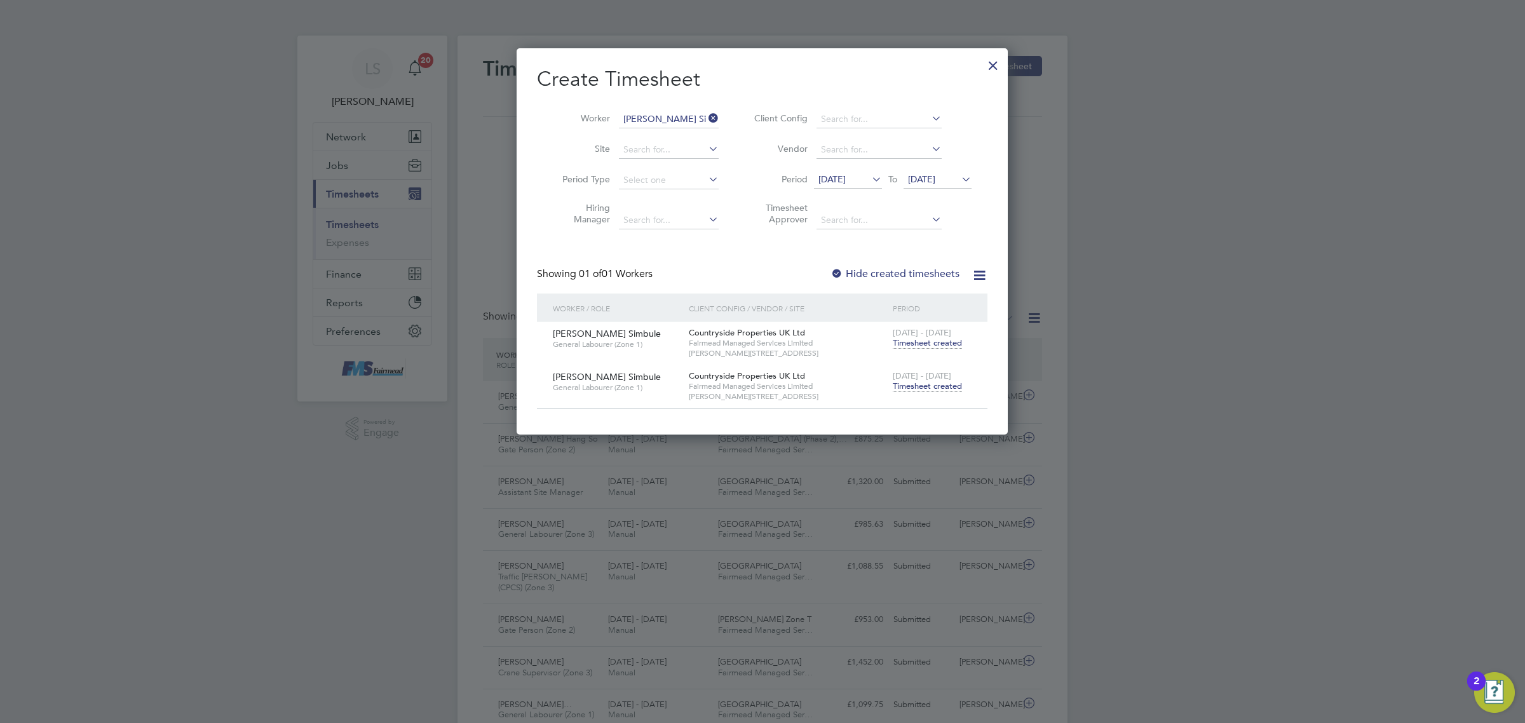
click at [993, 65] on div at bounding box center [992, 62] width 23 height 23
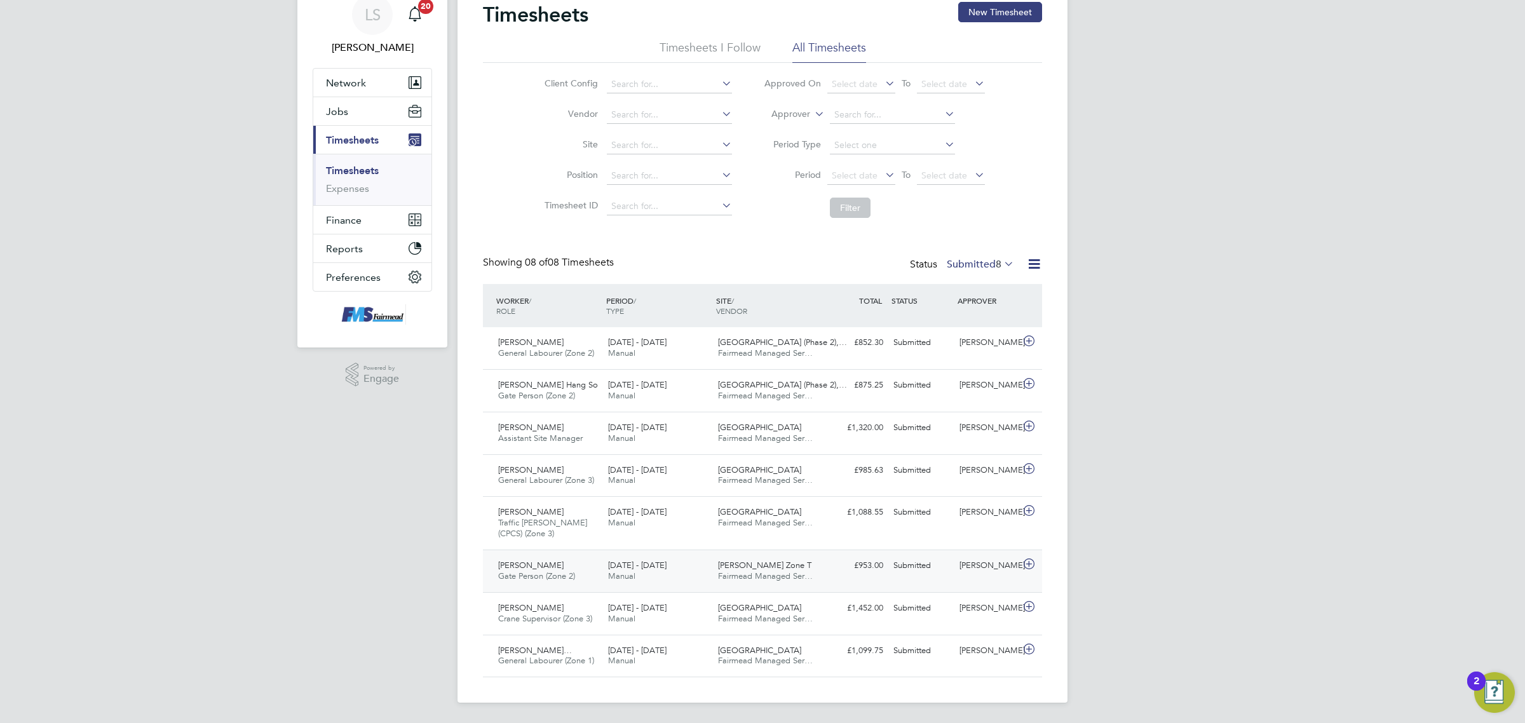
click at [974, 576] on div "[PERSON_NAME]" at bounding box center [987, 565] width 66 height 21
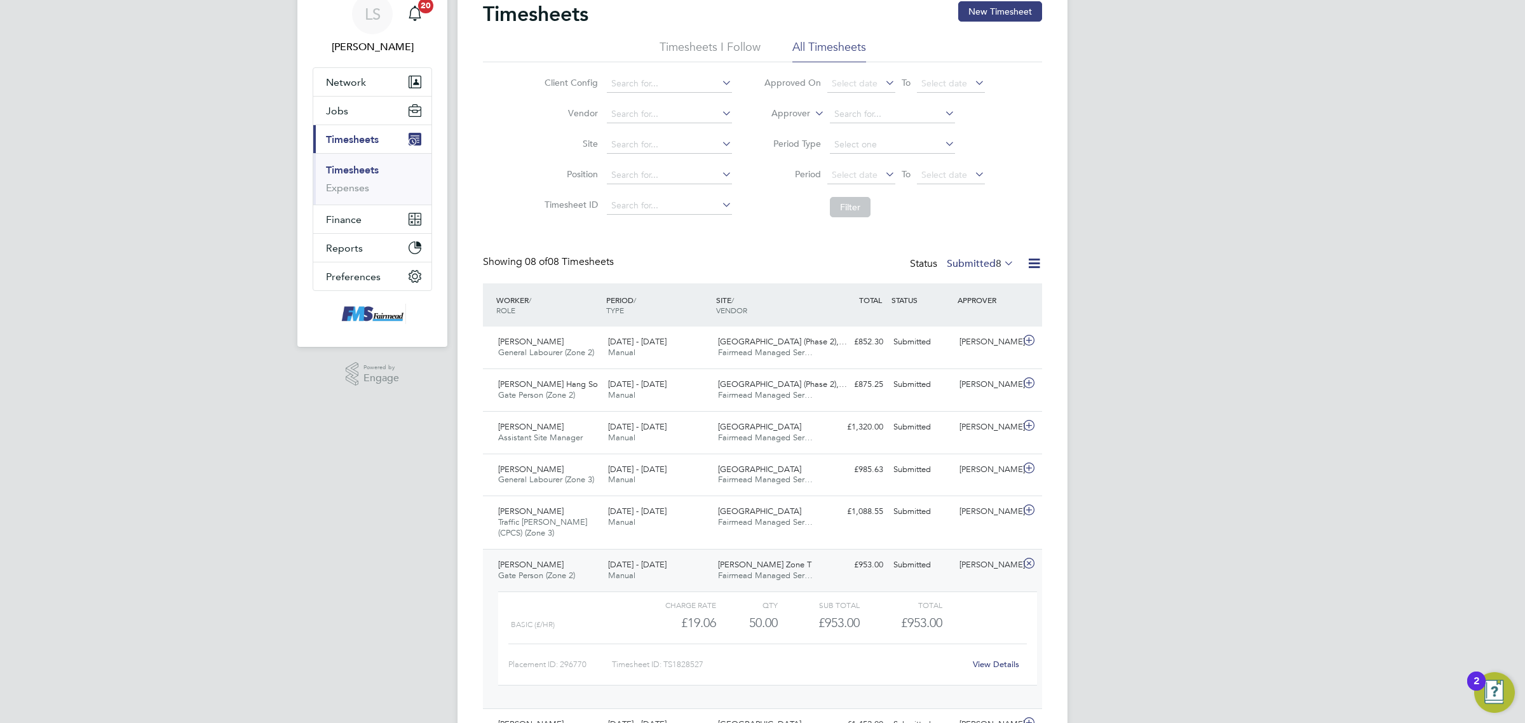
click at [980, 659] on div "View Details" at bounding box center [995, 664] width 62 height 20
click at [988, 664] on link "View Details" at bounding box center [996, 664] width 46 height 11
click at [969, 567] on div "[PERSON_NAME]" at bounding box center [987, 565] width 66 height 21
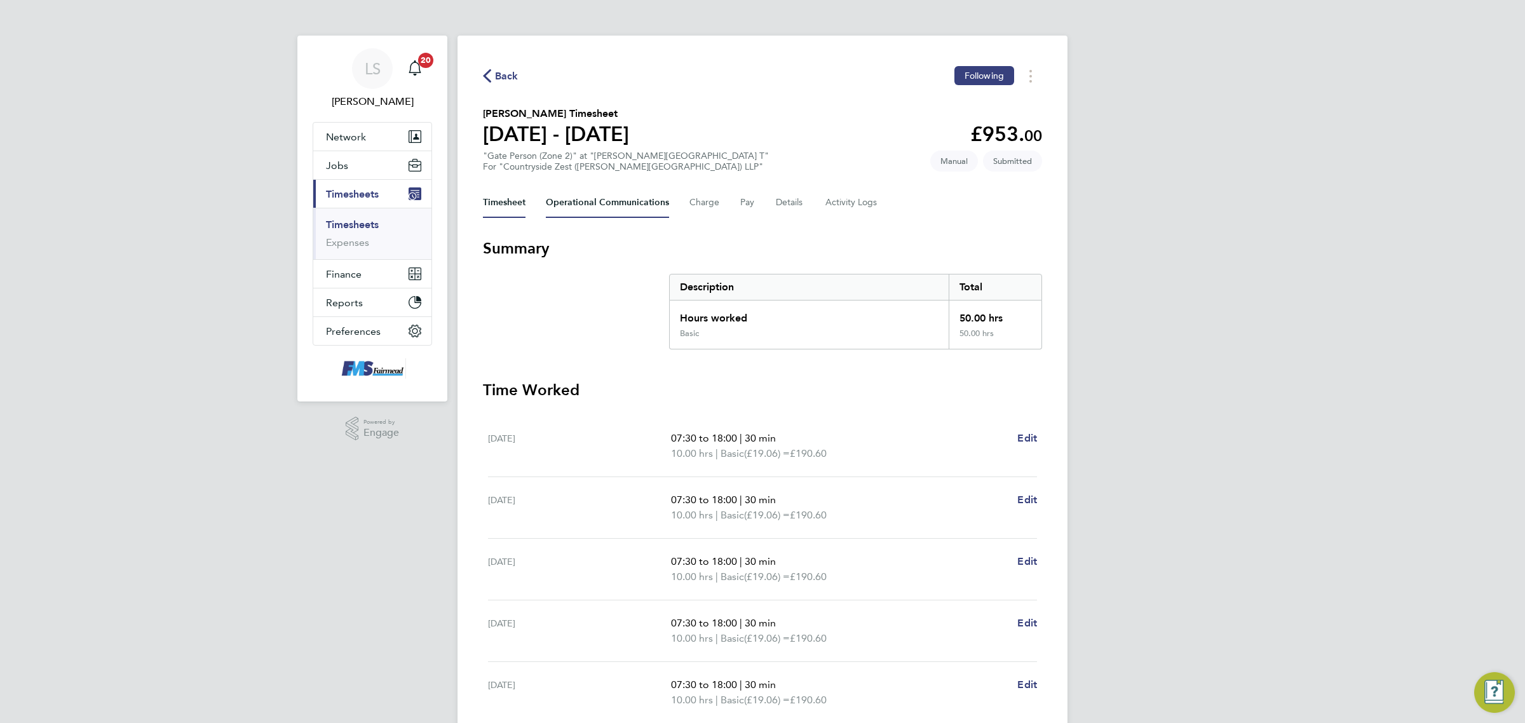
click at [614, 198] on Communications-tab "Operational Communications" at bounding box center [607, 202] width 123 height 30
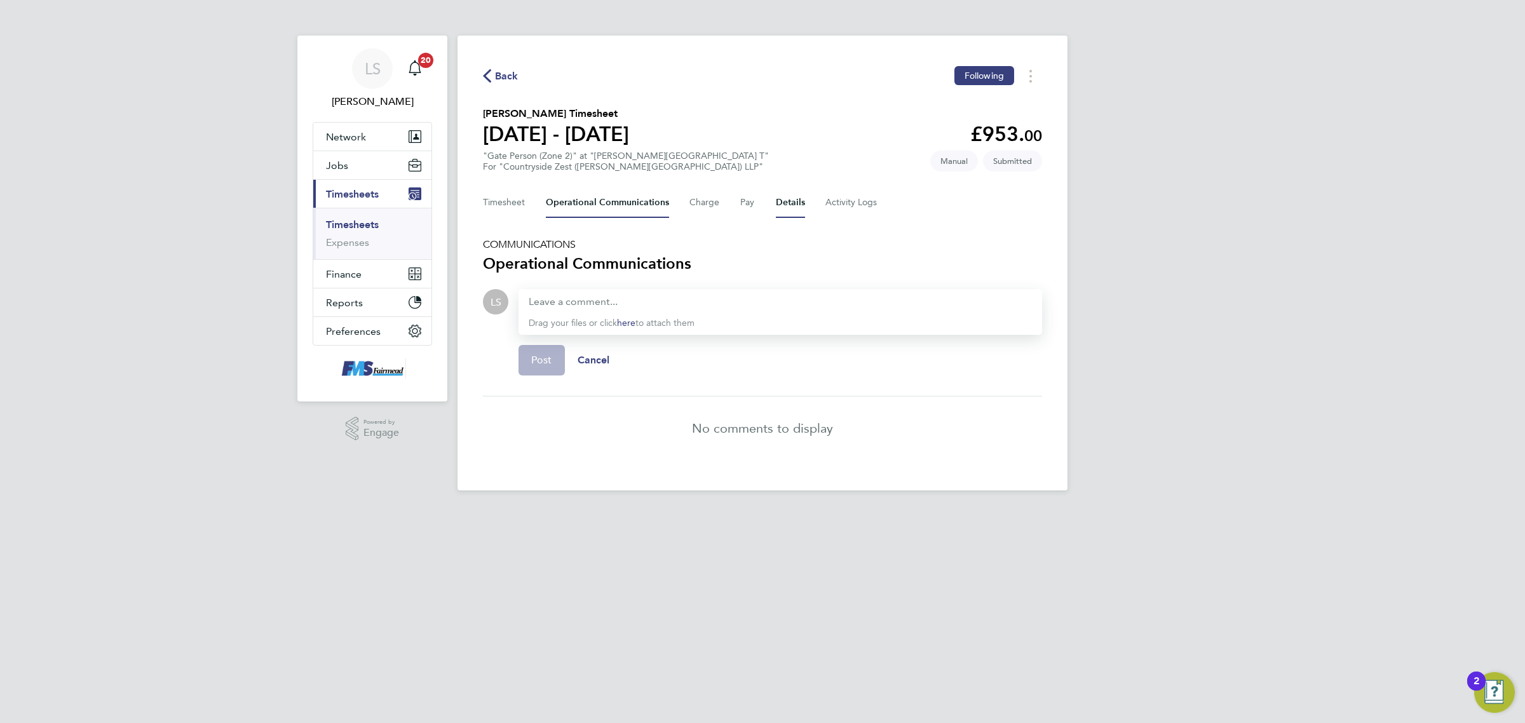
click at [796, 207] on button "Details" at bounding box center [790, 202] width 29 height 30
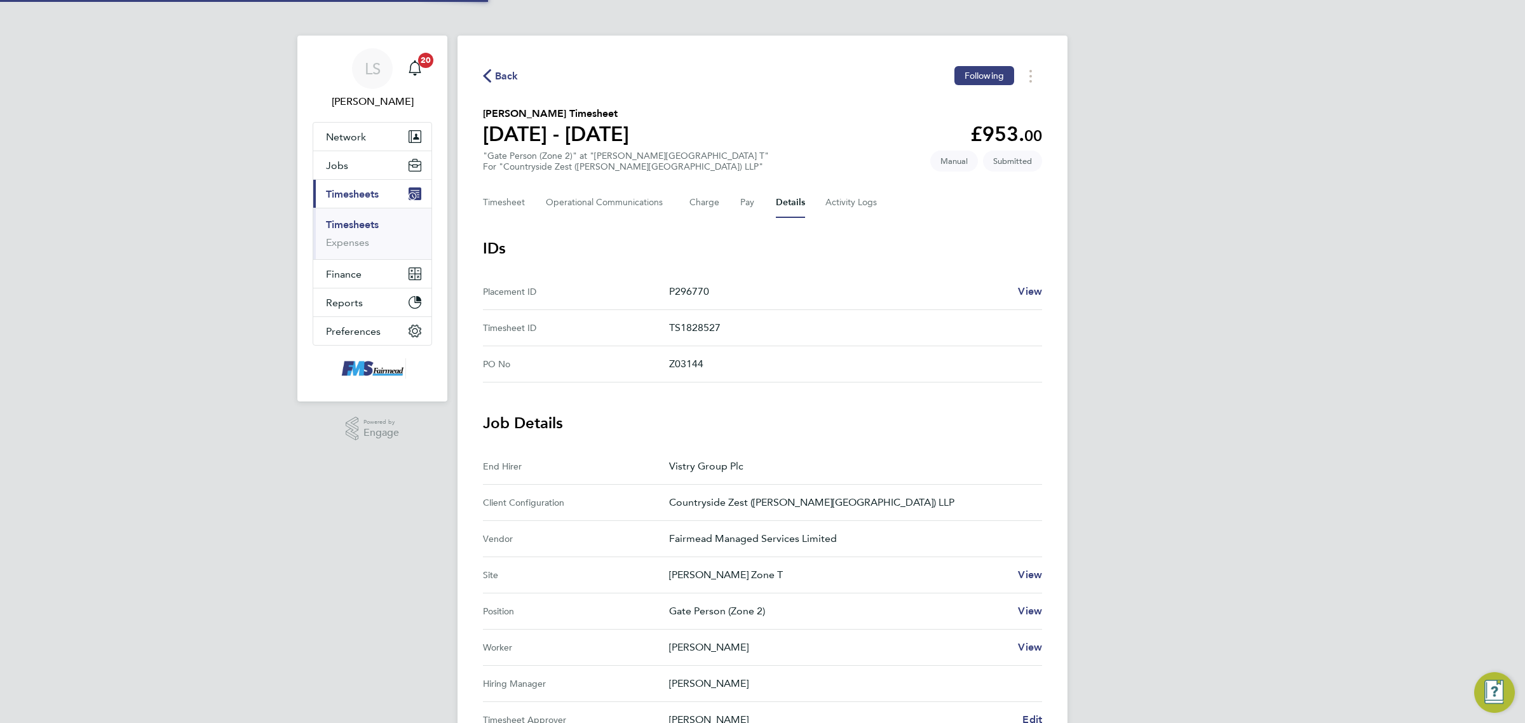
click at [468, 210] on div "Back Following [PERSON_NAME] Timesheet [DATE] - [DATE] £953. 00 "Gate Person (Z…" at bounding box center [762, 484] width 610 height 896
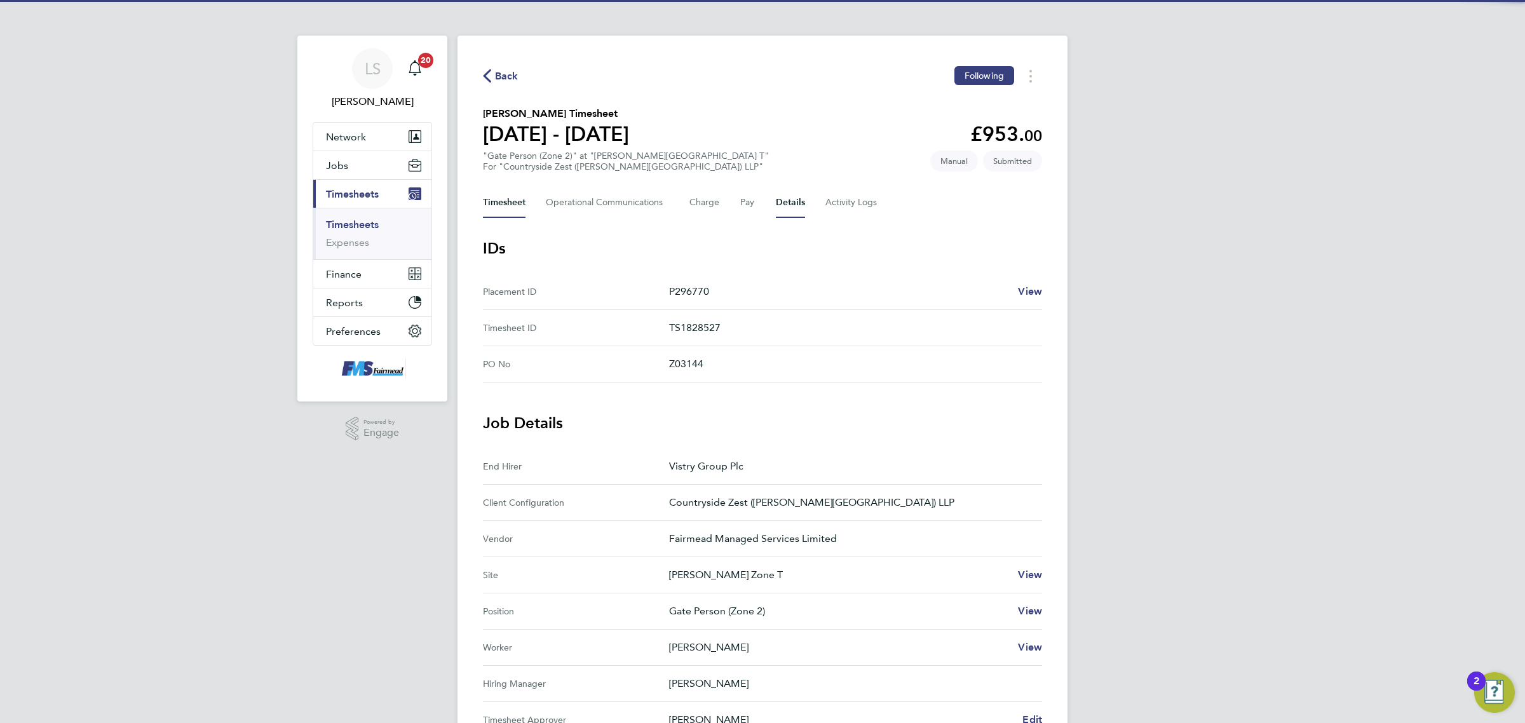
click at [497, 217] on button "Timesheet" at bounding box center [504, 202] width 43 height 30
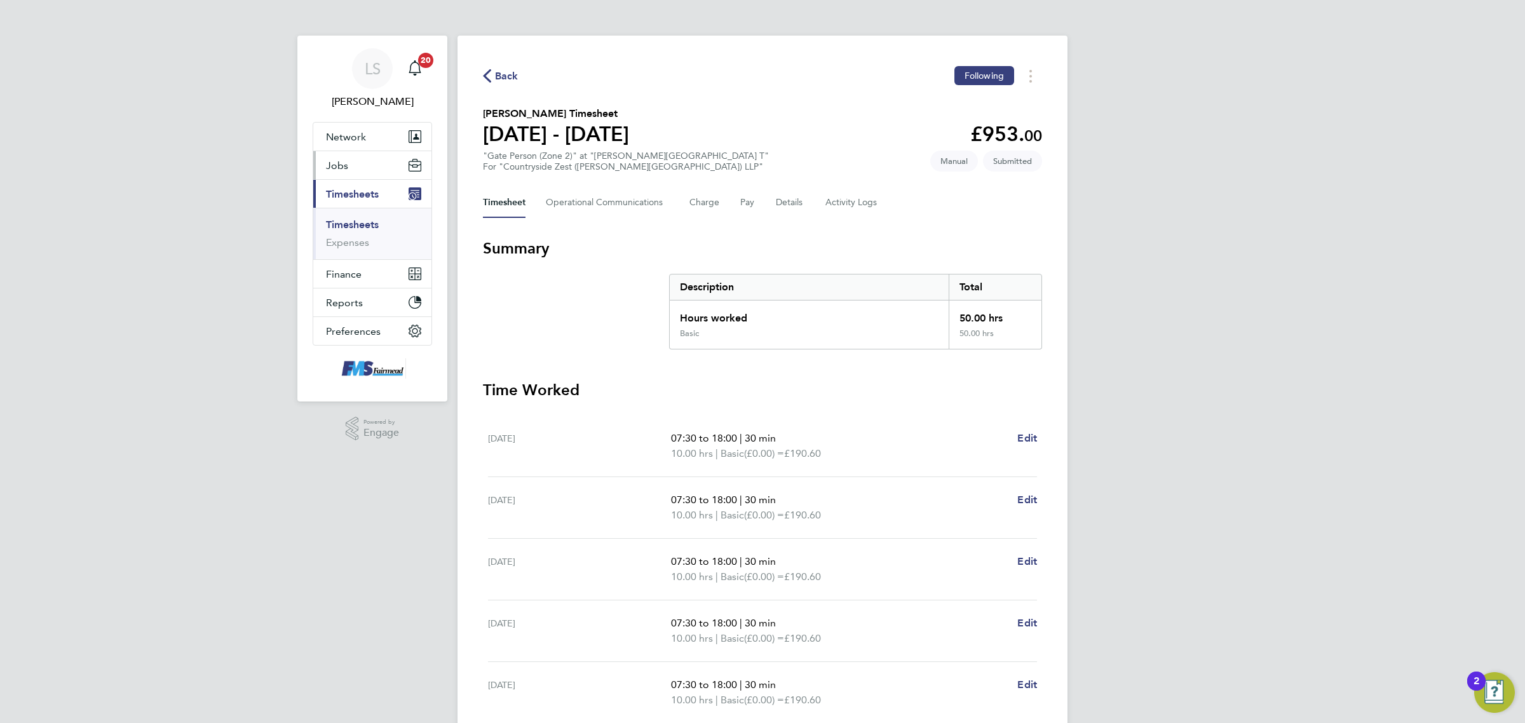
click at [375, 166] on button "Jobs" at bounding box center [372, 165] width 118 height 28
drag, startPoint x: 362, startPoint y: 229, endPoint x: 370, endPoint y: 222, distance: 10.3
click at [362, 229] on link "Placements" at bounding box center [352, 232] width 53 height 12
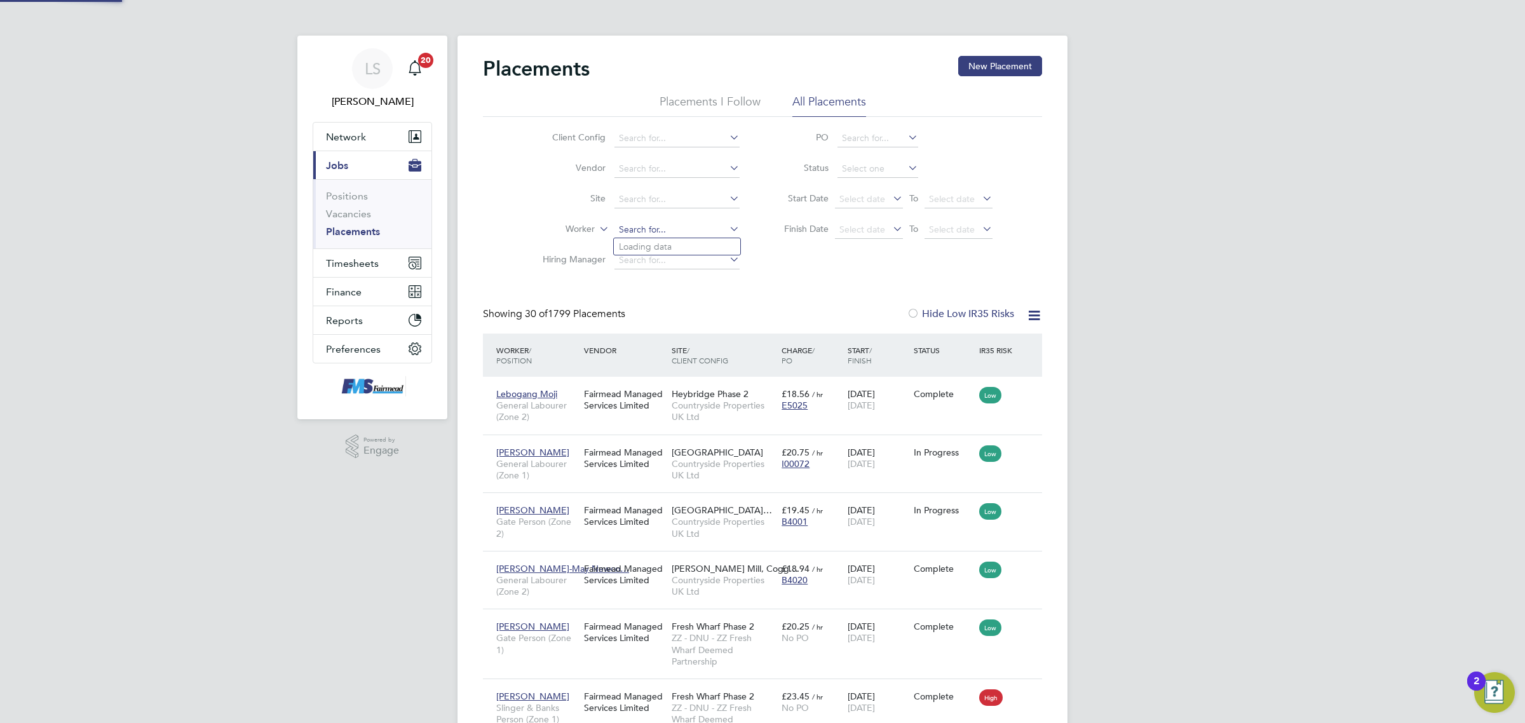
click at [655, 232] on input at bounding box center [676, 230] width 125 height 18
click at [692, 245] on b "Christou" at bounding box center [709, 246] width 35 height 11
type input "[PERSON_NAME]"
